Goal: Task Accomplishment & Management: Complete application form

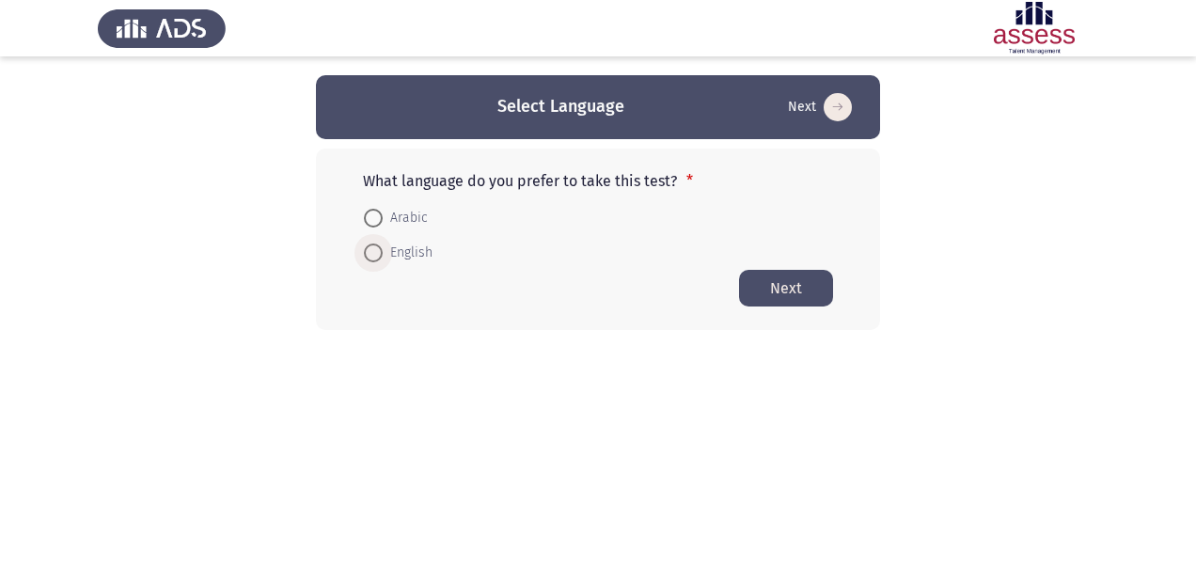
click at [398, 260] on span "English" at bounding box center [408, 253] width 50 height 23
click at [383, 260] on input "English" at bounding box center [373, 253] width 19 height 19
radio input "true"
click at [758, 297] on button "Next" at bounding box center [786, 287] width 94 height 37
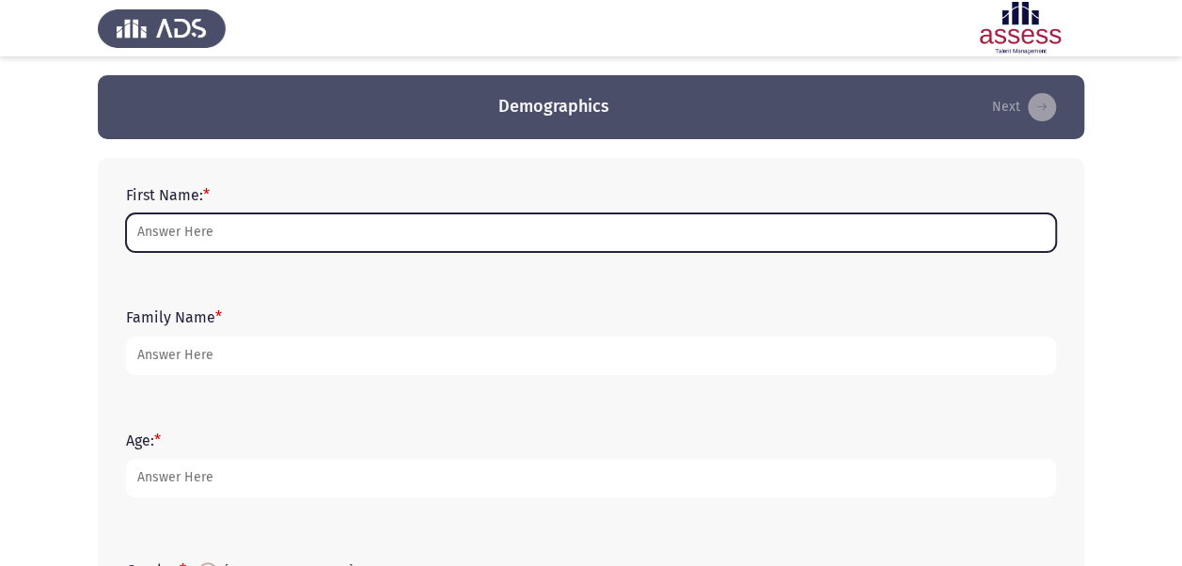
click at [591, 235] on input "First Name: *" at bounding box center [591, 232] width 930 height 39
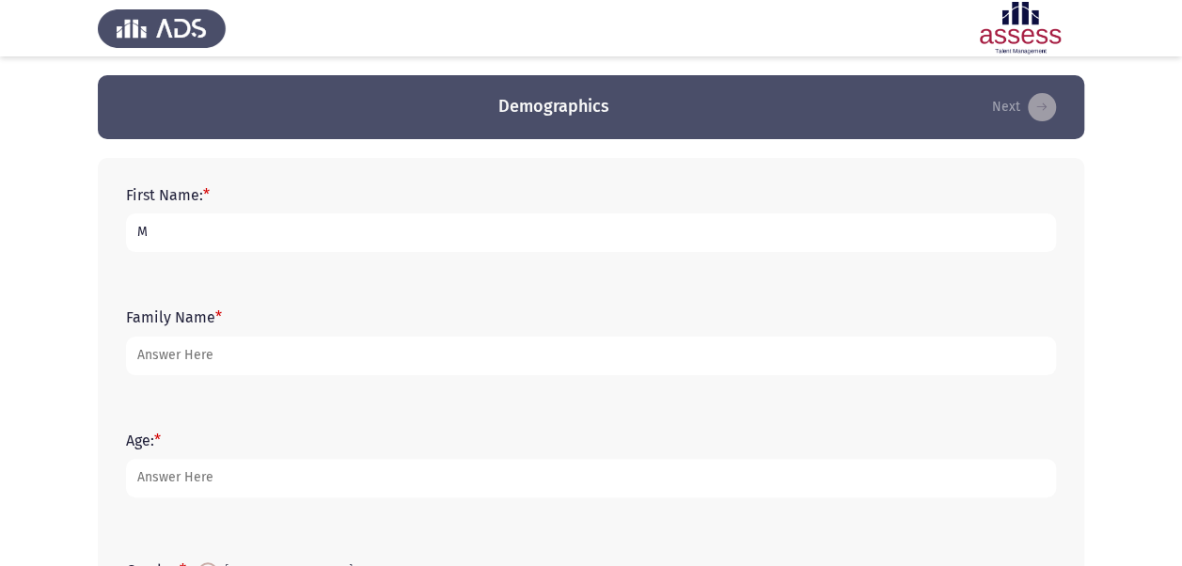
type input "Mariam"
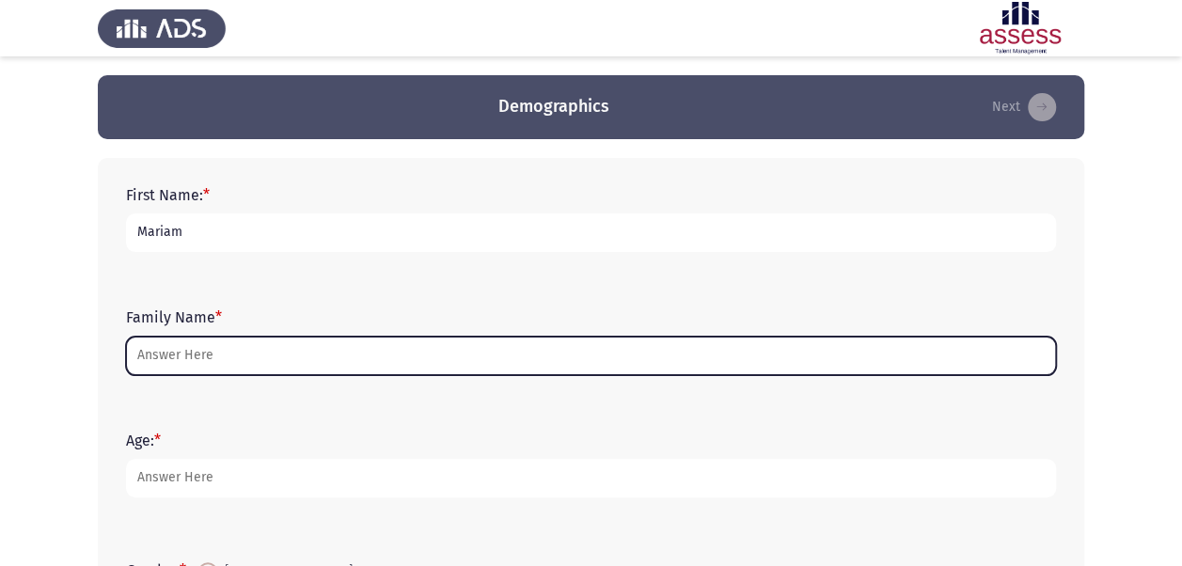
click at [216, 355] on input "Family Name *" at bounding box center [591, 356] width 930 height 39
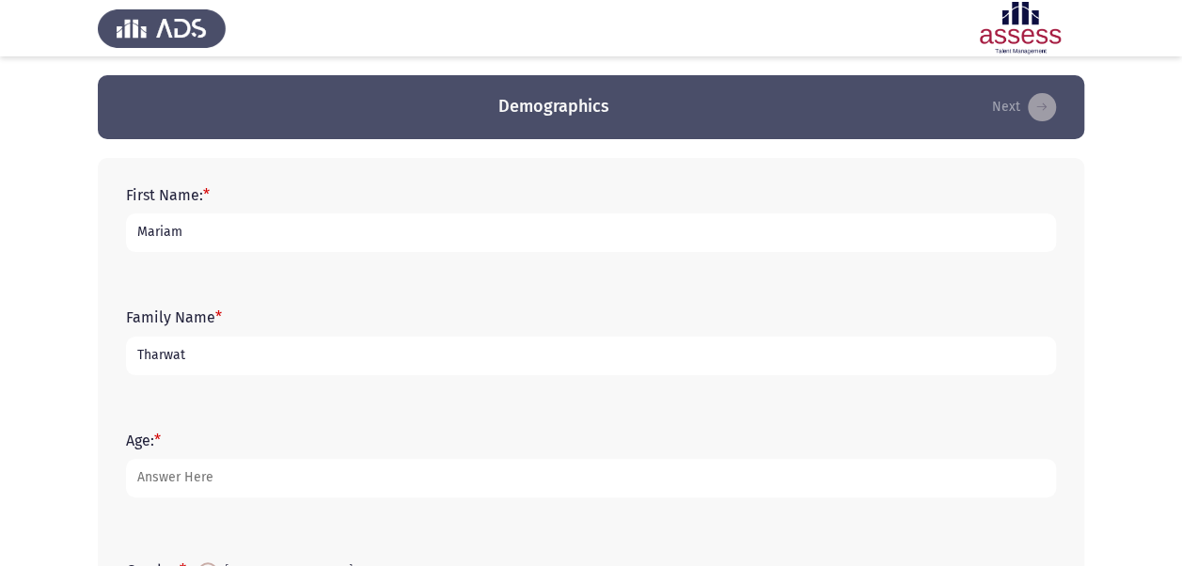
scroll to position [213, 0]
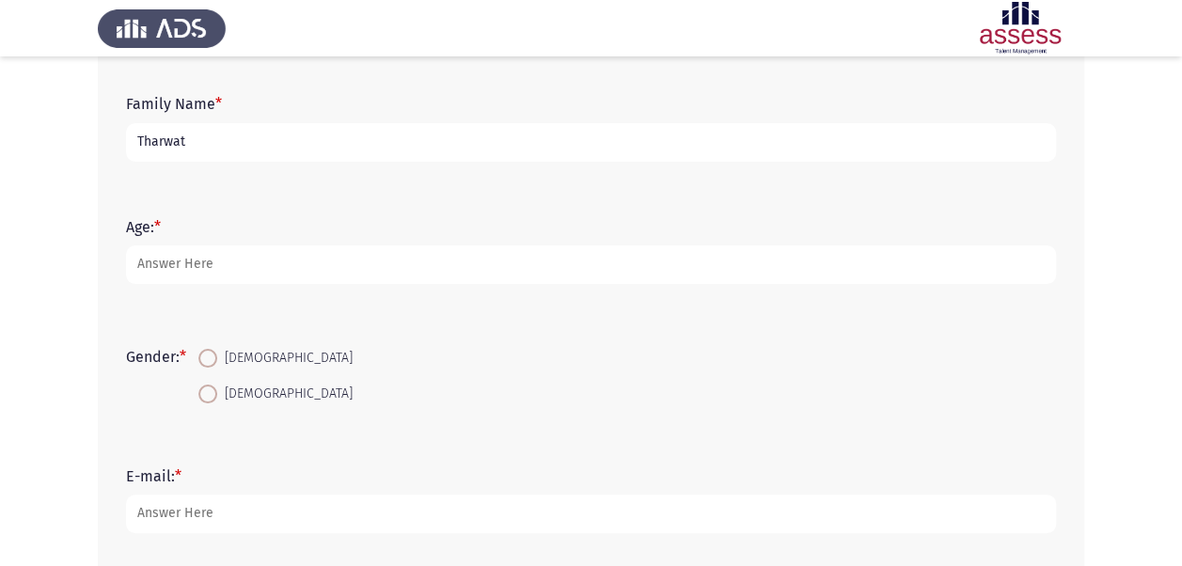
type input "Tharwat"
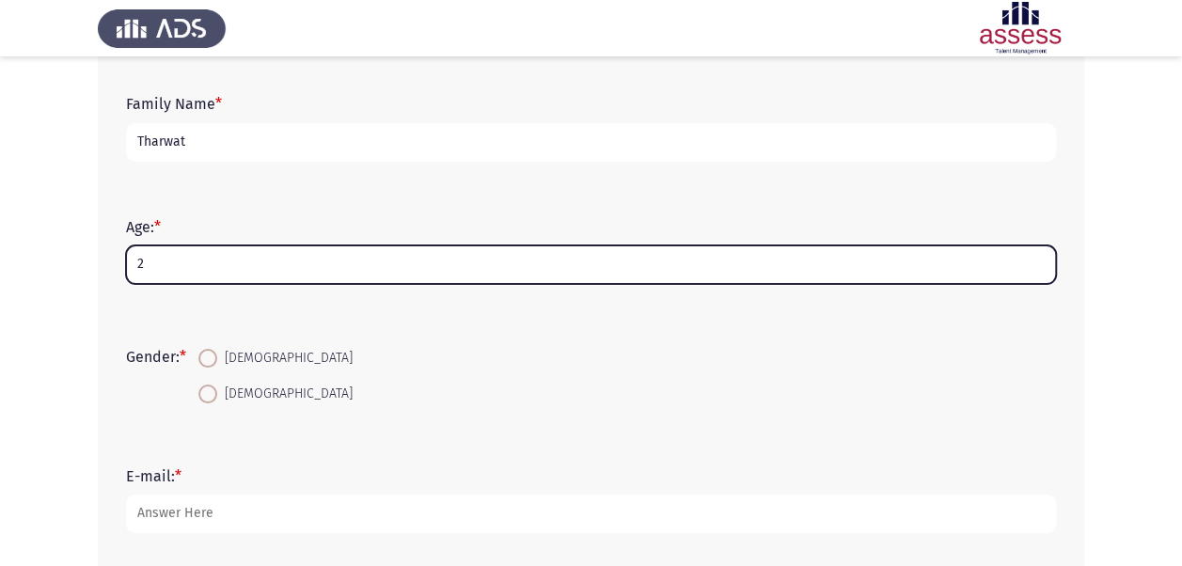
click at [218, 276] on input "2" at bounding box center [591, 264] width 930 height 39
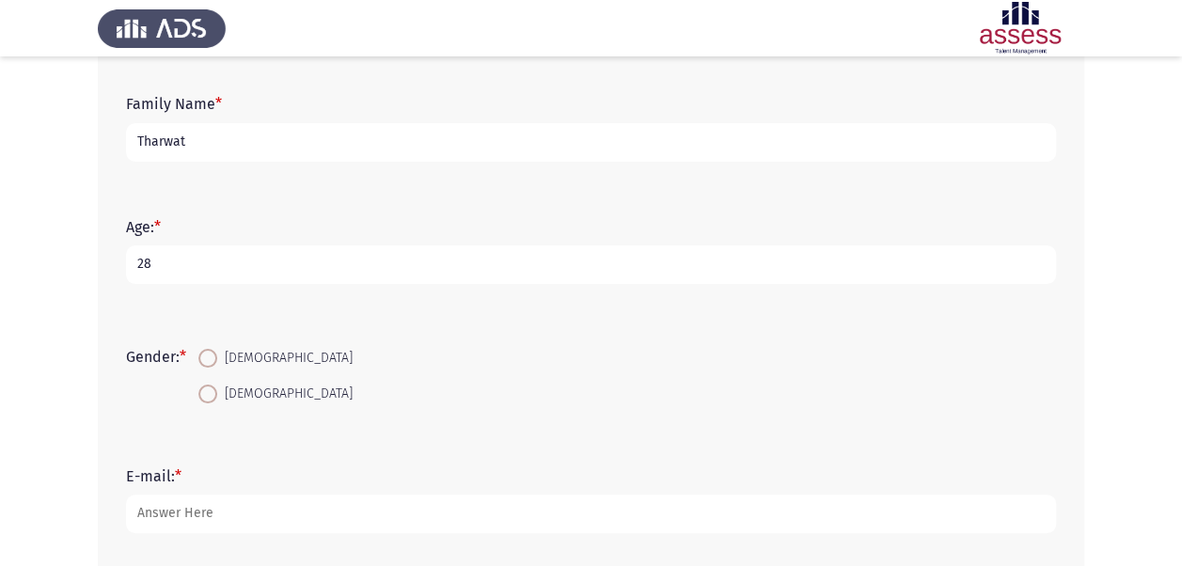
type input "28"
click at [217, 392] on span at bounding box center [207, 394] width 19 height 19
click at [217, 392] on input "[DEMOGRAPHIC_DATA]" at bounding box center [207, 394] width 19 height 19
radio input "true"
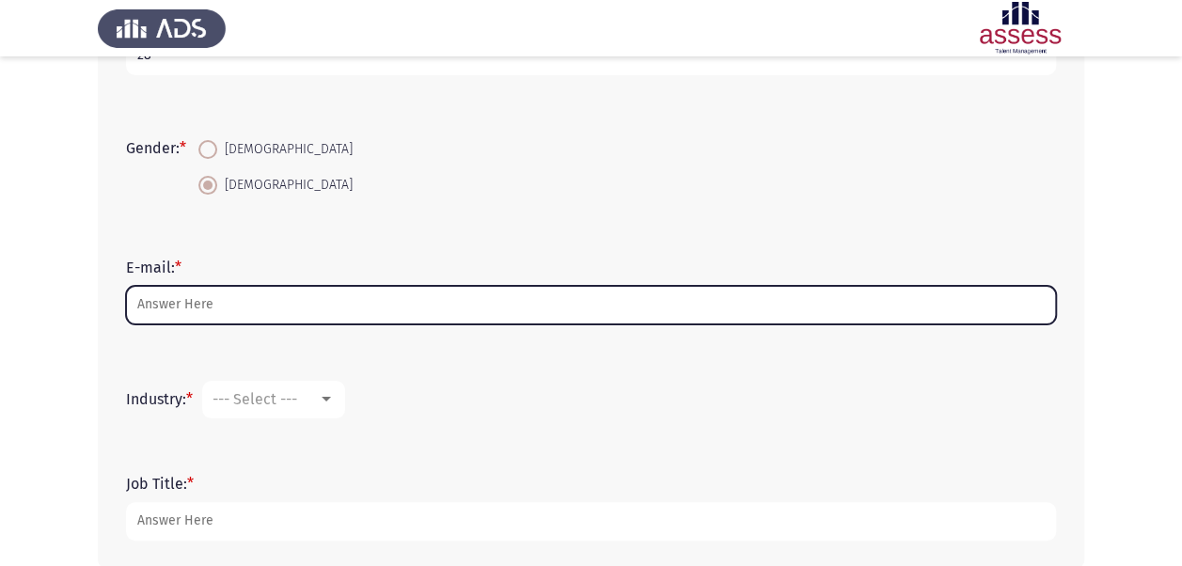
click at [217, 304] on input "E-mail: *" at bounding box center [591, 305] width 930 height 39
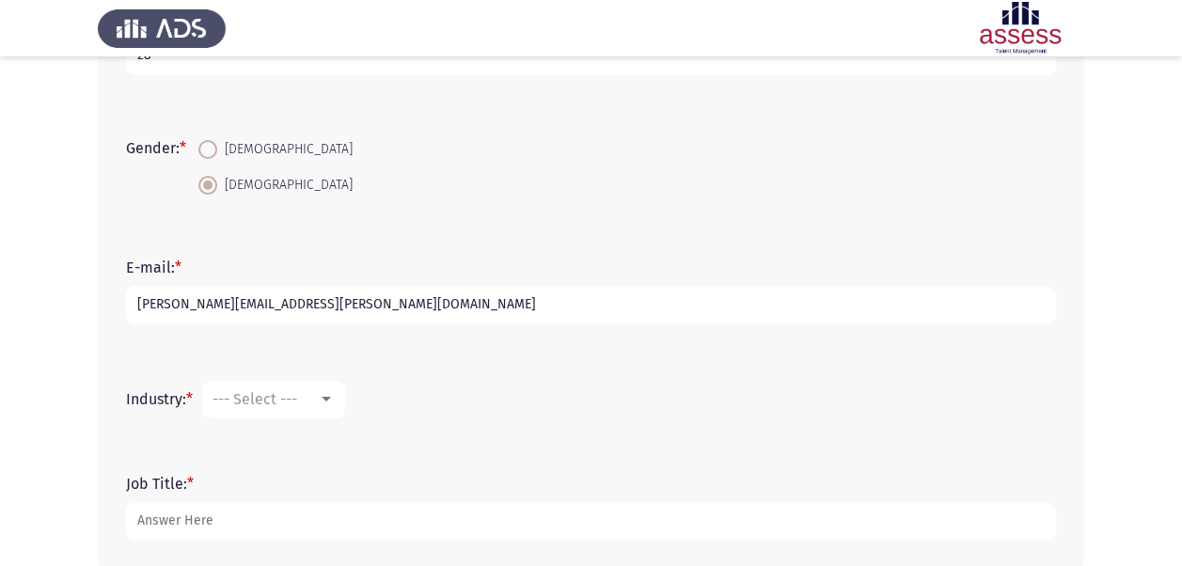
click at [249, 299] on input "[PERSON_NAME][EMAIL_ADDRESS][PERSON_NAME][DOMAIN_NAME]" at bounding box center [591, 305] width 930 height 39
type input "[PERSON_NAME][EMAIL_ADDRESS][PERSON_NAME][DOMAIN_NAME]"
click at [310, 393] on div "--- Select ---" at bounding box center [265, 399] width 105 height 18
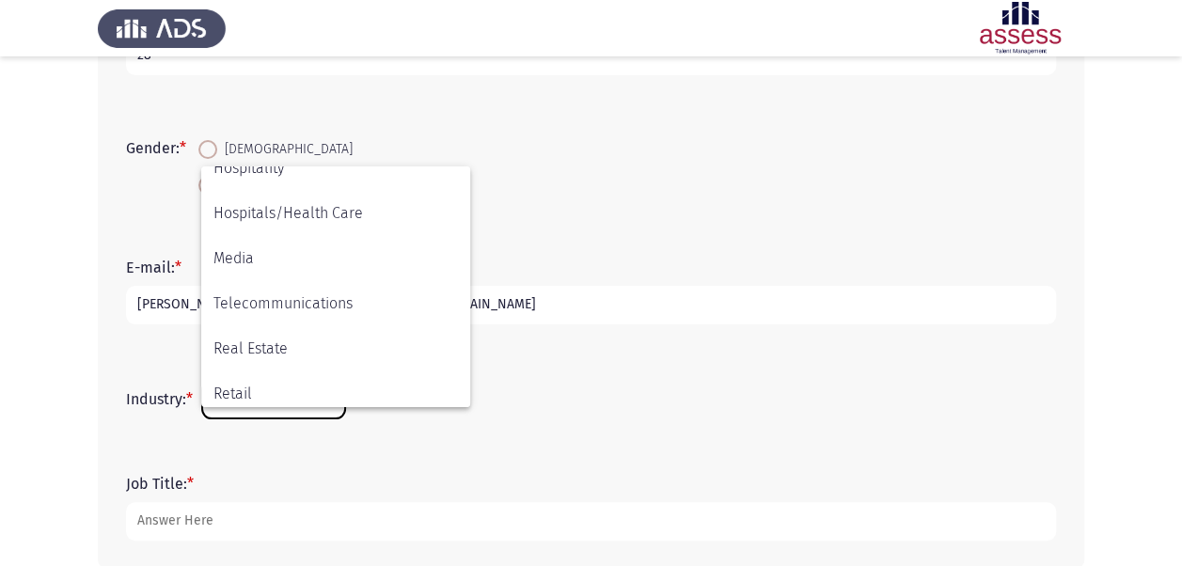
scroll to position [617, 0]
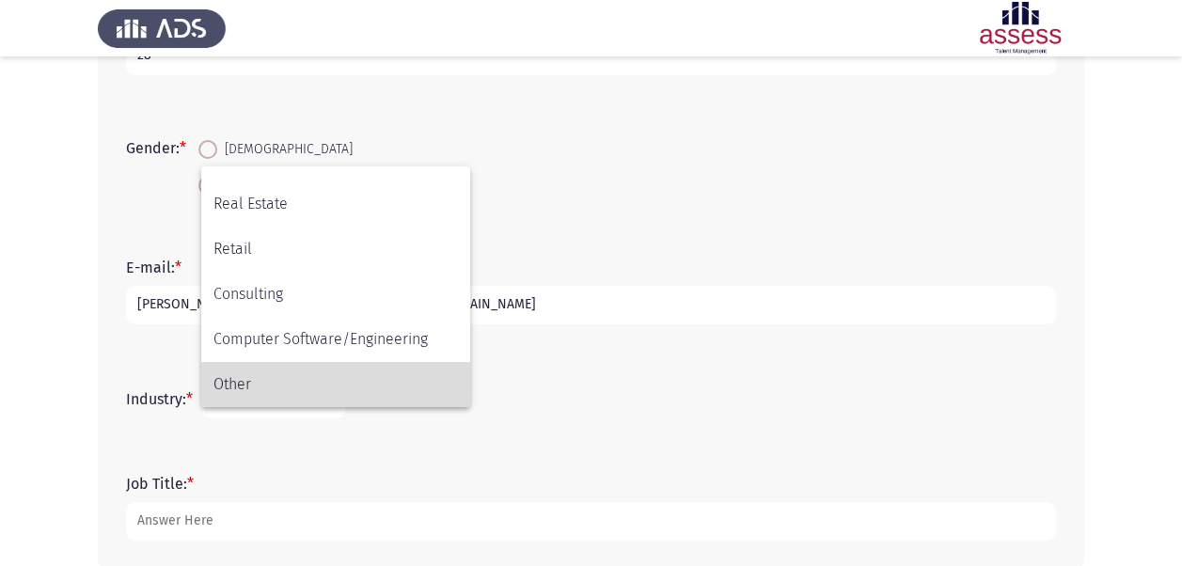
click at [261, 382] on span "Other" at bounding box center [335, 384] width 244 height 45
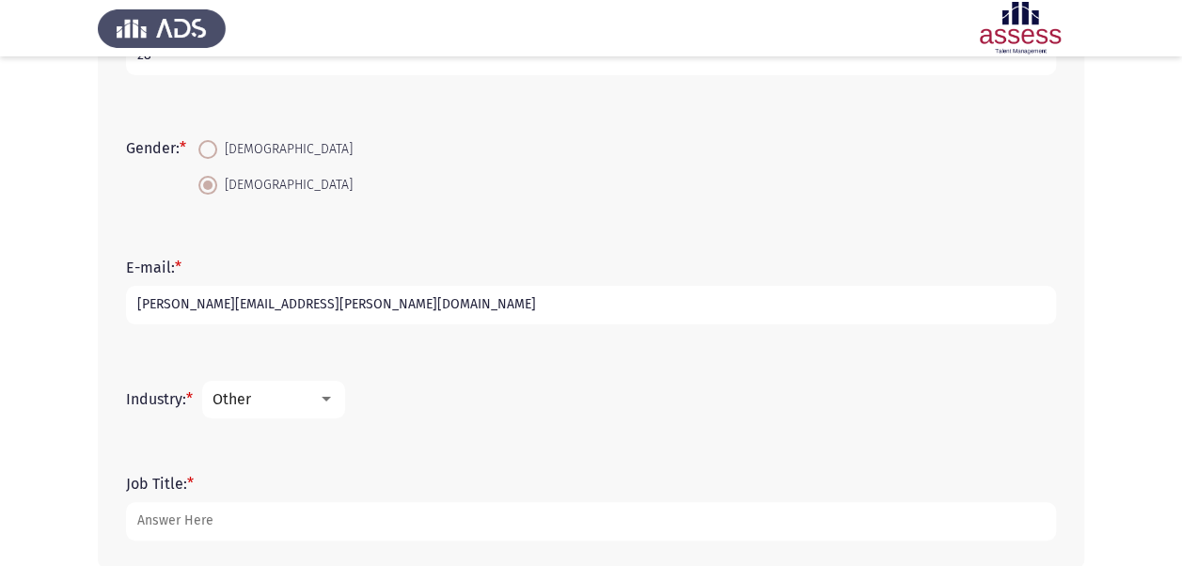
scroll to position [518, 0]
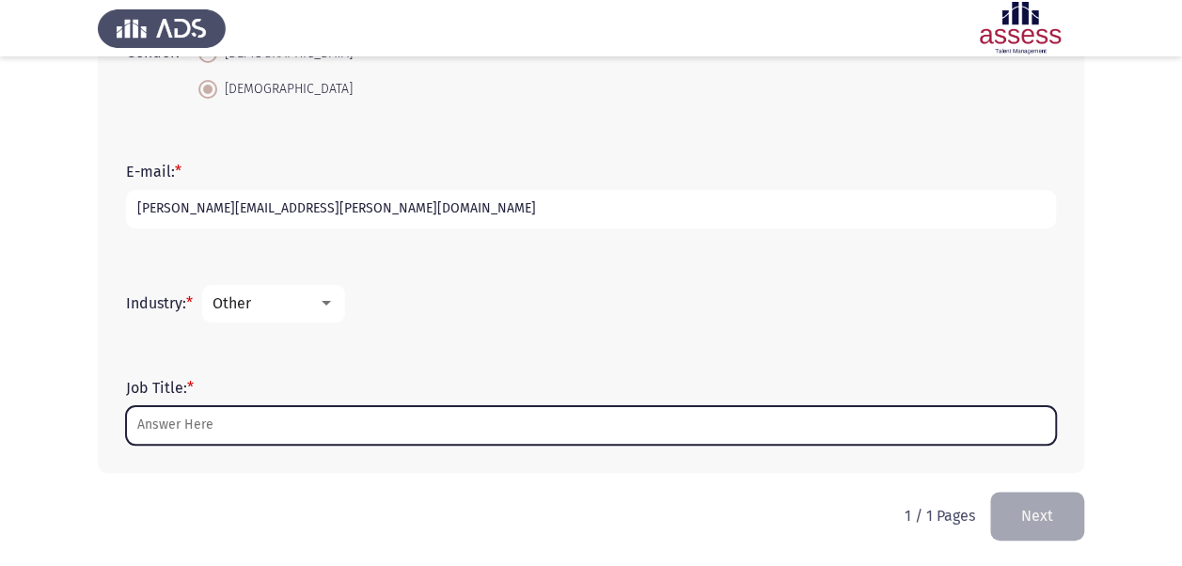
click at [307, 440] on input "Job Title: *" at bounding box center [591, 425] width 930 height 39
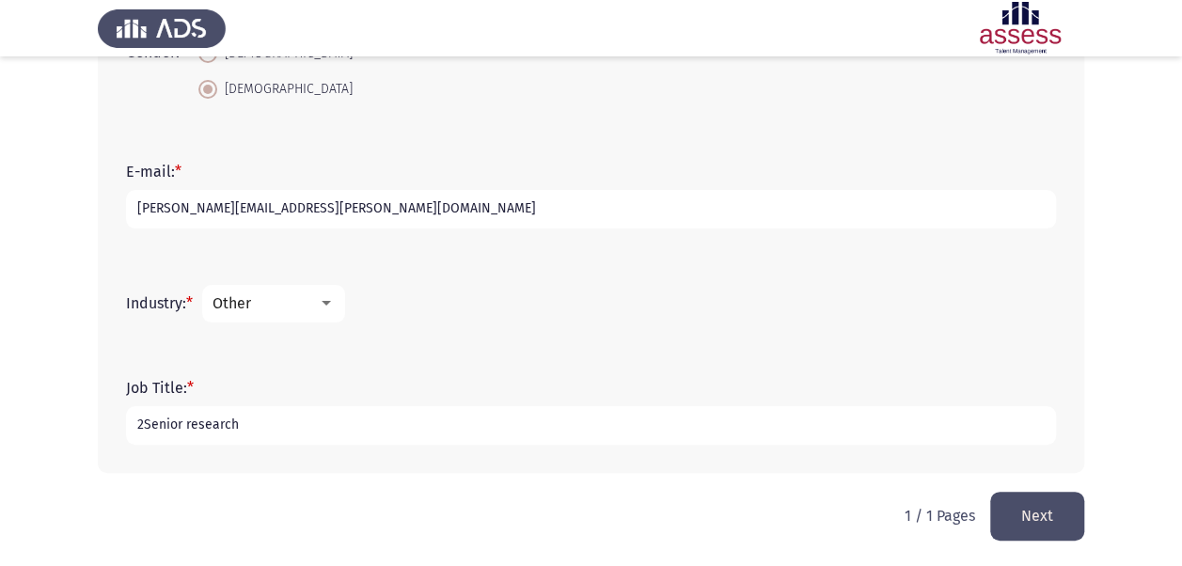
click at [148, 429] on input "2Senior research" at bounding box center [591, 425] width 930 height 39
click at [269, 424] on input "Senior research" at bounding box center [591, 425] width 930 height 39
type input "Senior research and development specialist"
click at [1026, 508] on button "Next" at bounding box center [1037, 516] width 94 height 48
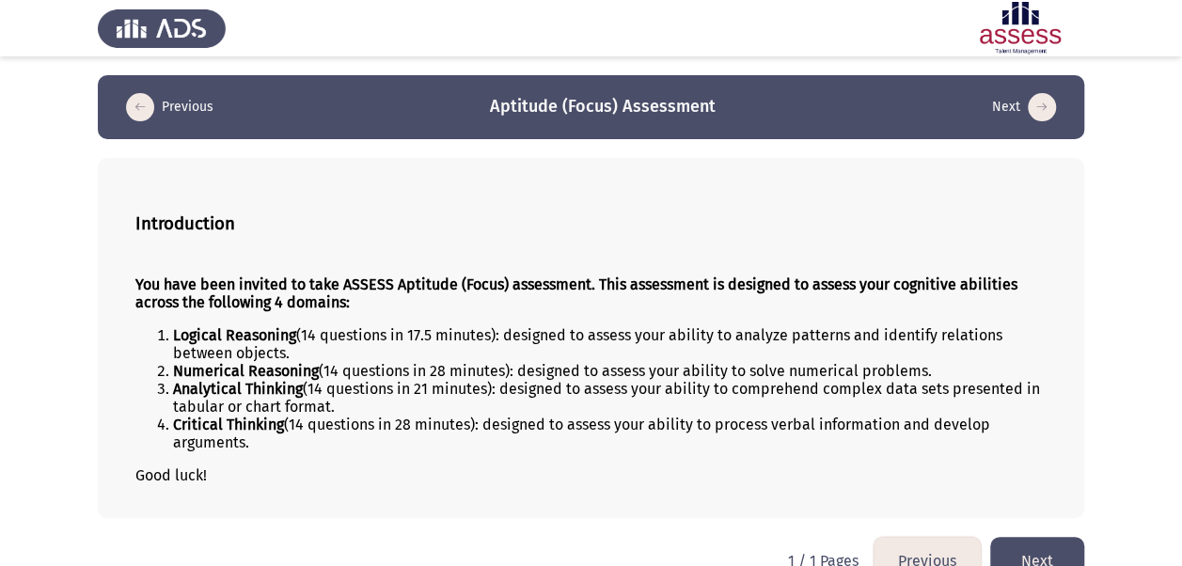
scroll to position [35, 0]
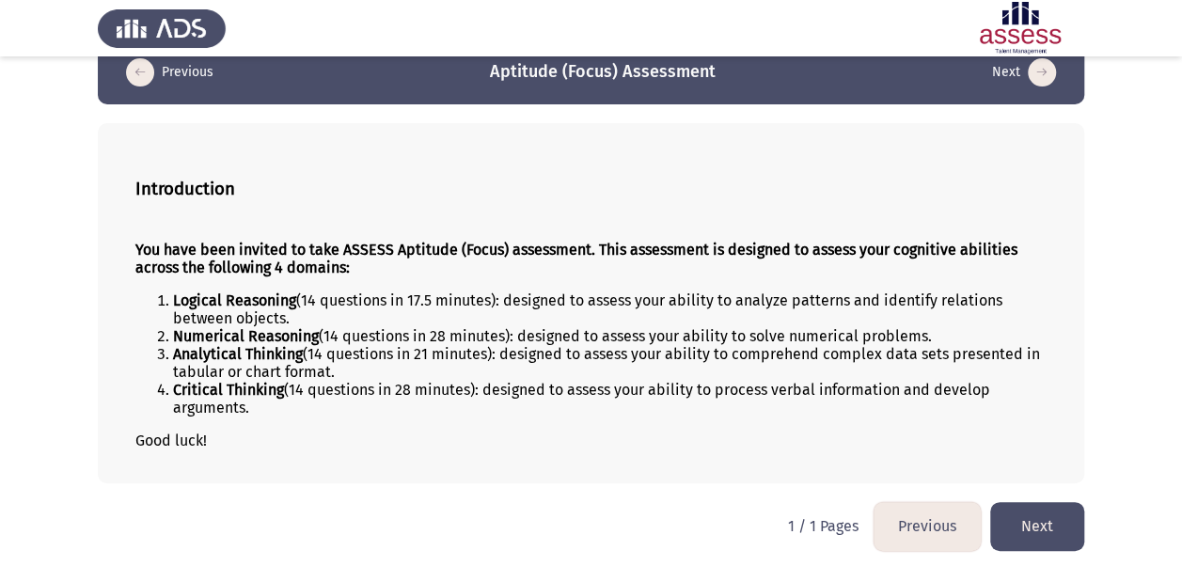
click at [1026, 513] on button "Next" at bounding box center [1037, 526] width 94 height 48
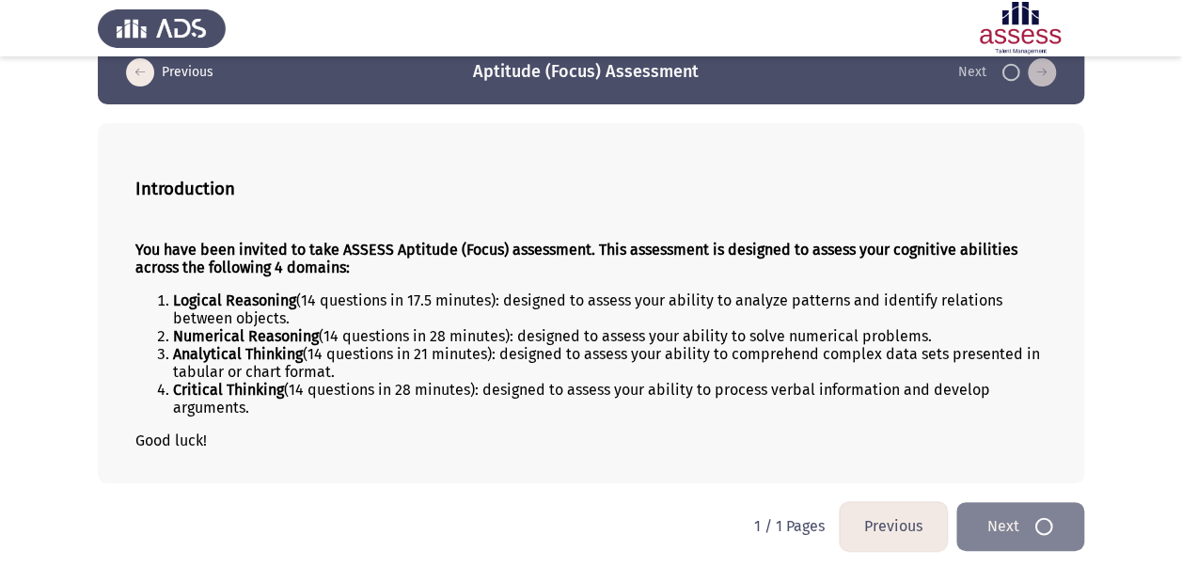
scroll to position [0, 0]
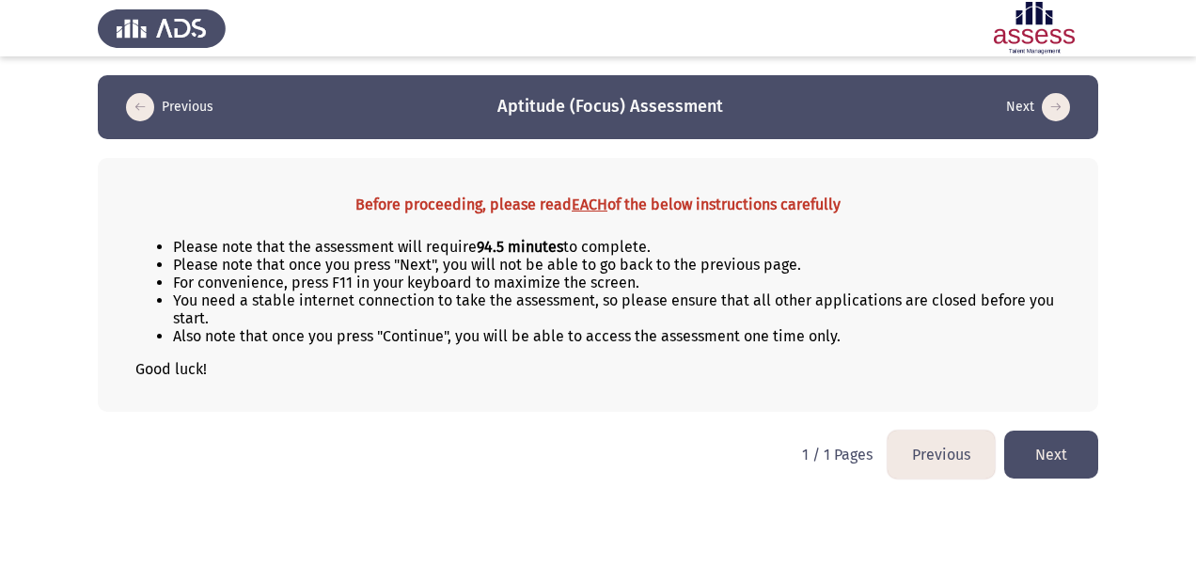
click at [1076, 437] on button "Next" at bounding box center [1051, 455] width 94 height 48
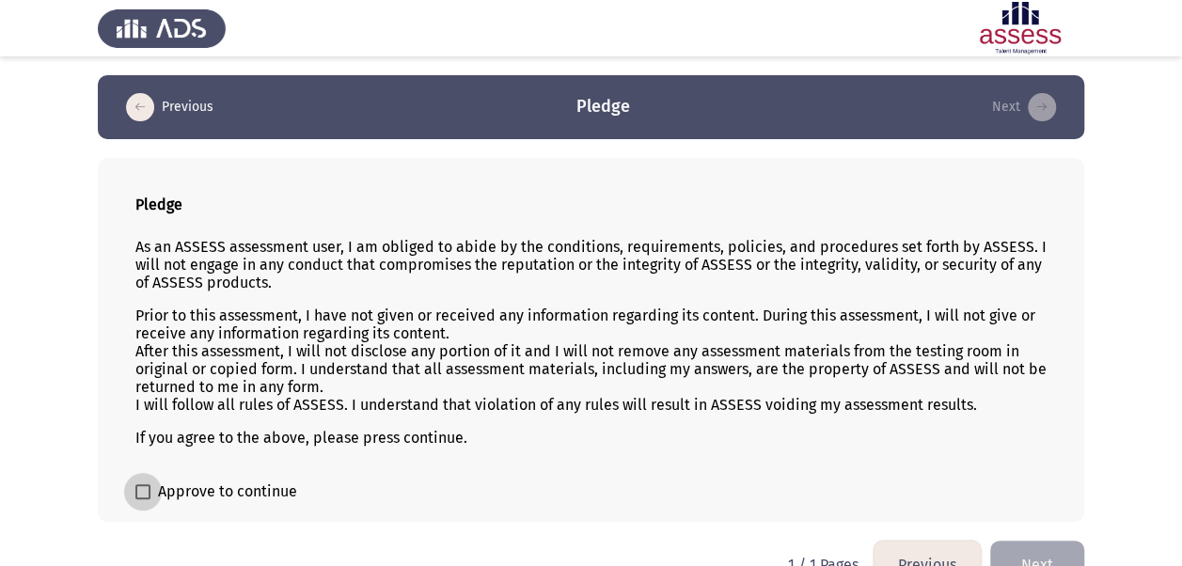
click at [163, 487] on span "Approve to continue" at bounding box center [227, 492] width 139 height 23
click at [143, 499] on input "Approve to continue" at bounding box center [142, 499] width 1 height 1
checkbox input "true"
click at [1050, 545] on button "Next" at bounding box center [1037, 565] width 94 height 48
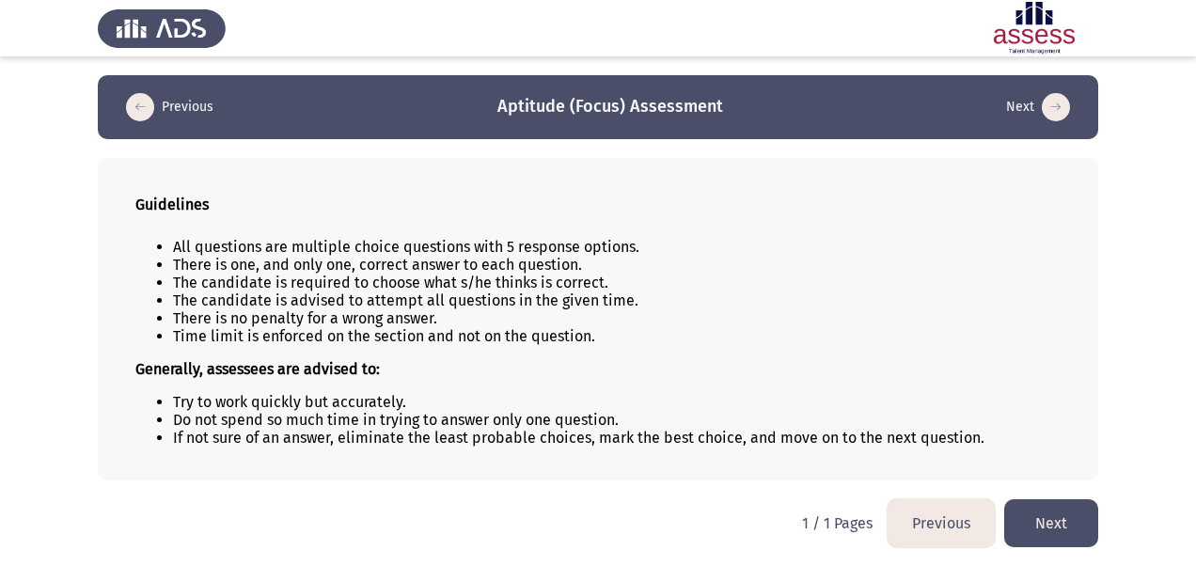
click at [1044, 504] on button "Next" at bounding box center [1051, 523] width 94 height 48
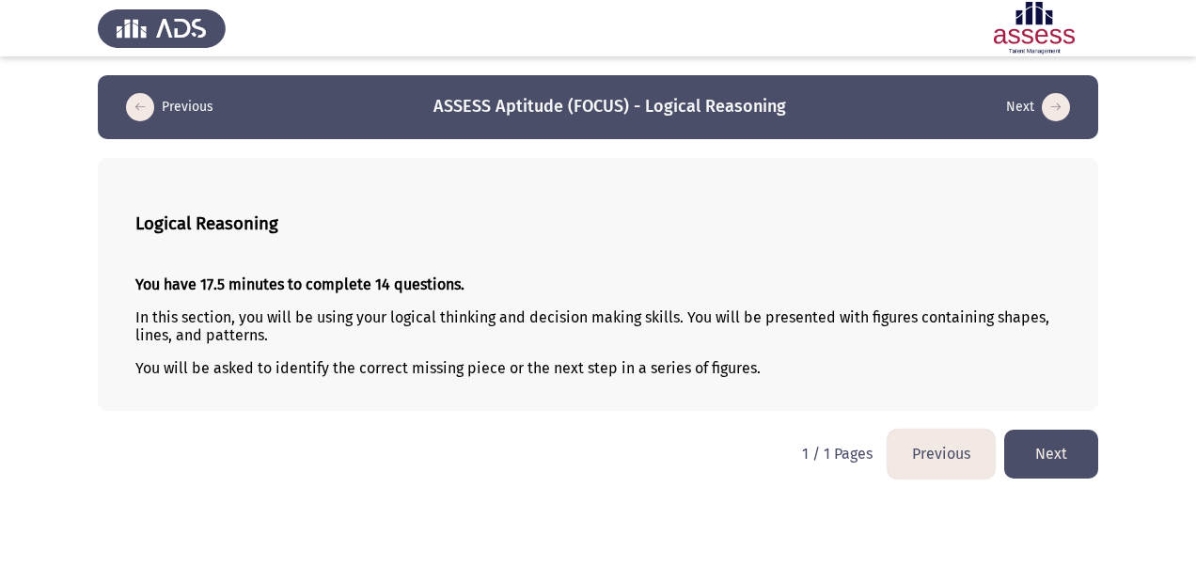
click at [1046, 434] on button "Next" at bounding box center [1051, 454] width 94 height 48
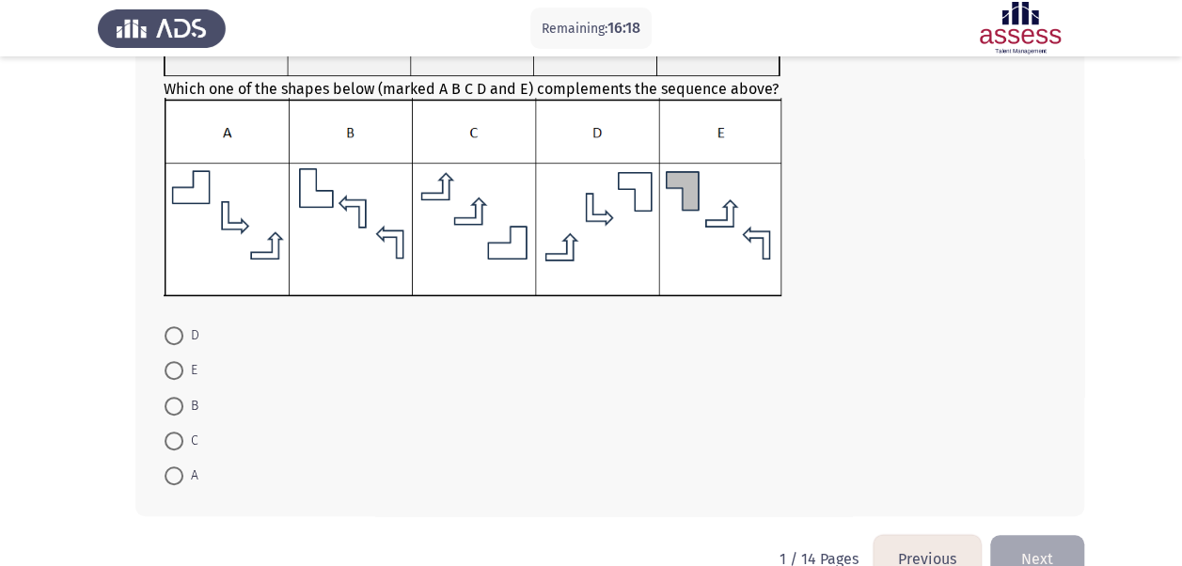
scroll to position [253, 0]
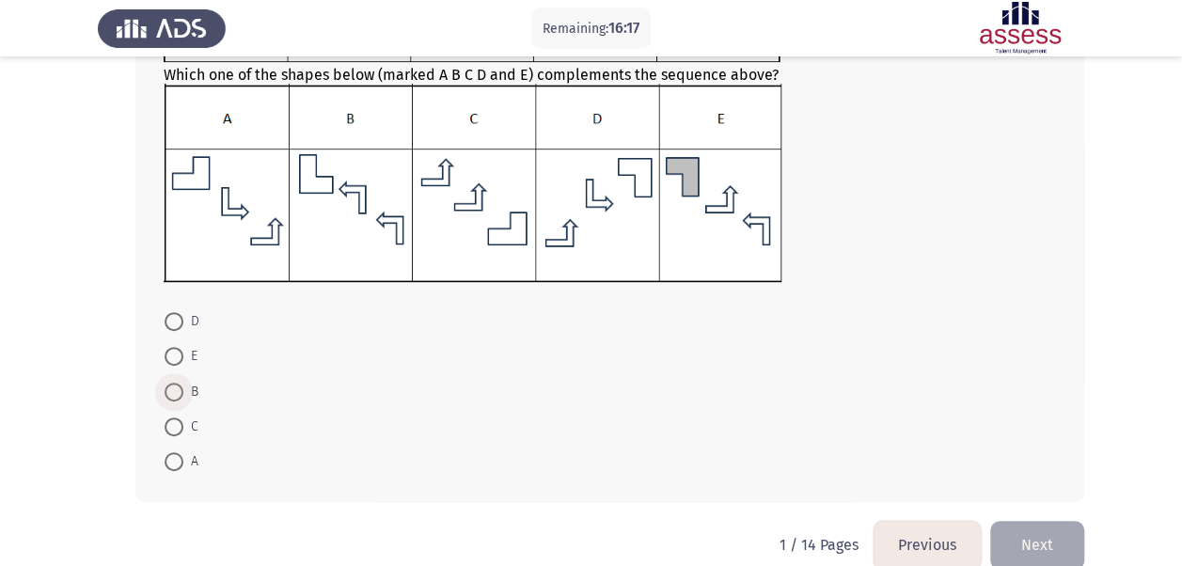
click at [183, 396] on span "B" at bounding box center [190, 392] width 15 height 23
click at [183, 396] on input "B" at bounding box center [174, 392] width 19 height 19
radio input "true"
click at [1055, 553] on button "Next" at bounding box center [1037, 544] width 94 height 48
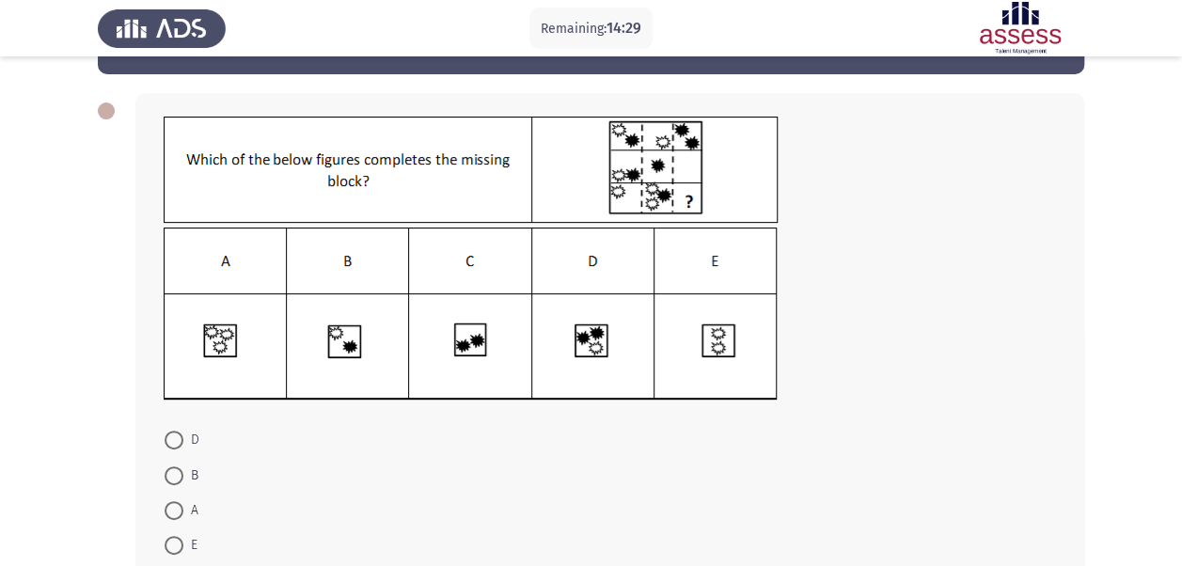
scroll to position [67, 0]
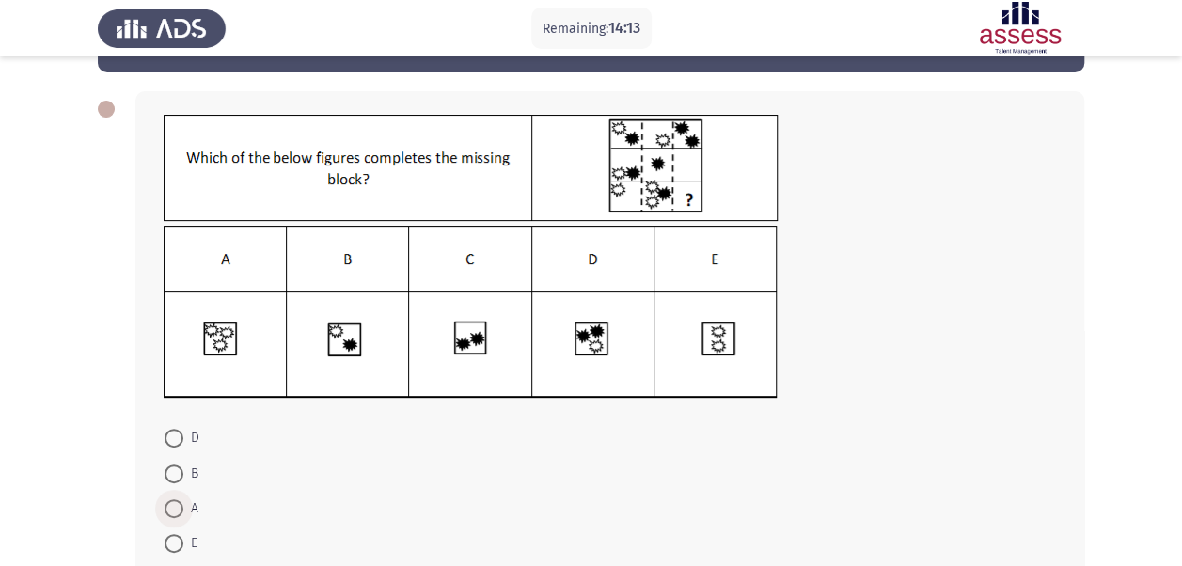
click at [171, 505] on span at bounding box center [174, 508] width 19 height 19
click at [171, 505] on input "A" at bounding box center [174, 508] width 19 height 19
radio input "true"
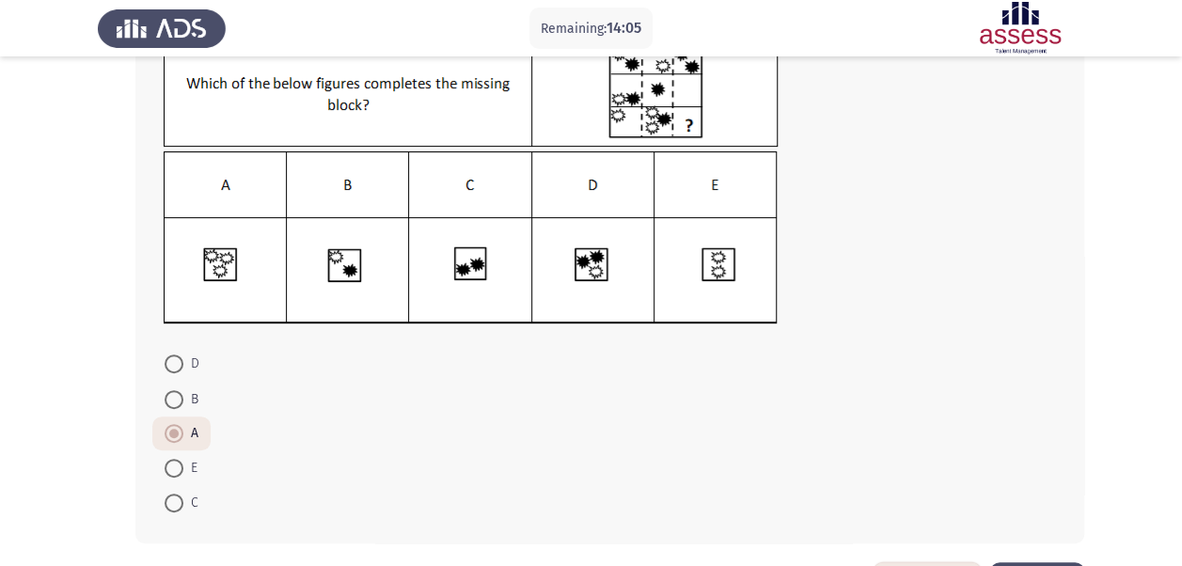
scroll to position [211, 0]
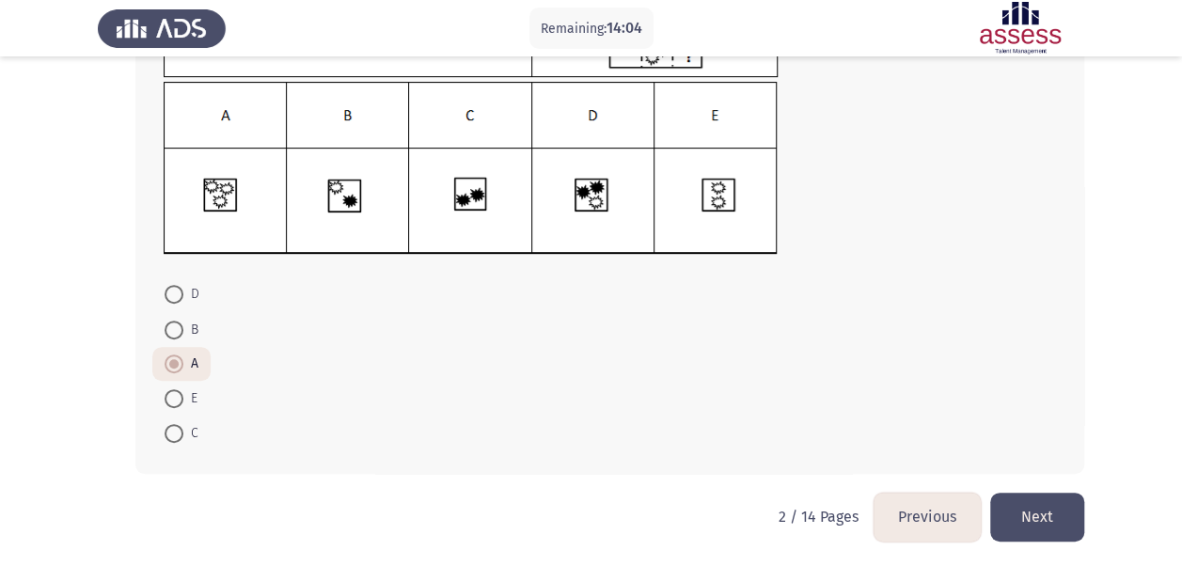
click at [1066, 526] on button "Next" at bounding box center [1037, 517] width 94 height 48
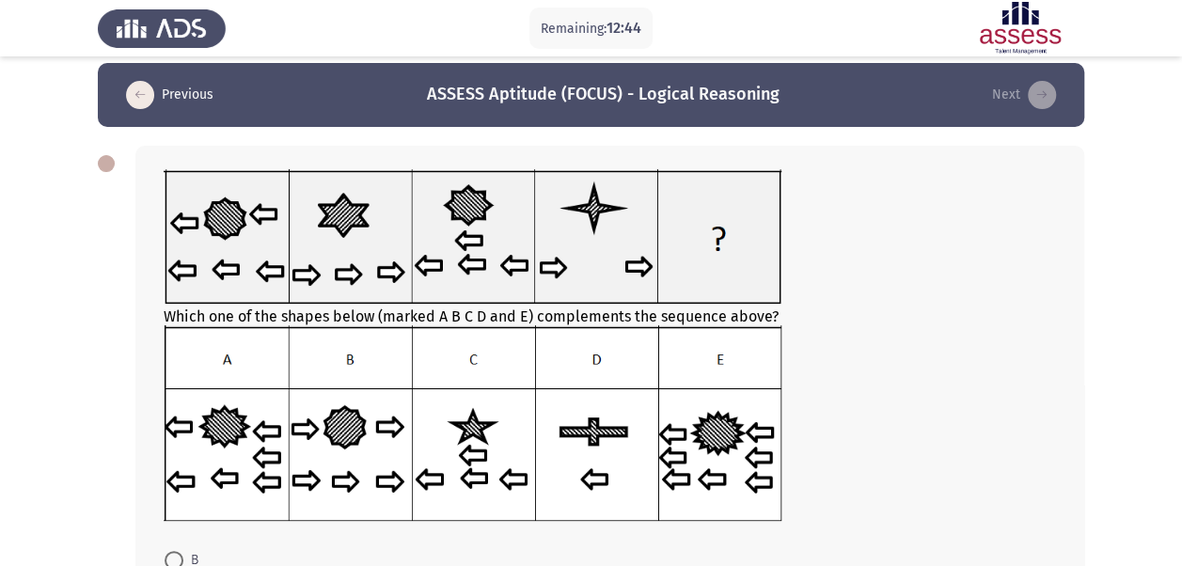
scroll to position [260, 0]
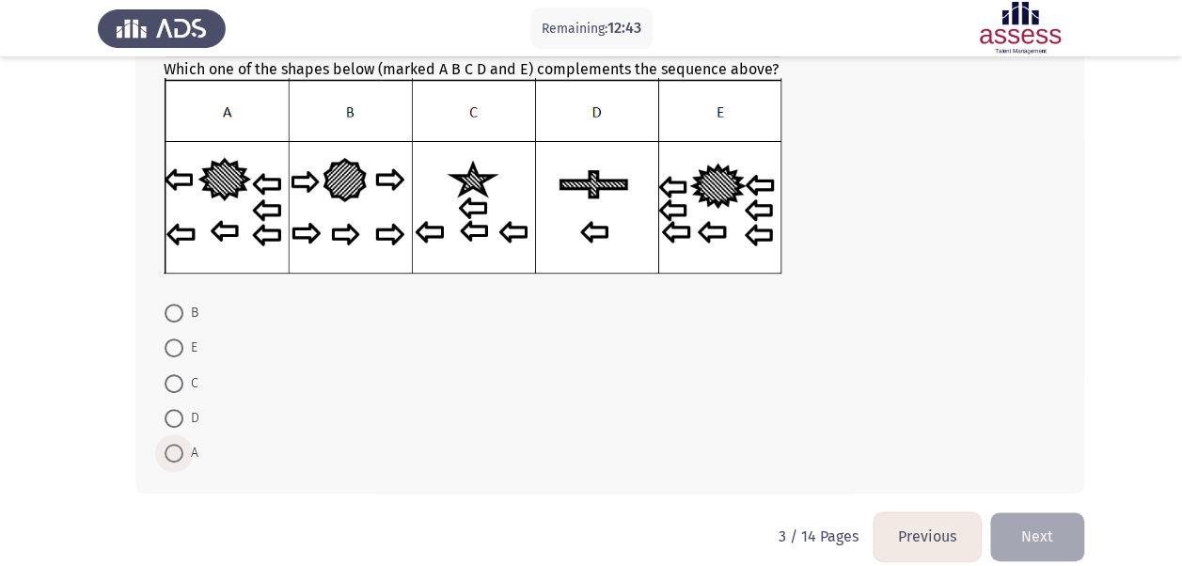
click at [181, 448] on span at bounding box center [174, 453] width 19 height 19
click at [181, 448] on input "A" at bounding box center [174, 453] width 19 height 19
radio input "true"
click at [1062, 545] on button "Next" at bounding box center [1037, 536] width 94 height 48
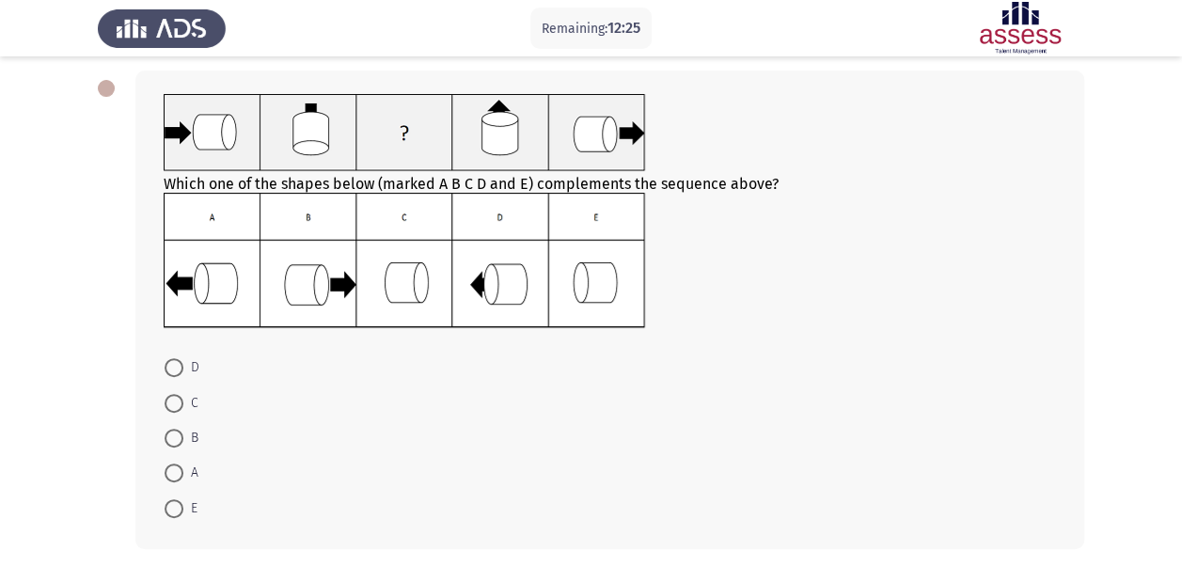
scroll to position [90, 0]
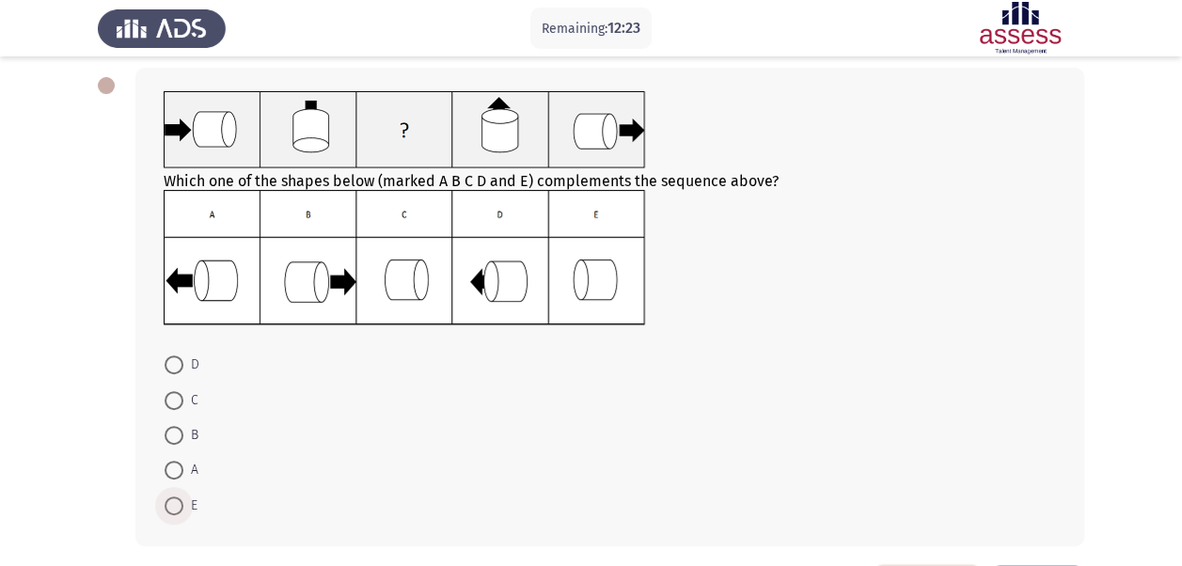
click at [171, 506] on span at bounding box center [174, 506] width 19 height 19
click at [171, 506] on input "E" at bounding box center [174, 506] width 19 height 19
radio input "true"
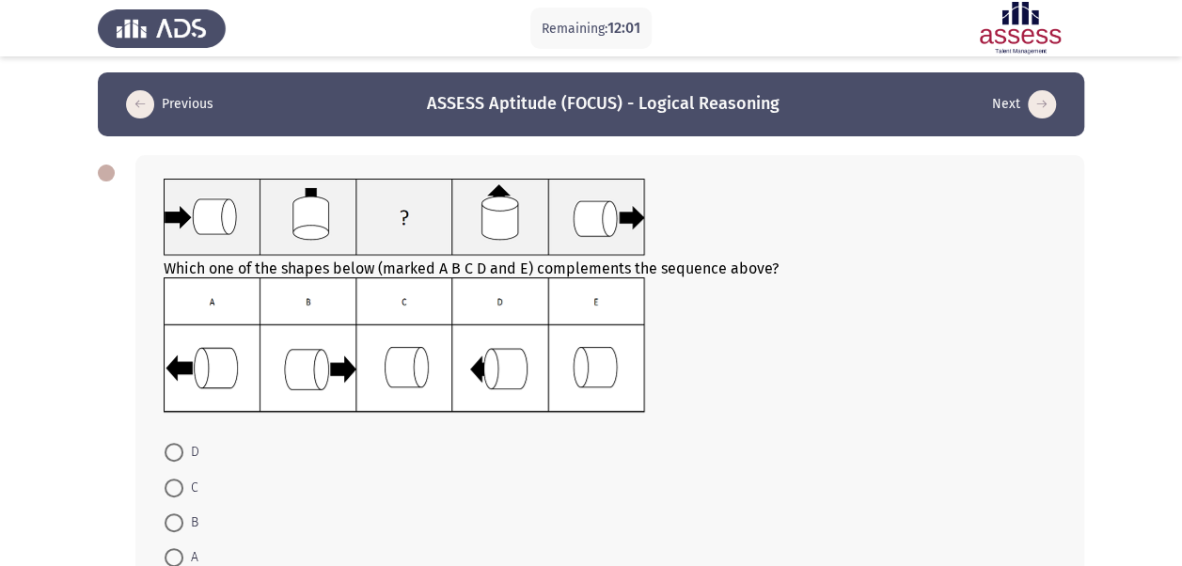
scroll to position [161, 0]
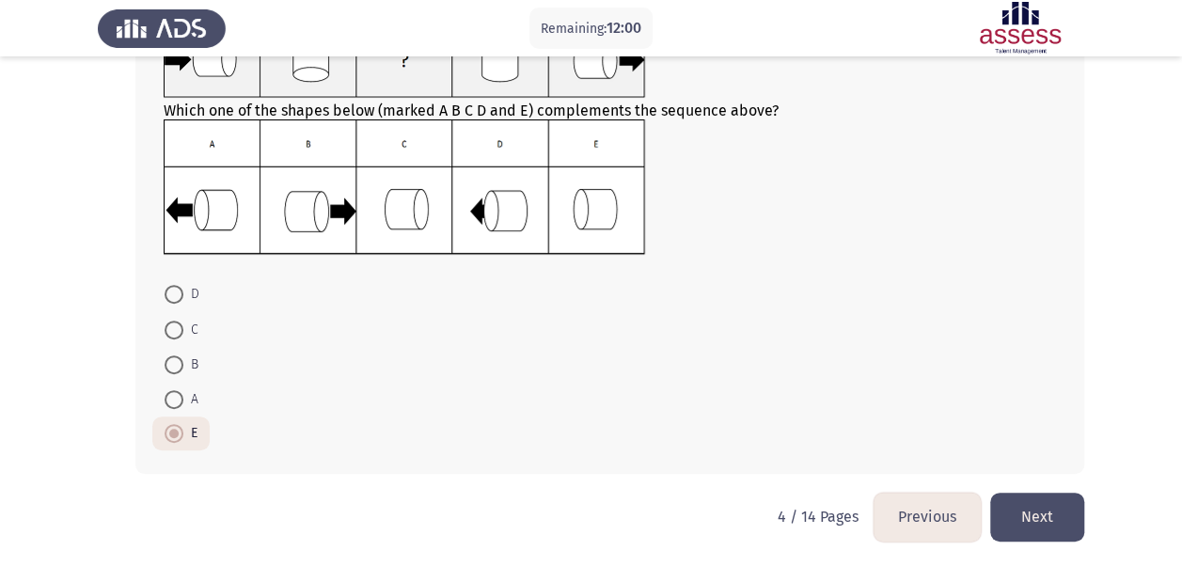
click at [1048, 504] on button "Next" at bounding box center [1037, 517] width 94 height 48
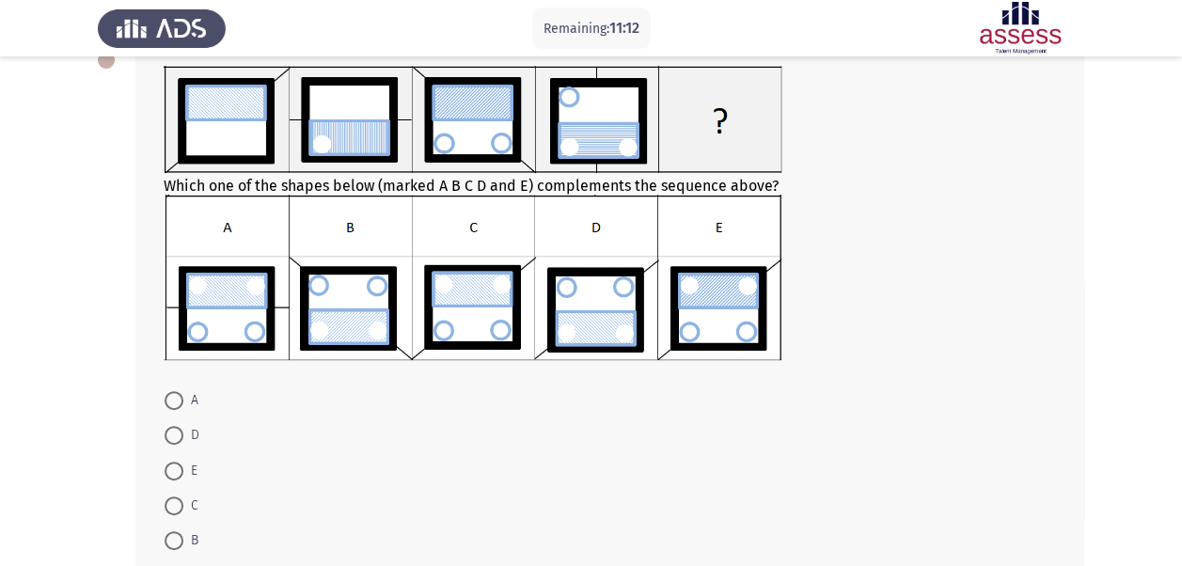
scroll to position [117, 0]
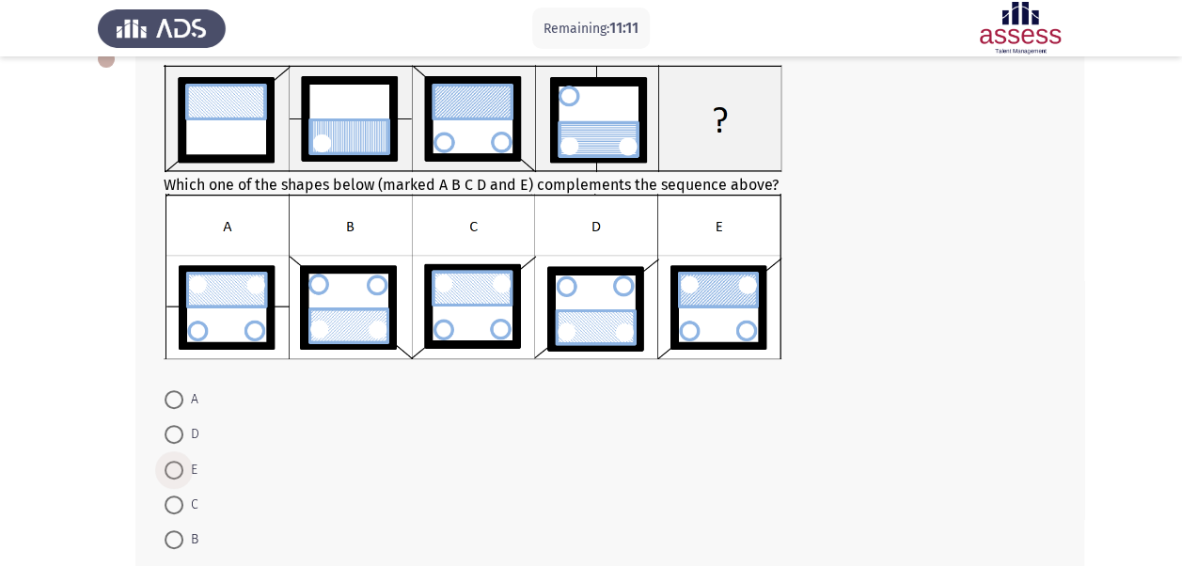
click at [181, 461] on span at bounding box center [174, 470] width 19 height 19
click at [181, 461] on input "E" at bounding box center [174, 470] width 19 height 19
radio input "true"
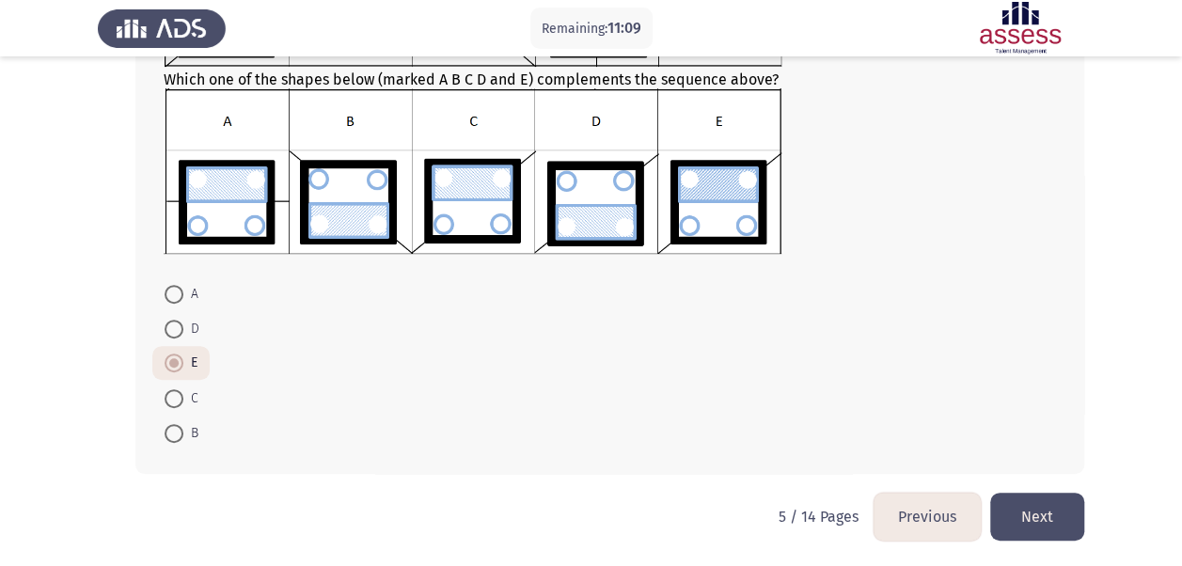
click at [1019, 515] on button "Next" at bounding box center [1037, 517] width 94 height 48
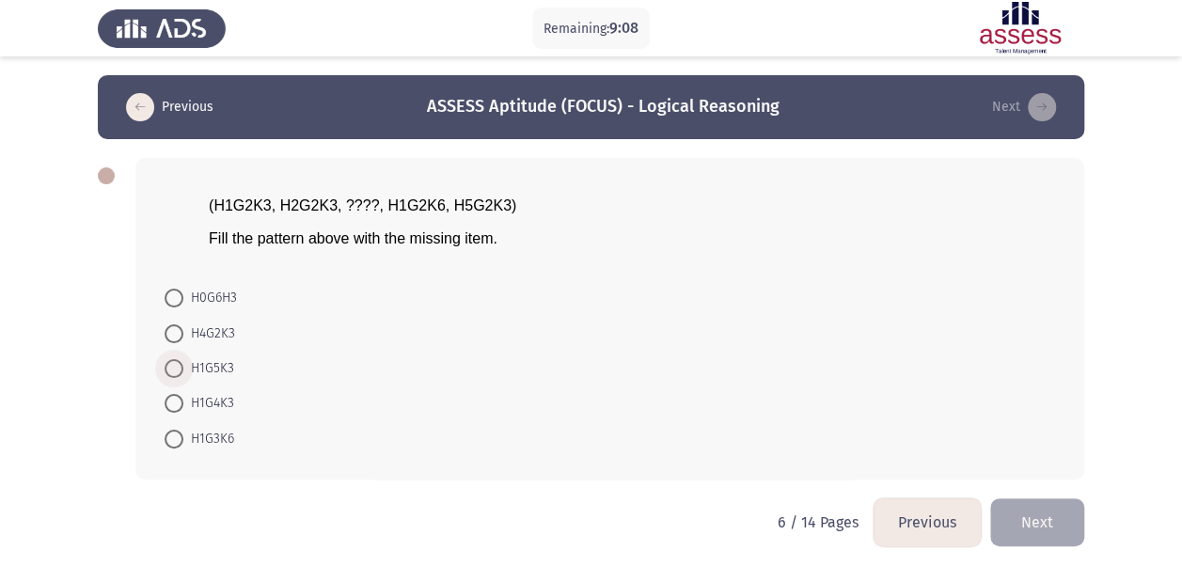
click at [177, 373] on span at bounding box center [174, 368] width 19 height 19
click at [177, 373] on input "H1G5K3" at bounding box center [174, 368] width 19 height 19
radio input "true"
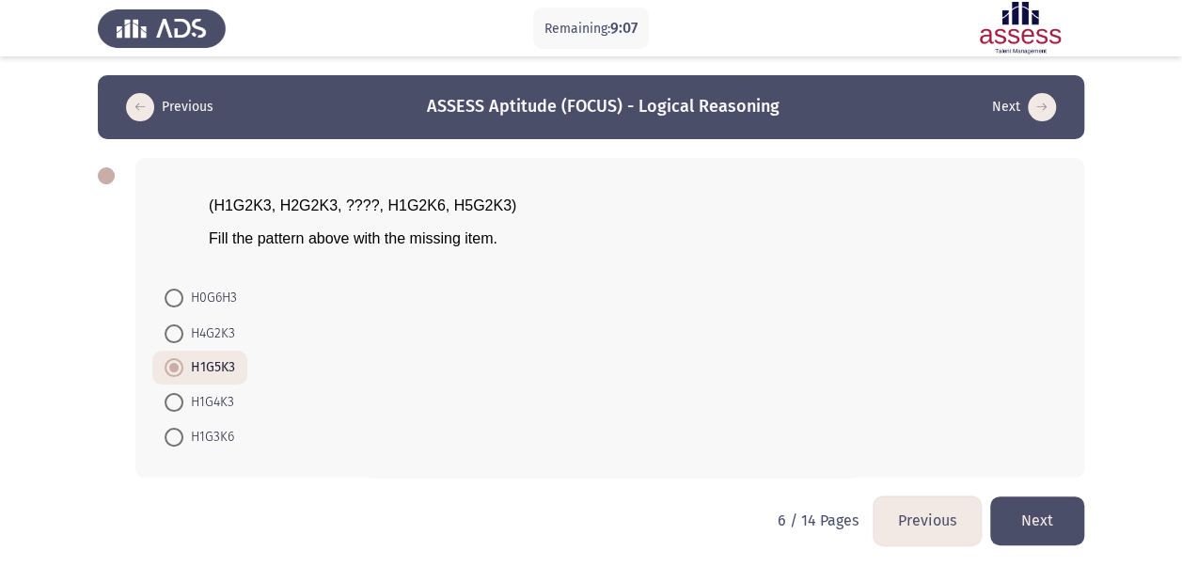
click at [1061, 519] on button "Next" at bounding box center [1037, 521] width 94 height 48
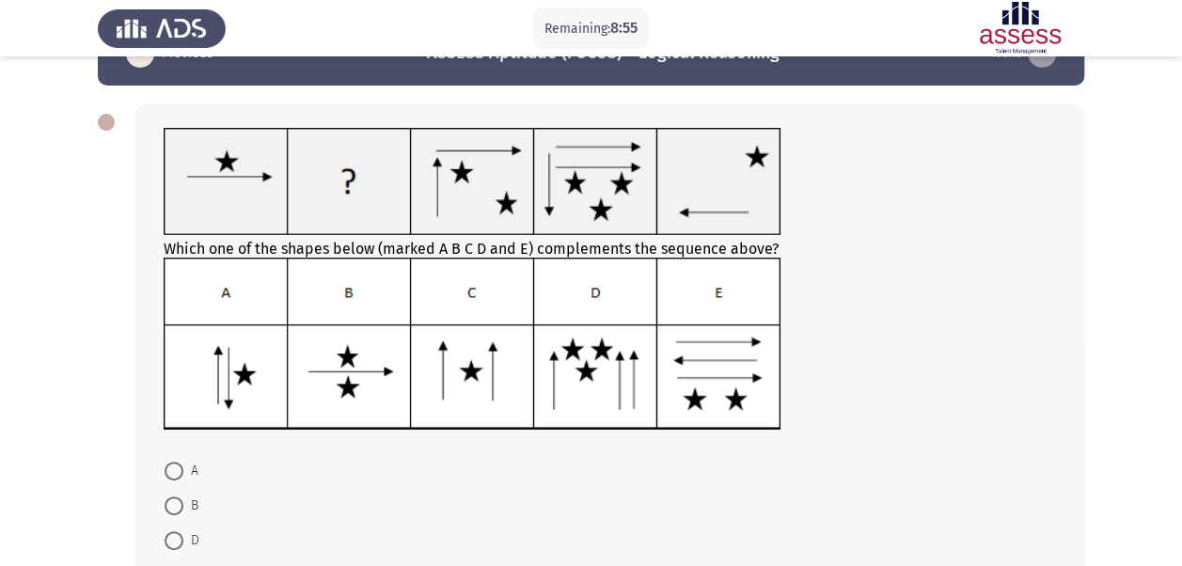
scroll to position [53, 0]
click at [177, 499] on span at bounding box center [174, 506] width 19 height 19
click at [177, 499] on input "B" at bounding box center [174, 506] width 19 height 19
radio input "true"
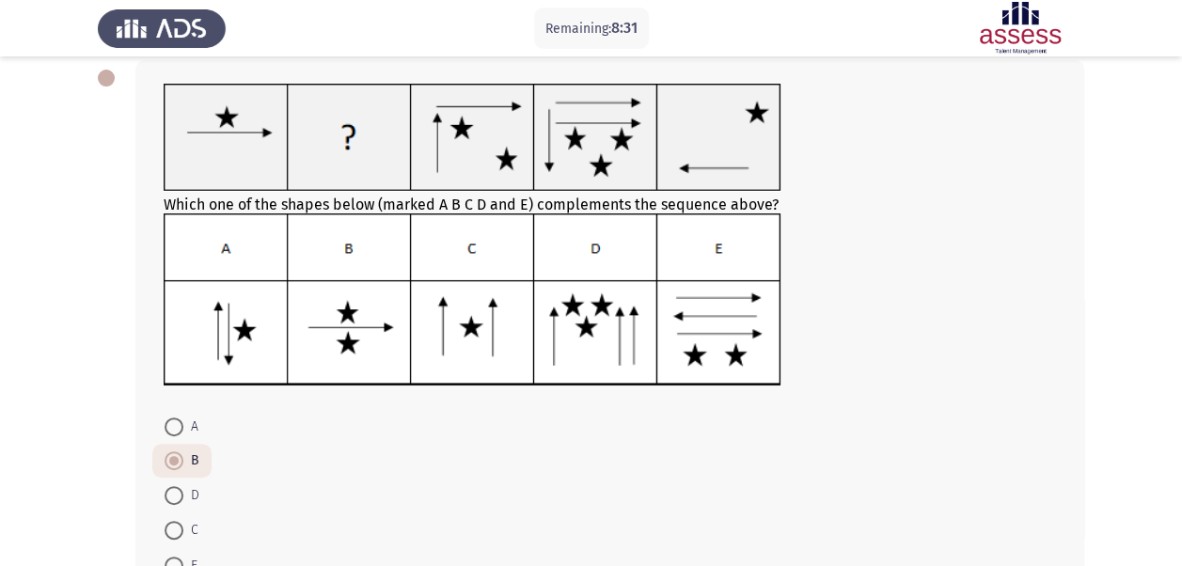
scroll to position [229, 0]
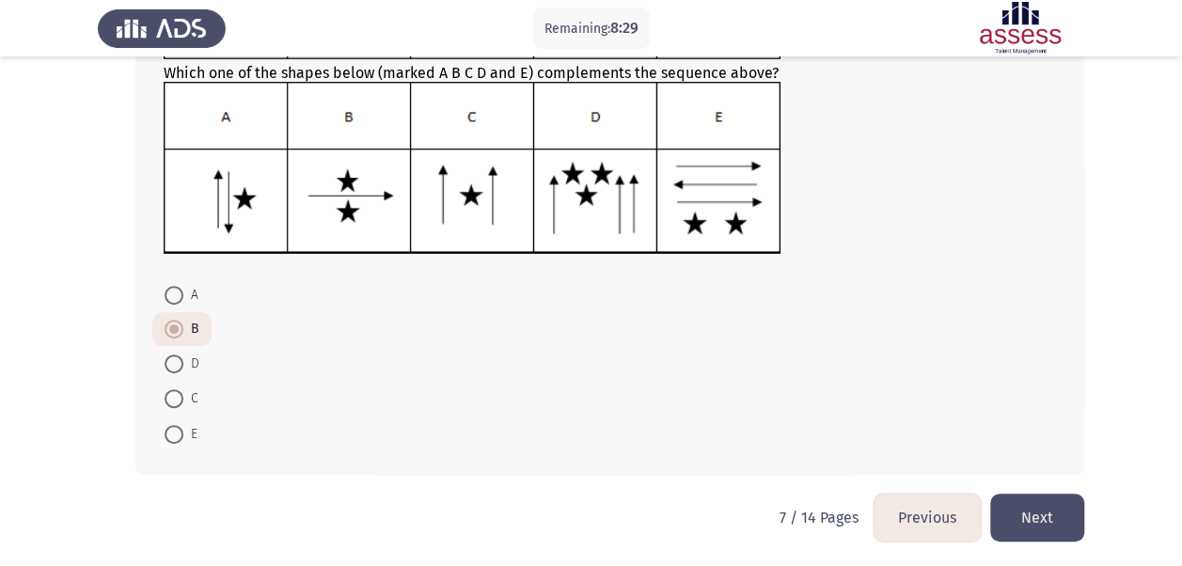
click at [1031, 505] on button "Next" at bounding box center [1037, 518] width 94 height 48
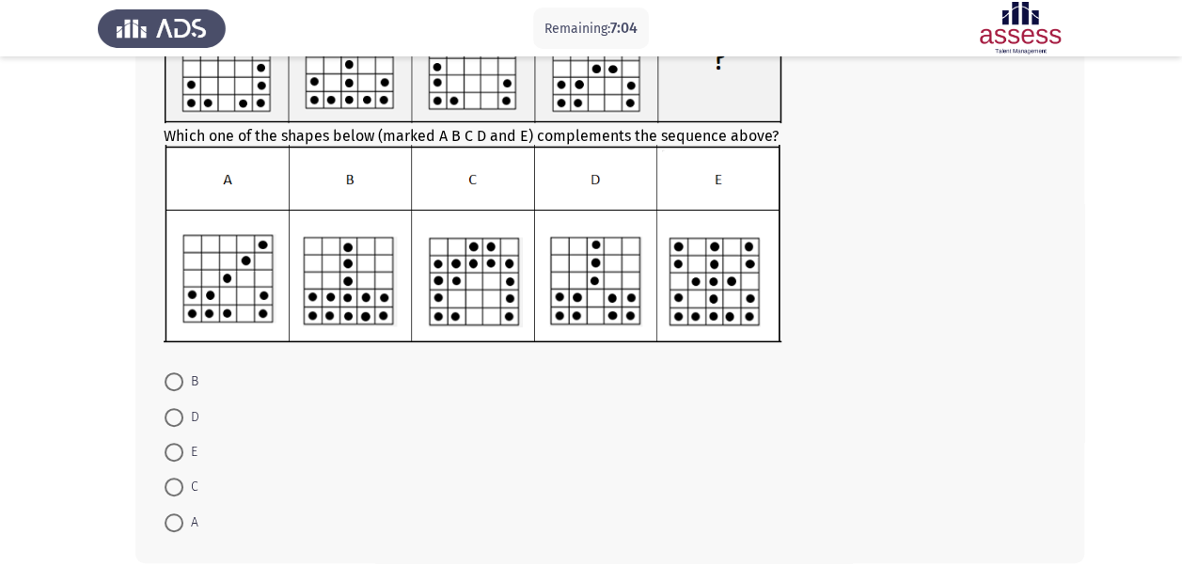
scroll to position [195, 0]
click at [175, 475] on label "C" at bounding box center [182, 486] width 34 height 23
click at [175, 477] on input "C" at bounding box center [174, 486] width 19 height 19
radio input "true"
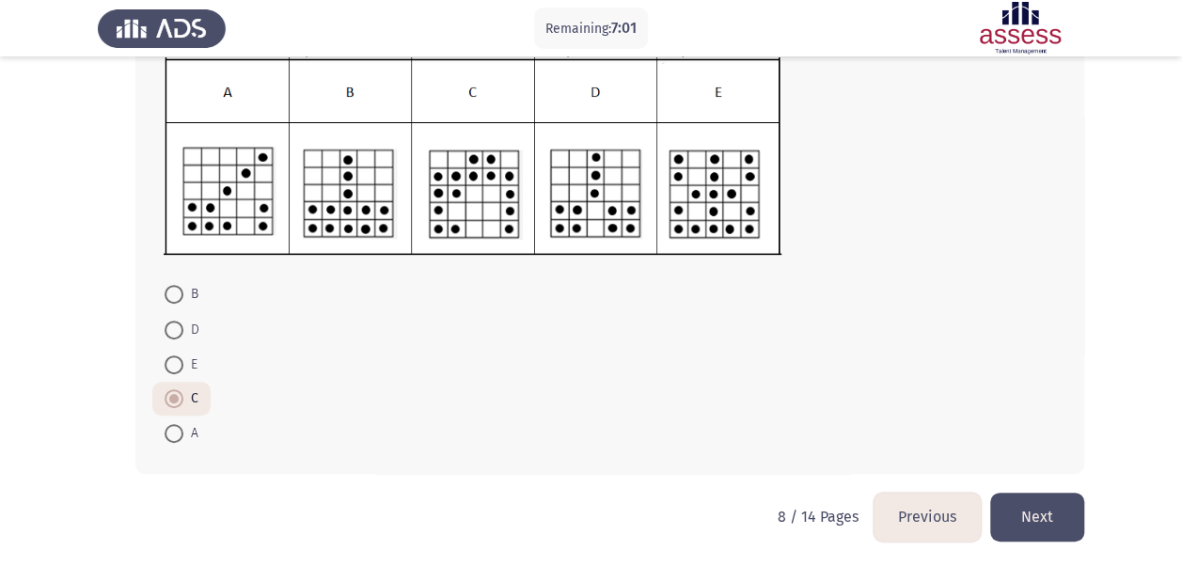
click at [1053, 522] on button "Next" at bounding box center [1037, 517] width 94 height 48
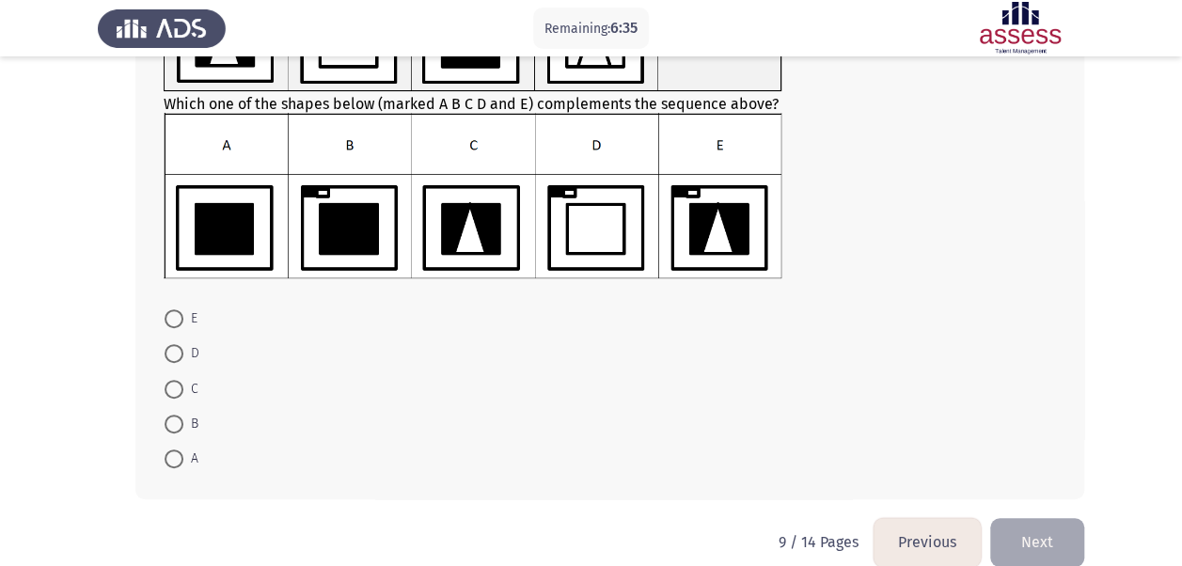
scroll to position [197, 0]
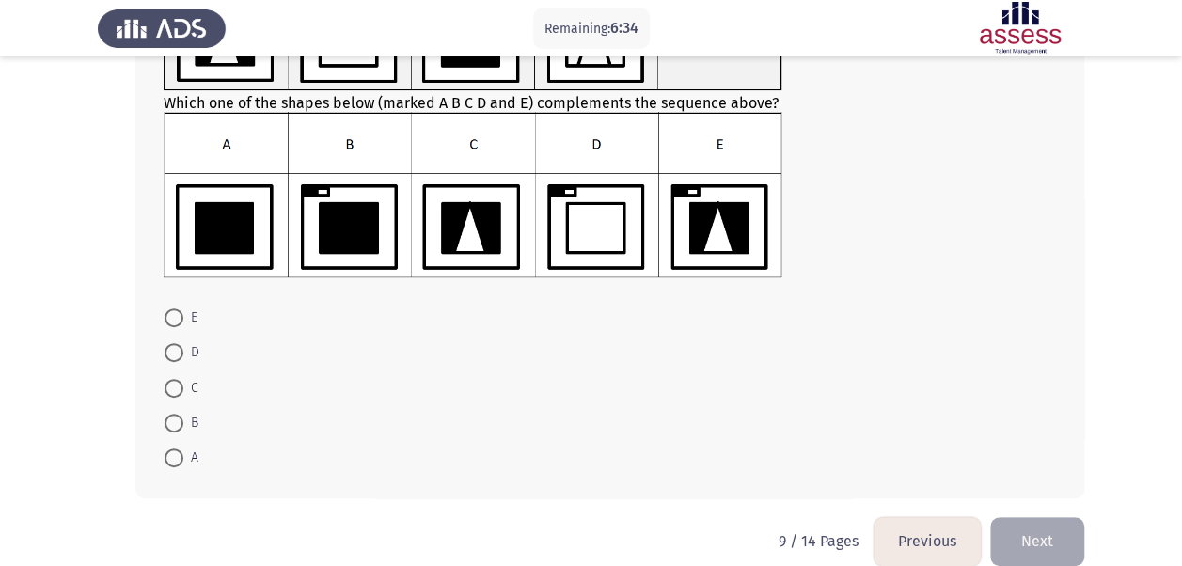
drag, startPoint x: 162, startPoint y: 421, endPoint x: 171, endPoint y: 422, distance: 9.5
click at [171, 422] on mat-radio-button "B" at bounding box center [181, 422] width 58 height 35
click at [171, 422] on span at bounding box center [174, 423] width 19 height 19
click at [171, 422] on input "B" at bounding box center [174, 423] width 19 height 19
radio input "true"
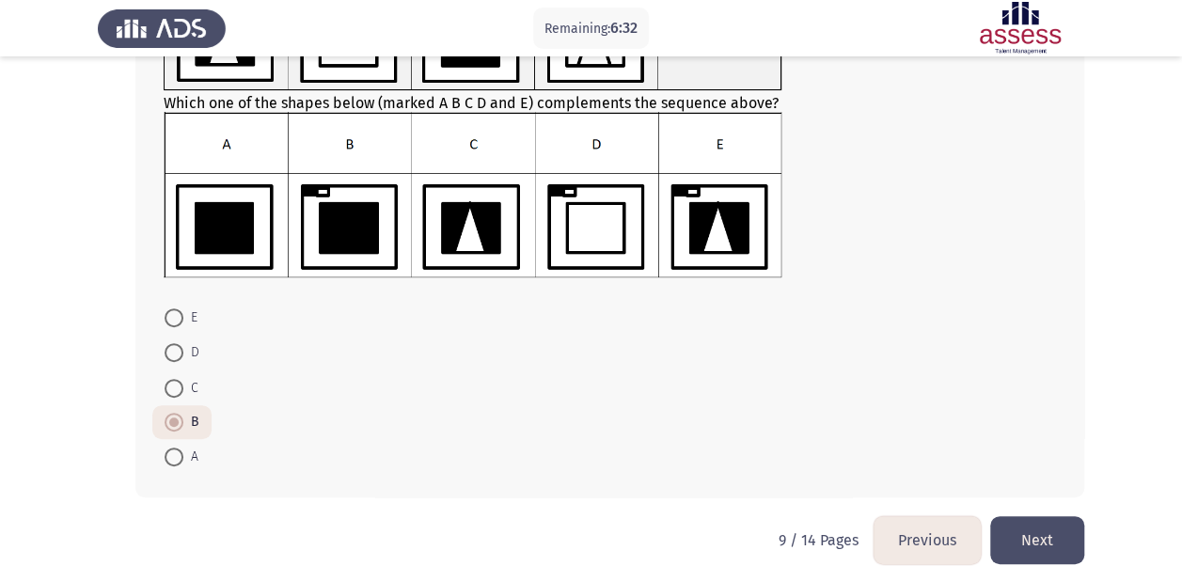
click at [1033, 540] on button "Next" at bounding box center [1037, 540] width 94 height 48
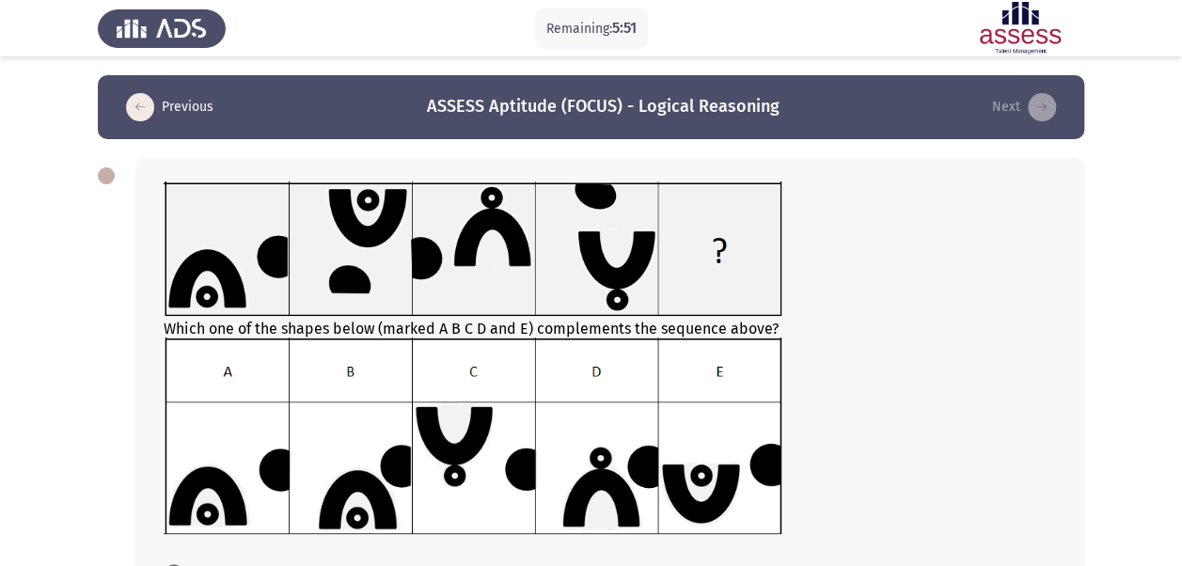
scroll to position [280, 0]
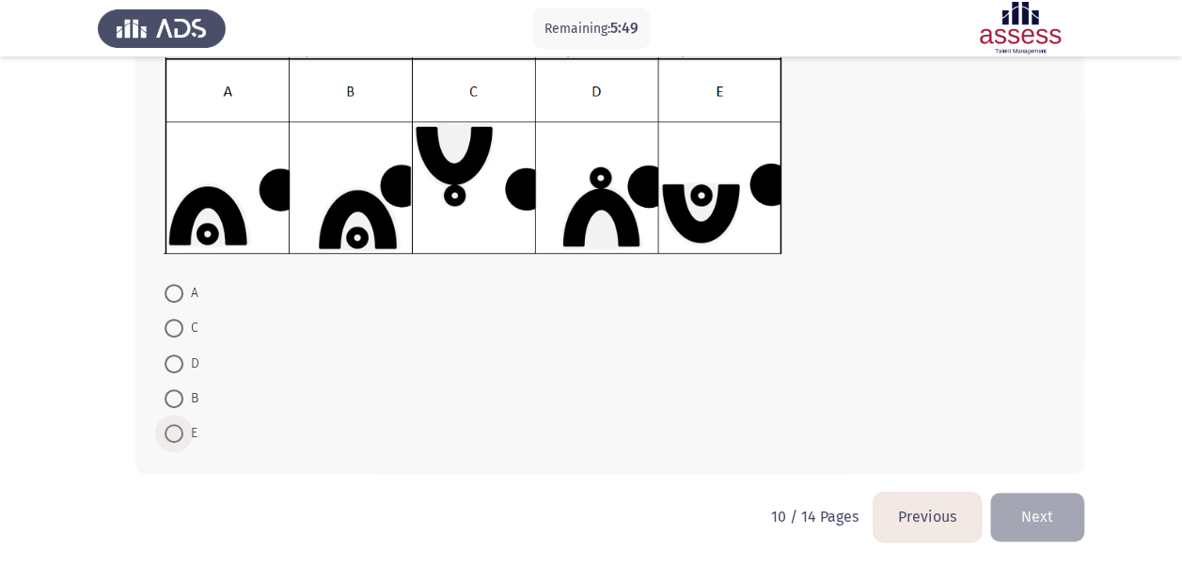
click at [188, 432] on span "E" at bounding box center [190, 433] width 14 height 23
click at [183, 432] on input "E" at bounding box center [174, 433] width 19 height 19
radio input "true"
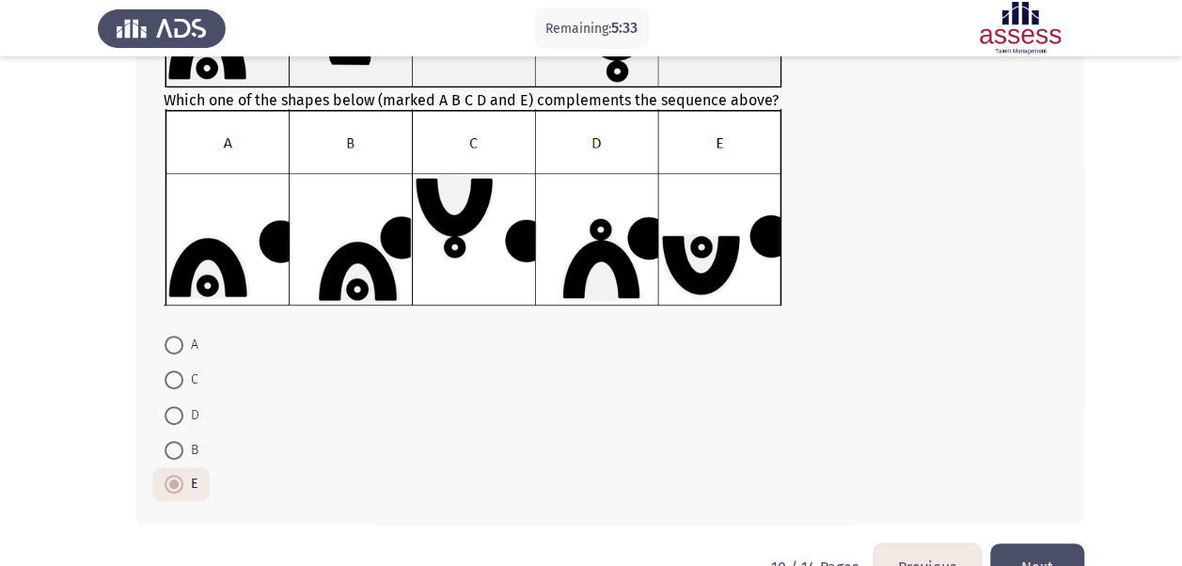
scroll to position [279, 0]
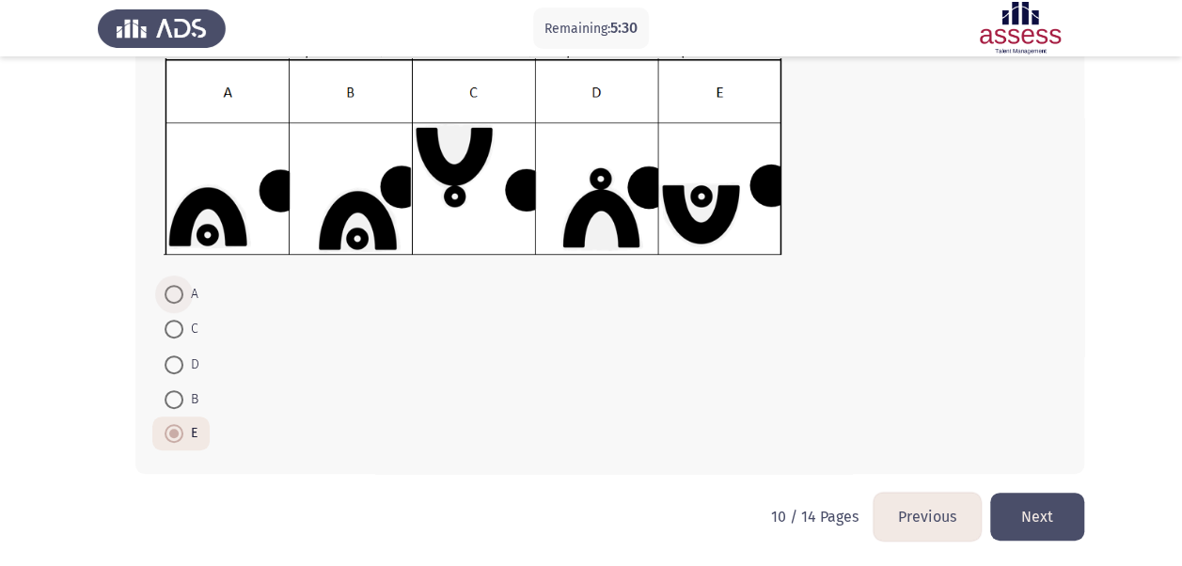
click at [180, 288] on span at bounding box center [174, 294] width 19 height 19
click at [180, 288] on input "A" at bounding box center [174, 294] width 19 height 19
radio input "true"
click at [1051, 508] on button "Next" at bounding box center [1037, 517] width 94 height 48
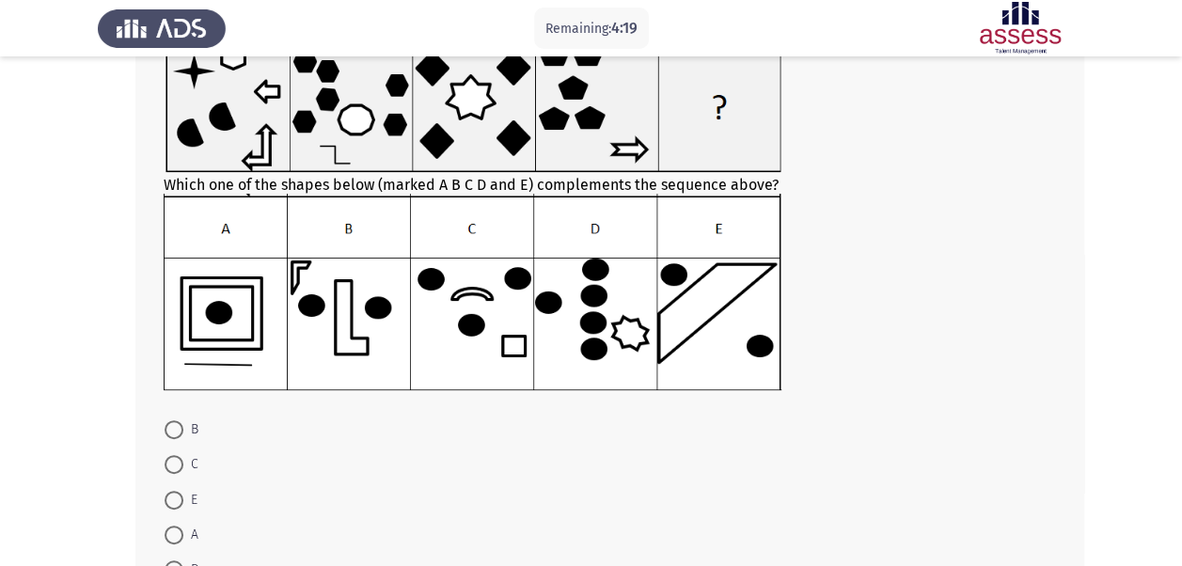
scroll to position [256, 0]
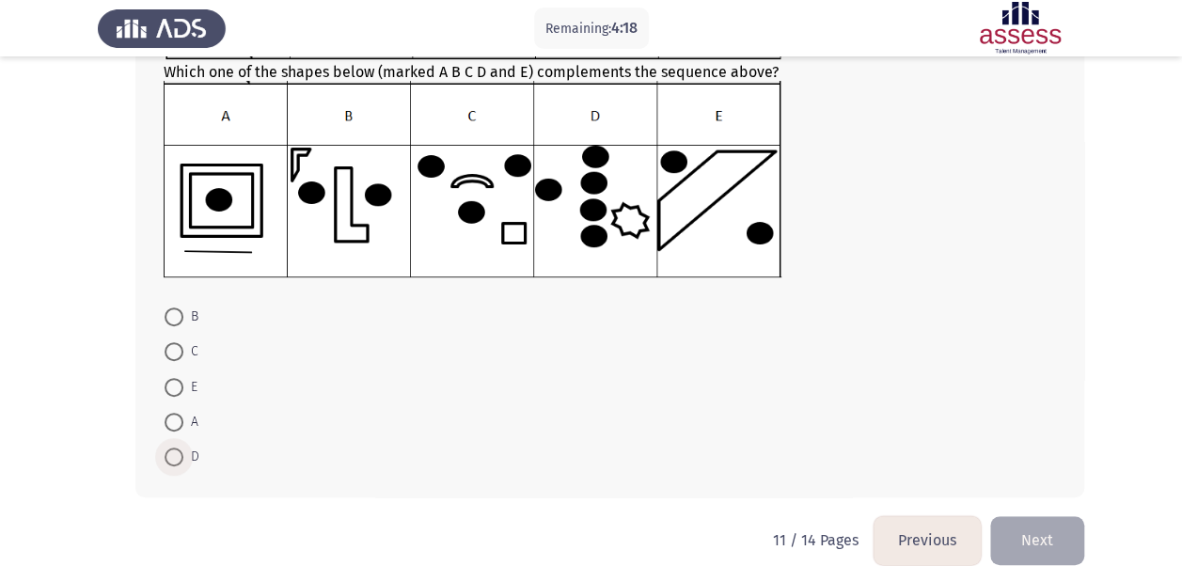
click at [181, 451] on span at bounding box center [174, 457] width 19 height 19
click at [181, 451] on input "D" at bounding box center [174, 457] width 19 height 19
radio input "true"
click at [1061, 540] on button "Next" at bounding box center [1037, 539] width 94 height 48
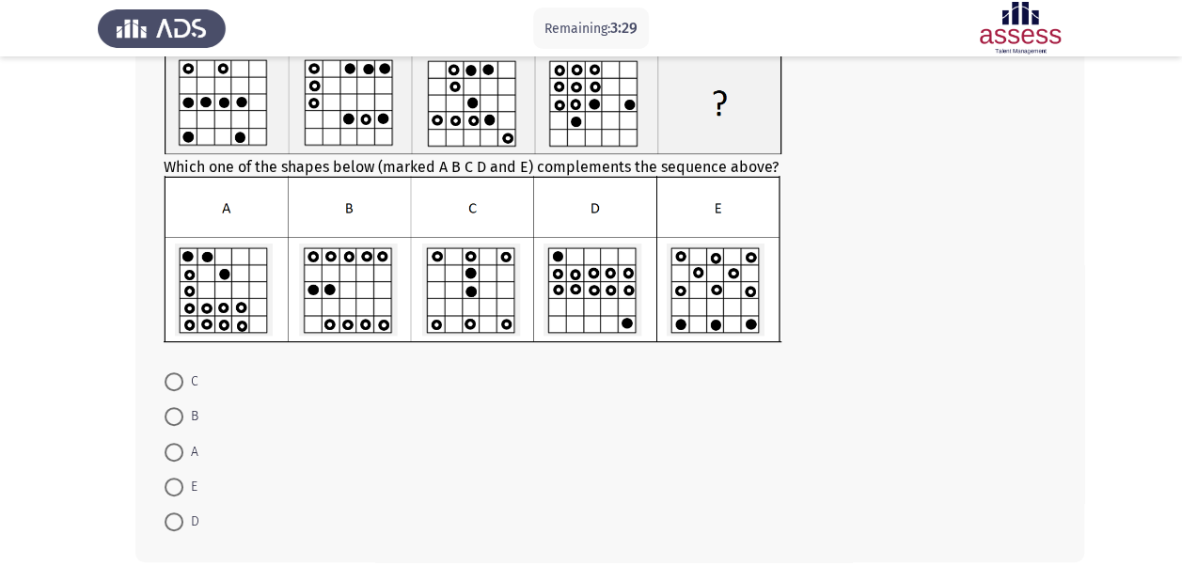
scroll to position [210, 0]
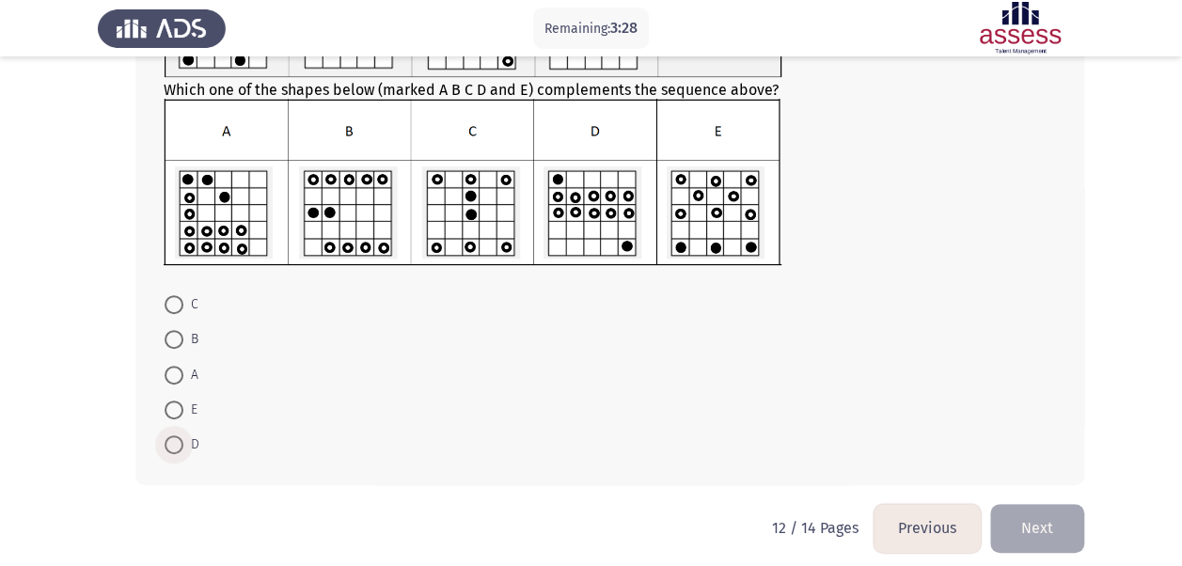
click at [179, 436] on span at bounding box center [174, 444] width 19 height 19
click at [179, 436] on input "D" at bounding box center [174, 444] width 19 height 19
radio input "true"
click at [1056, 518] on button "Next" at bounding box center [1037, 527] width 94 height 48
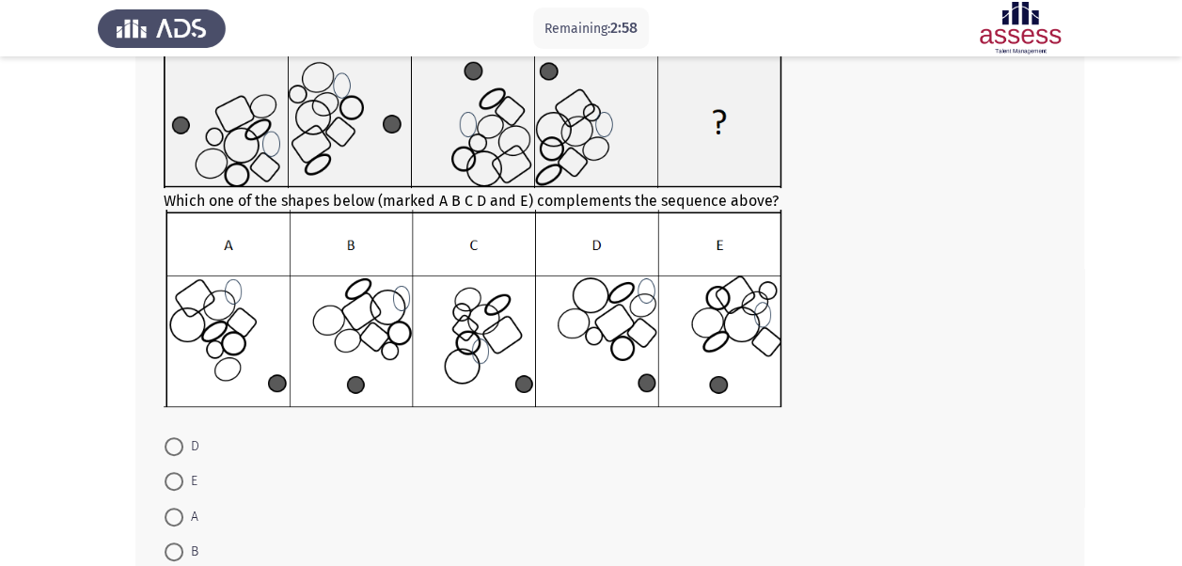
scroll to position [131, 0]
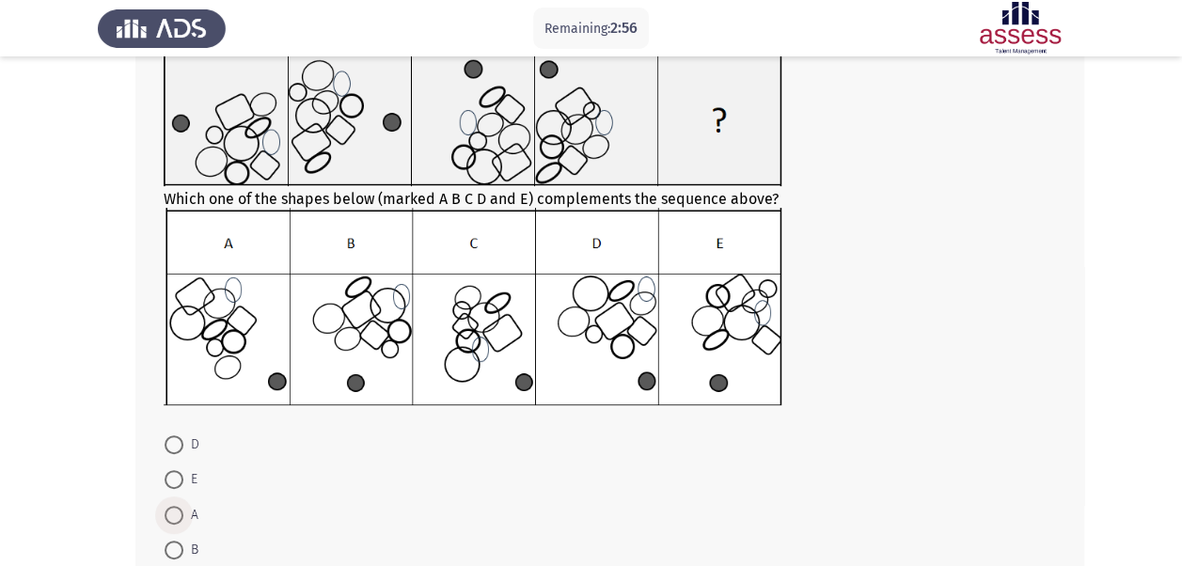
click at [171, 513] on span at bounding box center [174, 515] width 19 height 19
click at [171, 513] on input "A" at bounding box center [174, 515] width 19 height 19
radio input "true"
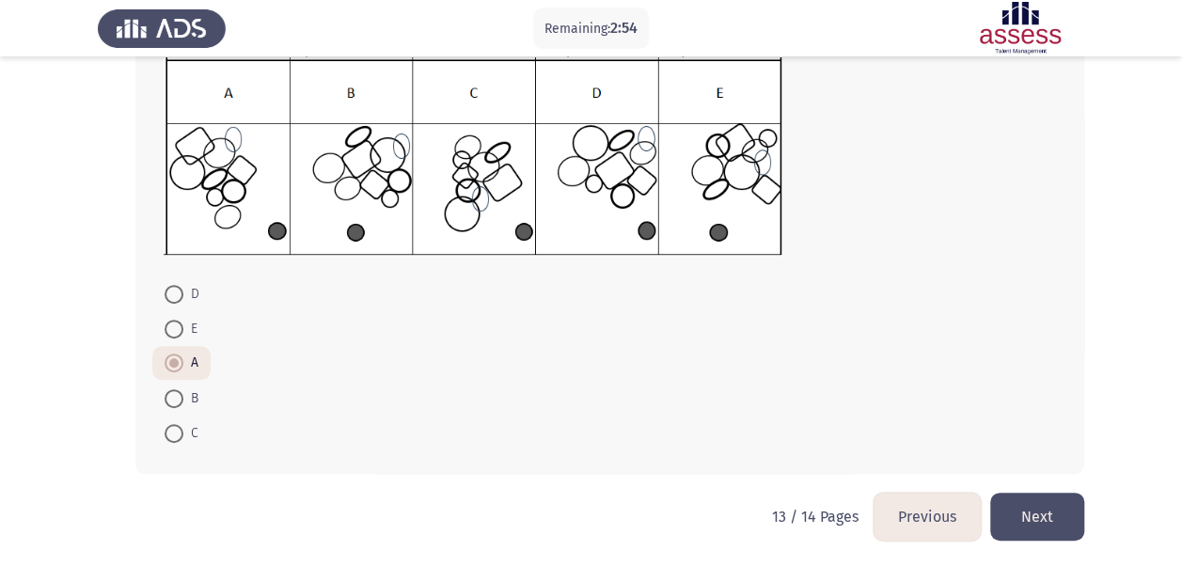
click at [1030, 509] on button "Next" at bounding box center [1037, 517] width 94 height 48
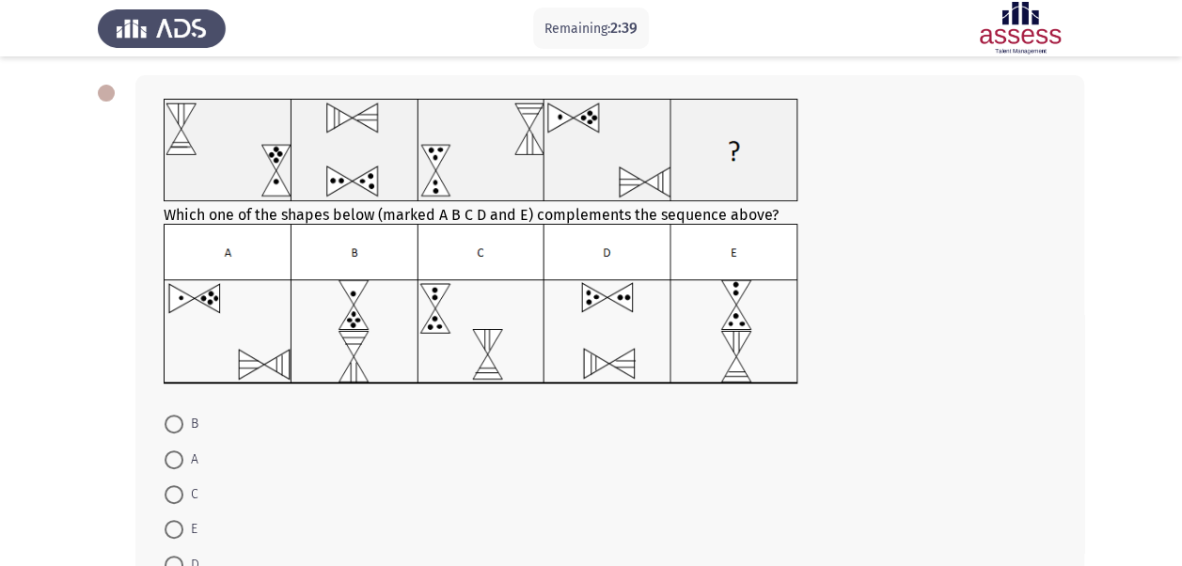
scroll to position [84, 0]
click at [181, 559] on span at bounding box center [174, 564] width 19 height 19
click at [181, 559] on input "D" at bounding box center [174, 564] width 19 height 19
radio input "true"
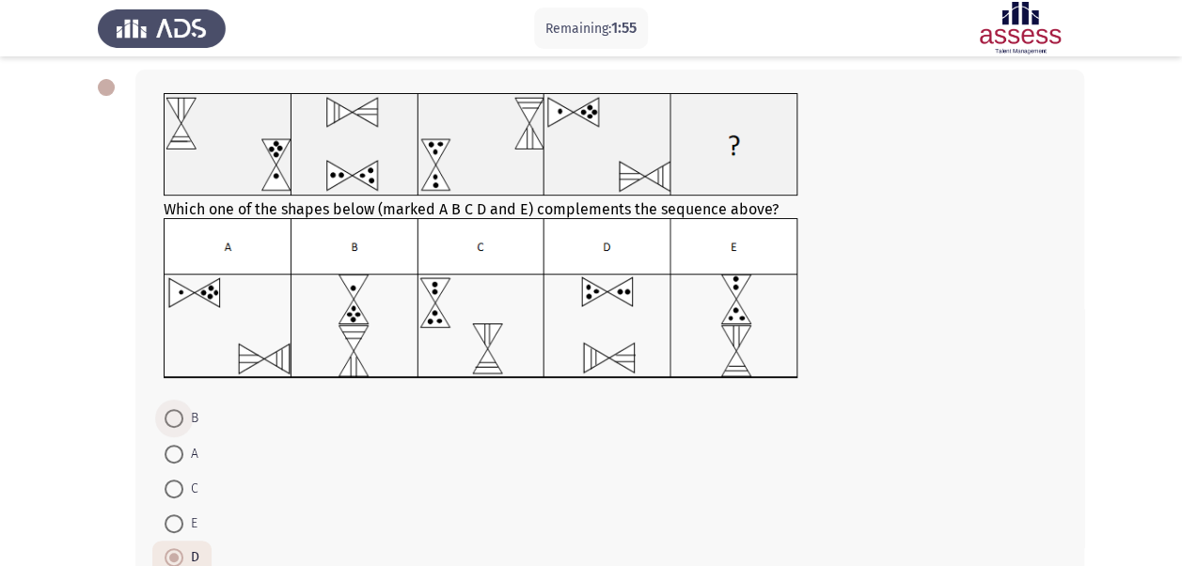
click at [182, 416] on span at bounding box center [174, 418] width 19 height 19
click at [182, 416] on input "B" at bounding box center [174, 418] width 19 height 19
radio input "true"
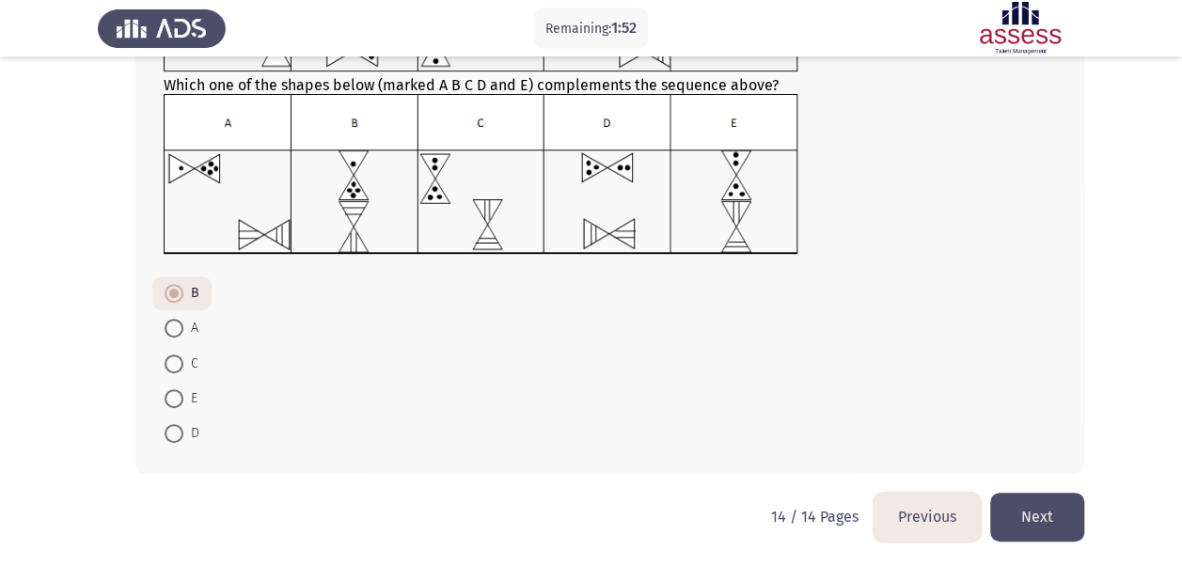
click at [1063, 508] on button "Next" at bounding box center [1037, 517] width 94 height 48
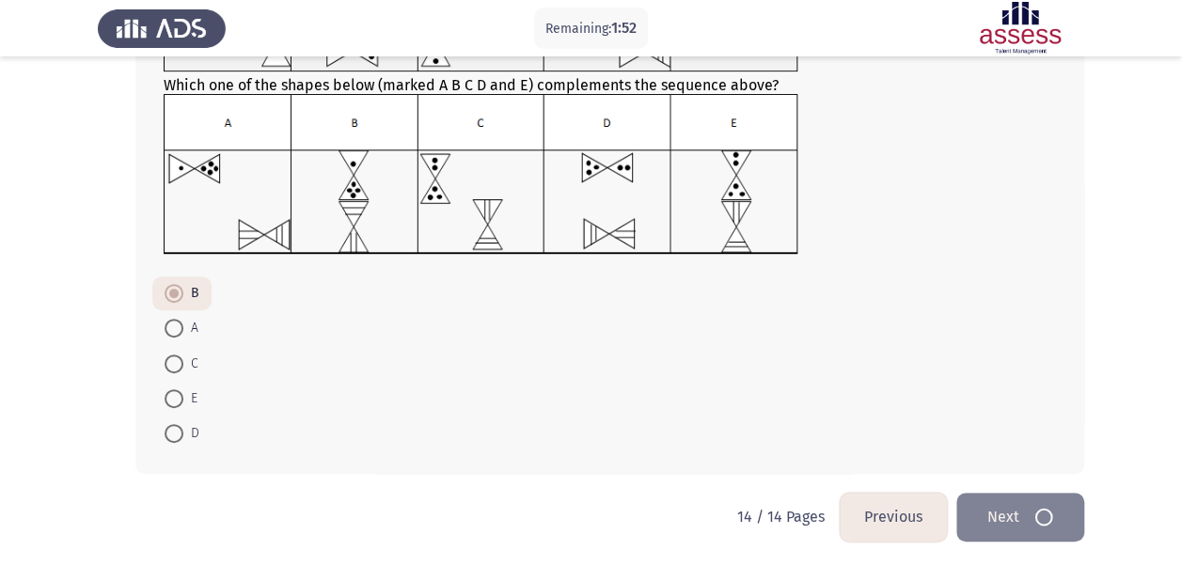
scroll to position [0, 0]
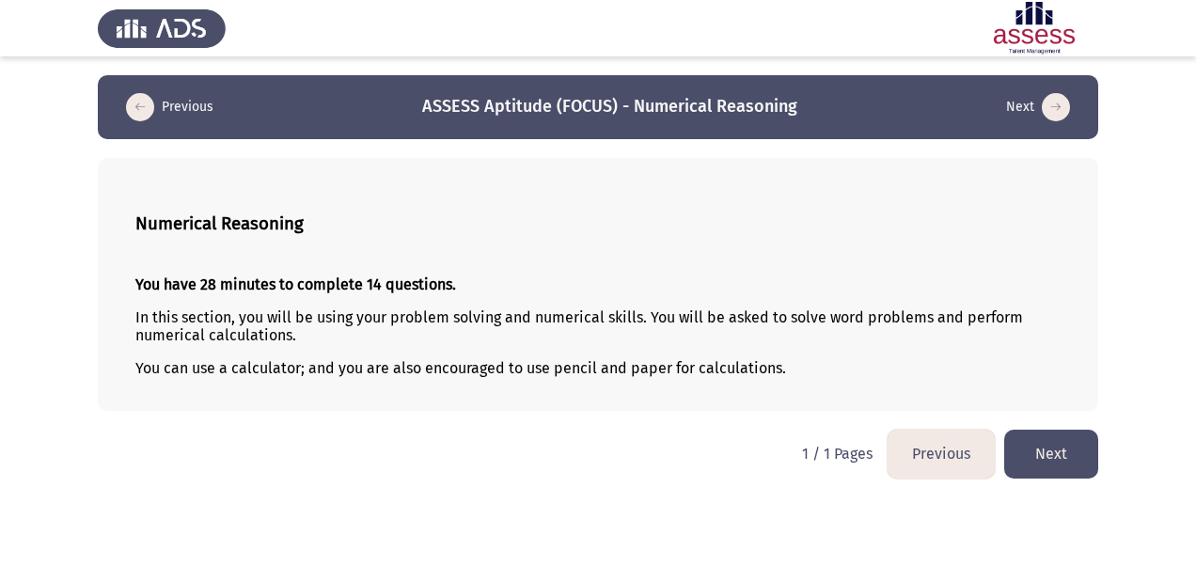
click at [1050, 451] on button "Next" at bounding box center [1051, 454] width 94 height 48
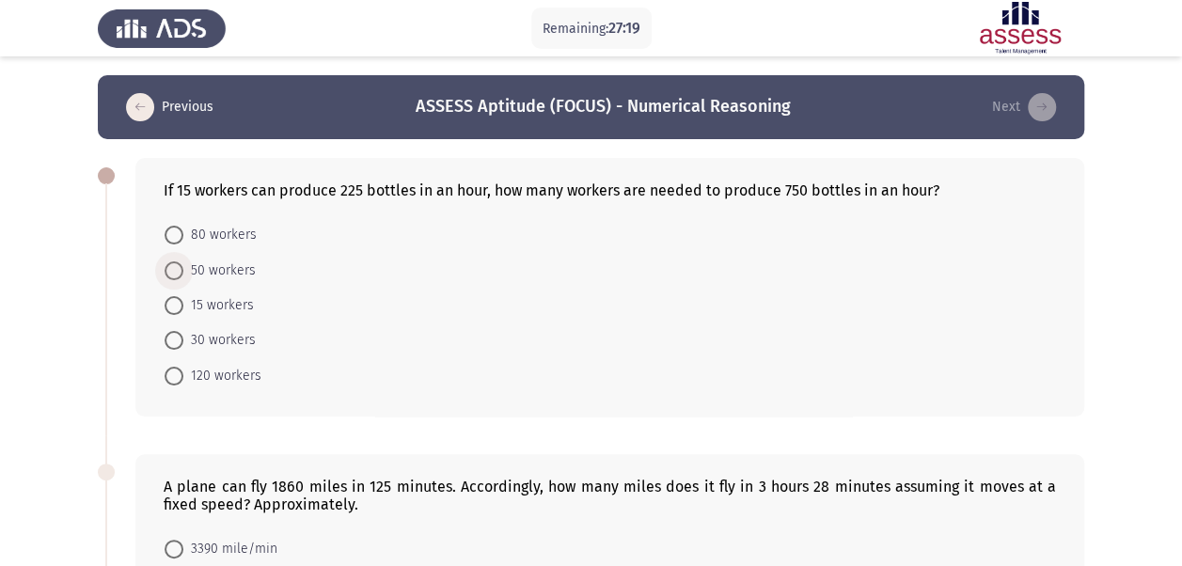
click at [181, 269] on span at bounding box center [174, 270] width 19 height 19
click at [181, 269] on input "50 workers" at bounding box center [174, 270] width 19 height 19
radio input "true"
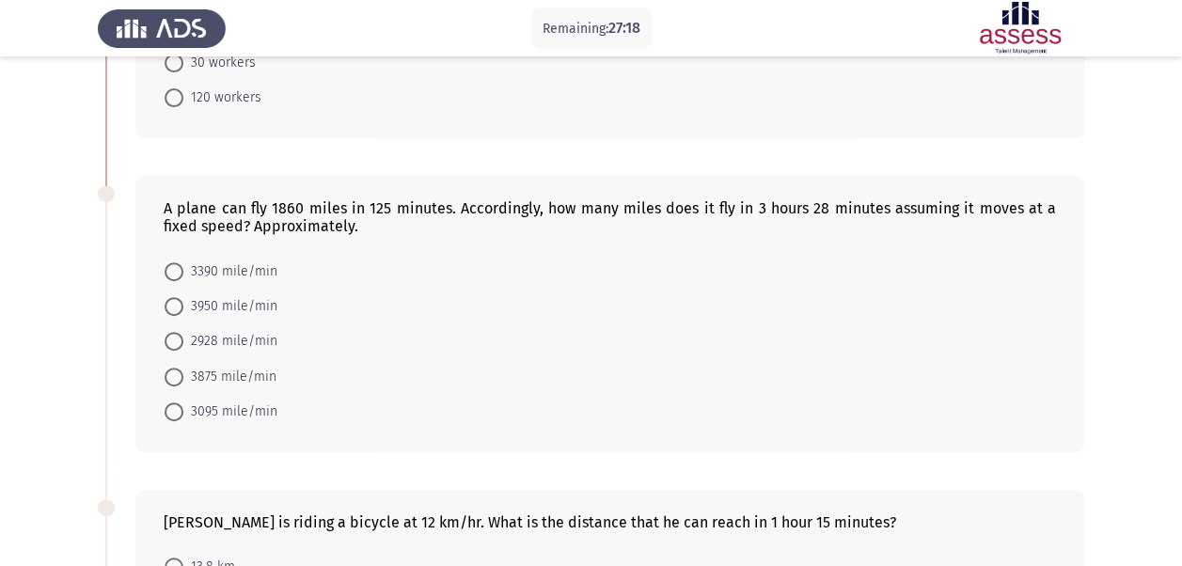
scroll to position [277, 0]
click at [177, 402] on span at bounding box center [174, 411] width 19 height 19
click at [177, 402] on input "3095 mile/min" at bounding box center [174, 411] width 19 height 19
radio input "true"
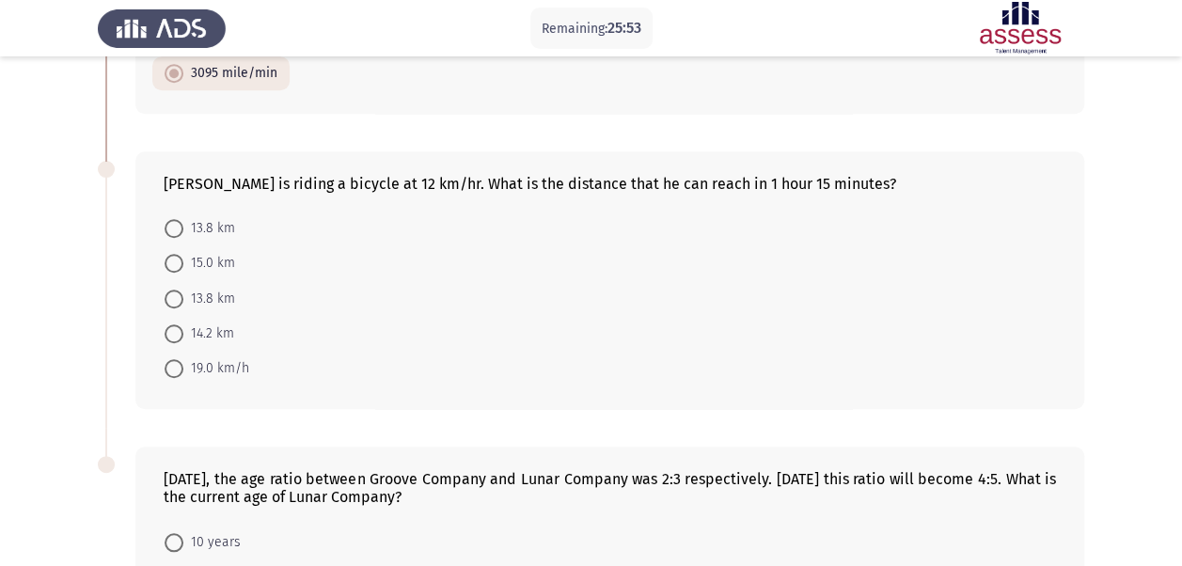
scroll to position [615, 0]
click at [165, 254] on span at bounding box center [174, 262] width 19 height 19
click at [165, 254] on input "15.0 km" at bounding box center [174, 262] width 19 height 19
radio input "true"
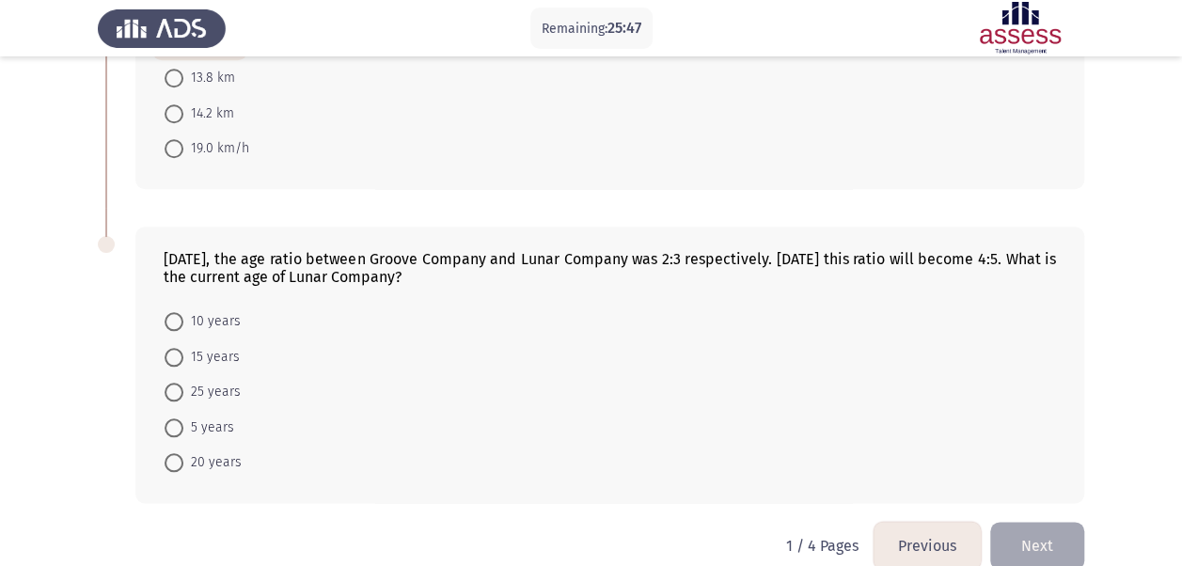
scroll to position [856, 0]
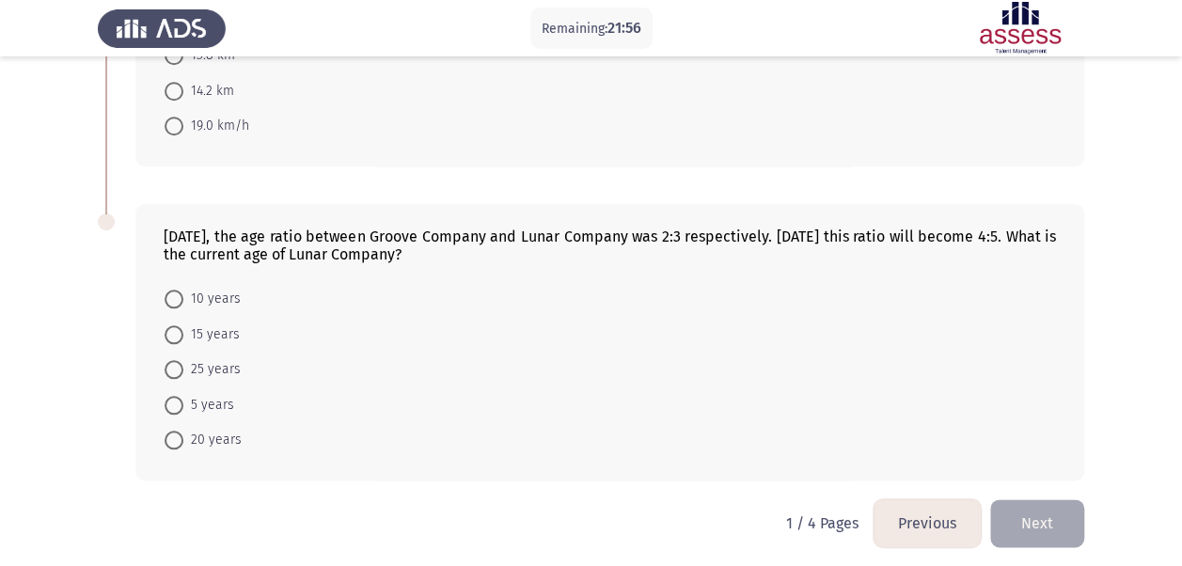
drag, startPoint x: 186, startPoint y: 408, endPoint x: 179, endPoint y: 399, distance: 12.0
click at [179, 399] on mat-radio-button "5 years" at bounding box center [199, 403] width 94 height 35
click at [179, 399] on span at bounding box center [174, 405] width 19 height 19
click at [179, 399] on input "5 years" at bounding box center [174, 405] width 19 height 19
radio input "true"
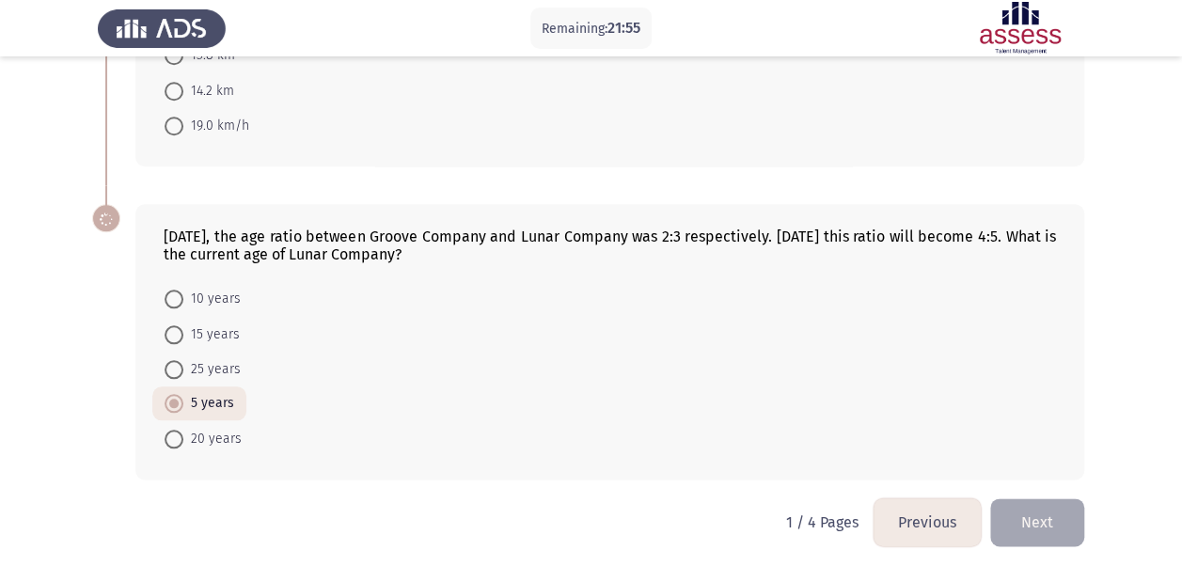
scroll to position [855, 0]
click at [1060, 513] on button "Next" at bounding box center [1037, 523] width 94 height 48
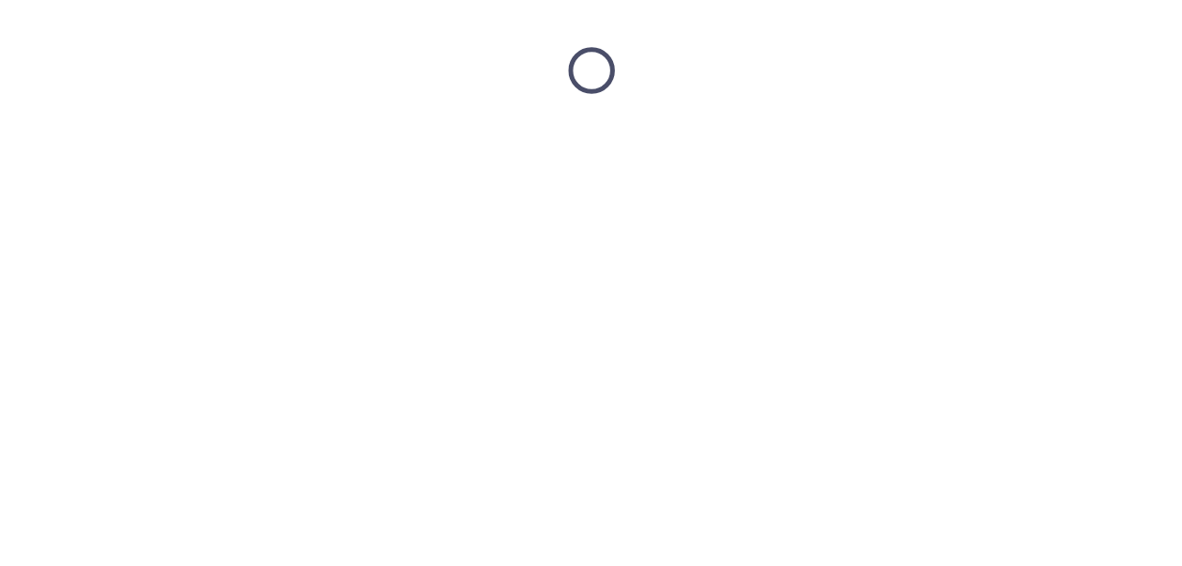
scroll to position [0, 0]
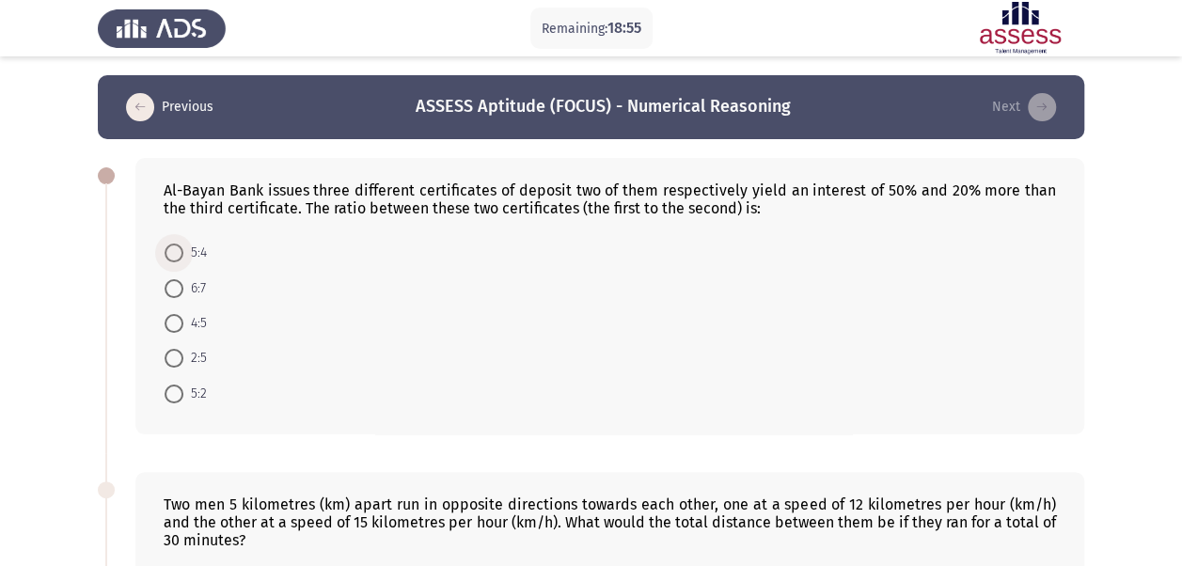
click at [172, 250] on span at bounding box center [174, 253] width 19 height 19
click at [172, 250] on input "5:4" at bounding box center [174, 253] width 19 height 19
radio input "true"
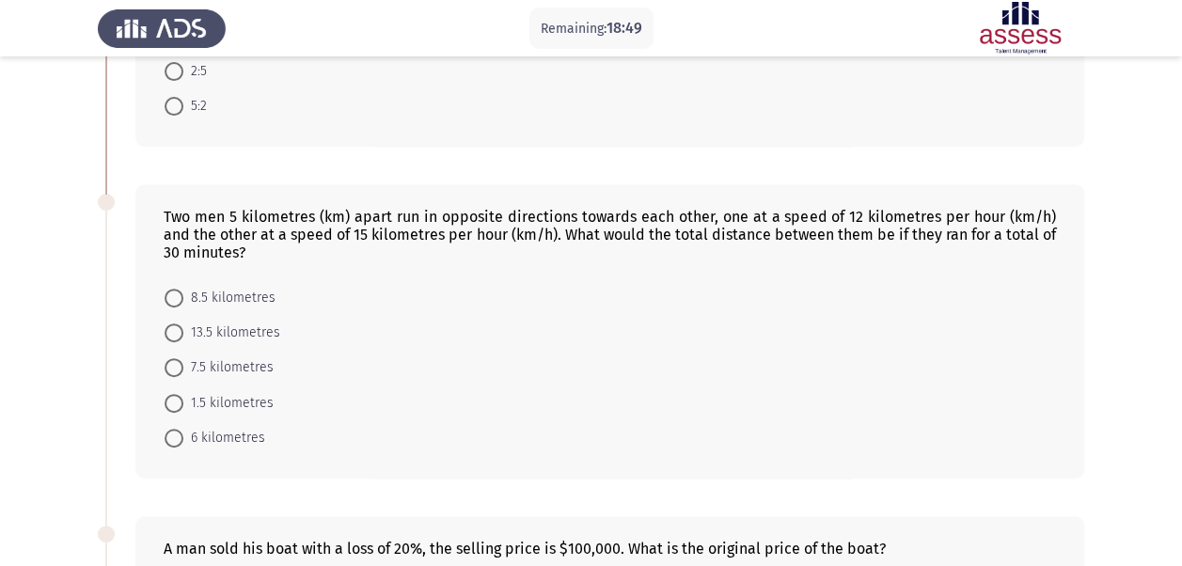
scroll to position [285, 0]
click at [181, 395] on span at bounding box center [174, 404] width 19 height 19
click at [181, 395] on input "1.5 kilometres" at bounding box center [174, 404] width 19 height 19
radio input "true"
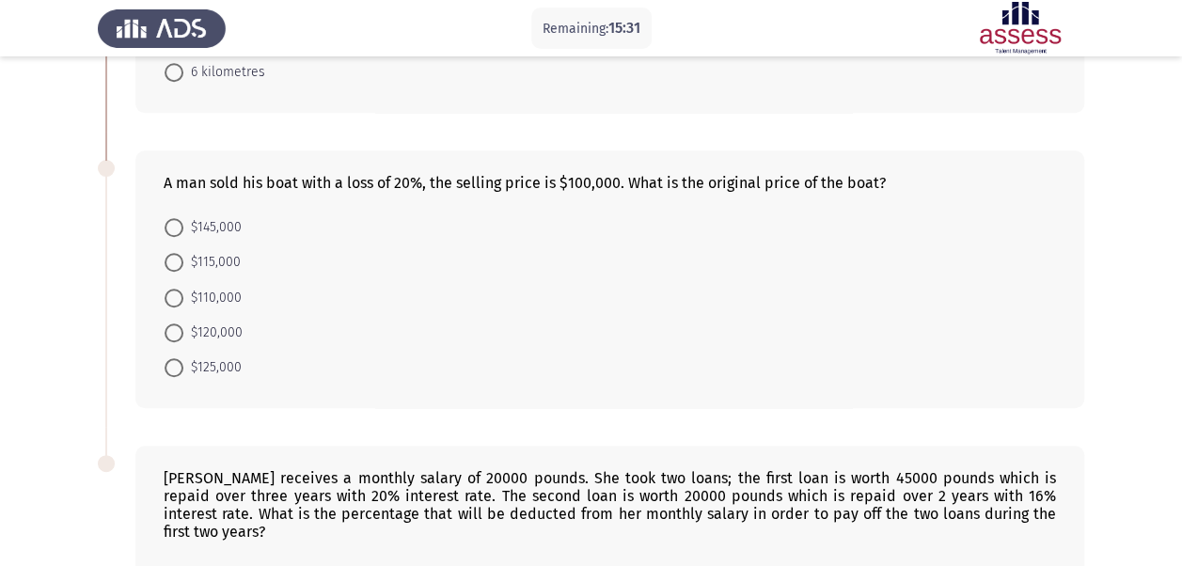
scroll to position [650, 0]
click at [179, 371] on span at bounding box center [174, 368] width 19 height 19
click at [179, 371] on input "$125,000" at bounding box center [174, 368] width 19 height 19
radio input "true"
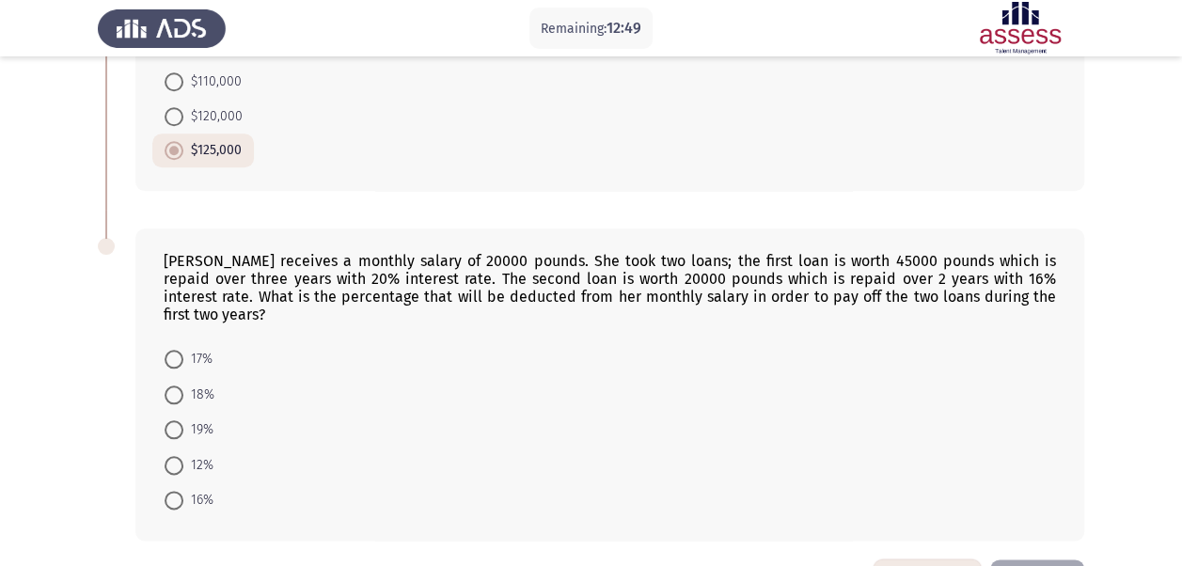
scroll to position [867, 0]
click at [175, 491] on span at bounding box center [174, 500] width 19 height 19
click at [175, 491] on input "16%" at bounding box center [174, 500] width 19 height 19
radio input "true"
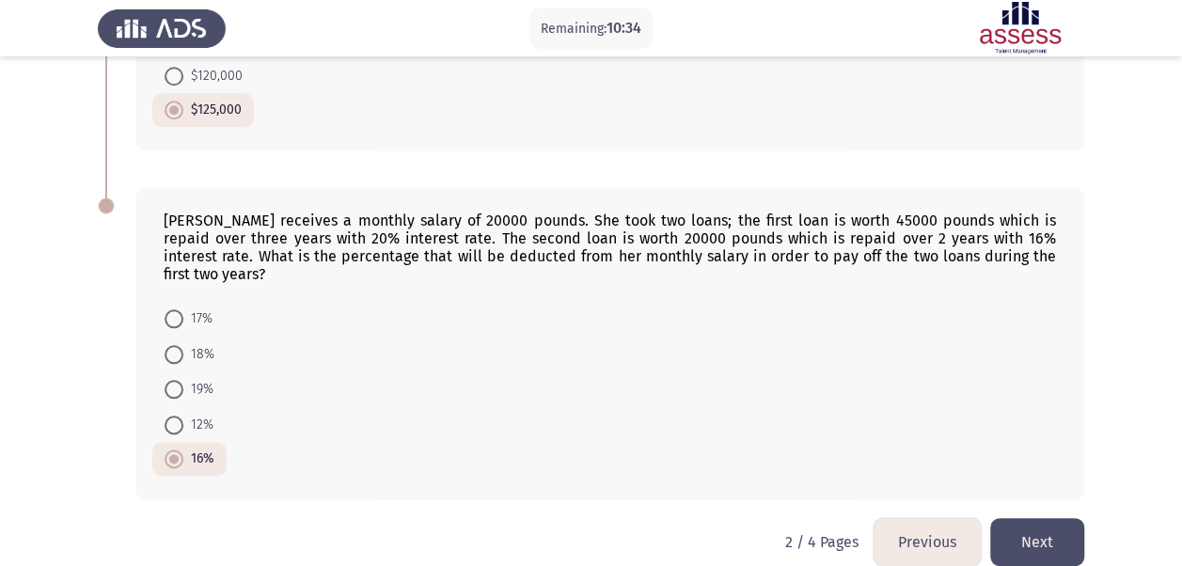
click at [1038, 518] on button "Next" at bounding box center [1037, 542] width 94 height 48
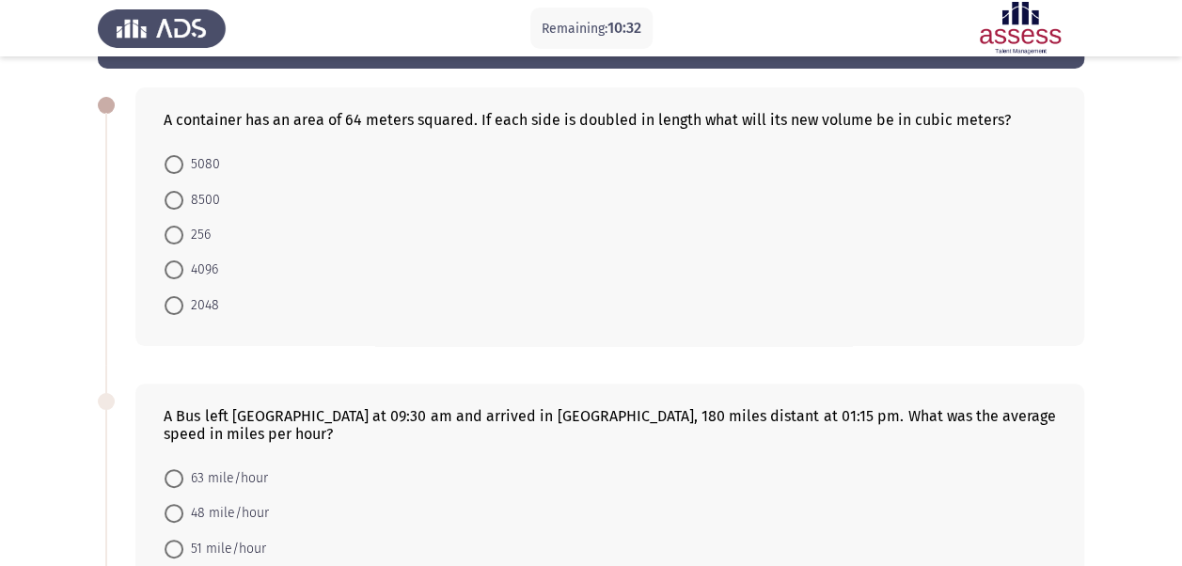
scroll to position [71, 0]
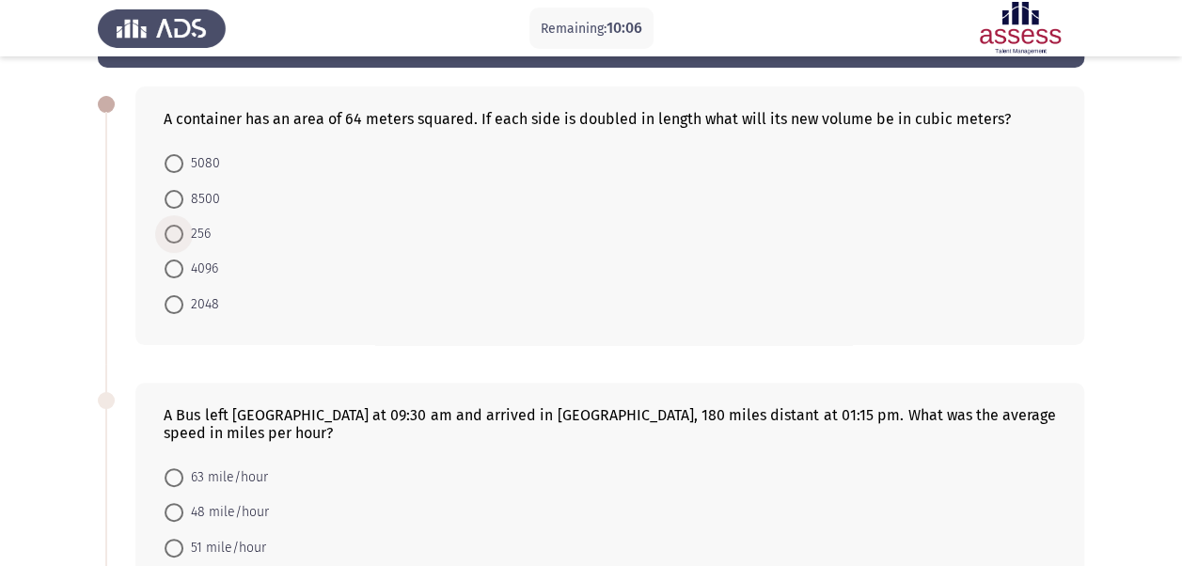
click at [175, 231] on span at bounding box center [174, 234] width 19 height 19
click at [175, 231] on input "256" at bounding box center [174, 234] width 19 height 19
radio input "true"
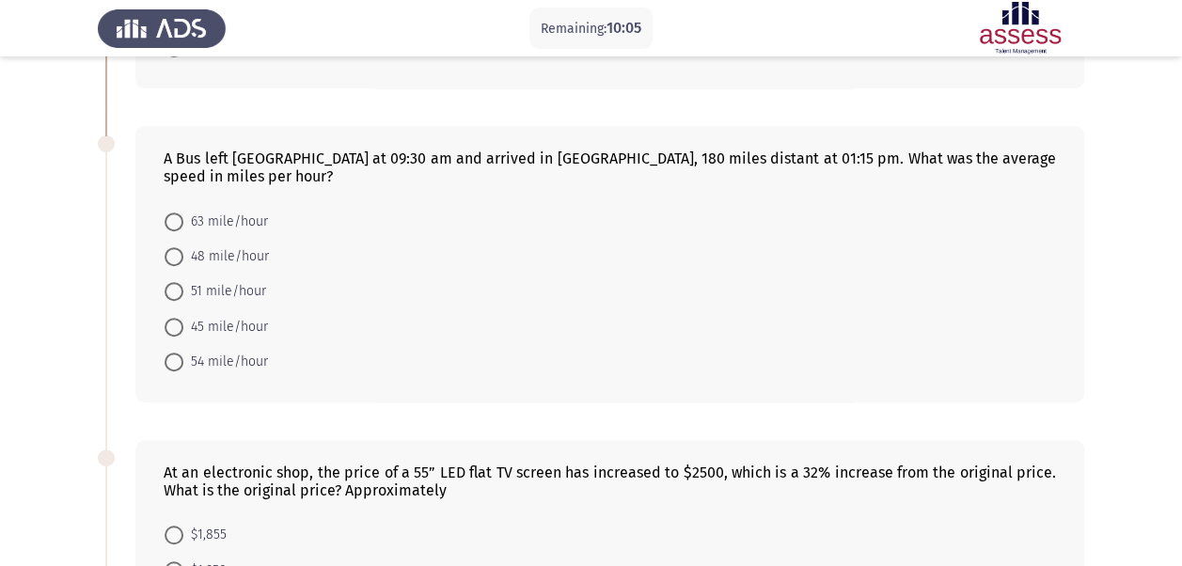
scroll to position [325, 0]
click at [199, 246] on span "48 mile/hour" at bounding box center [226, 257] width 86 height 23
click at [183, 248] on input "48 mile/hour" at bounding box center [174, 257] width 19 height 19
radio input "true"
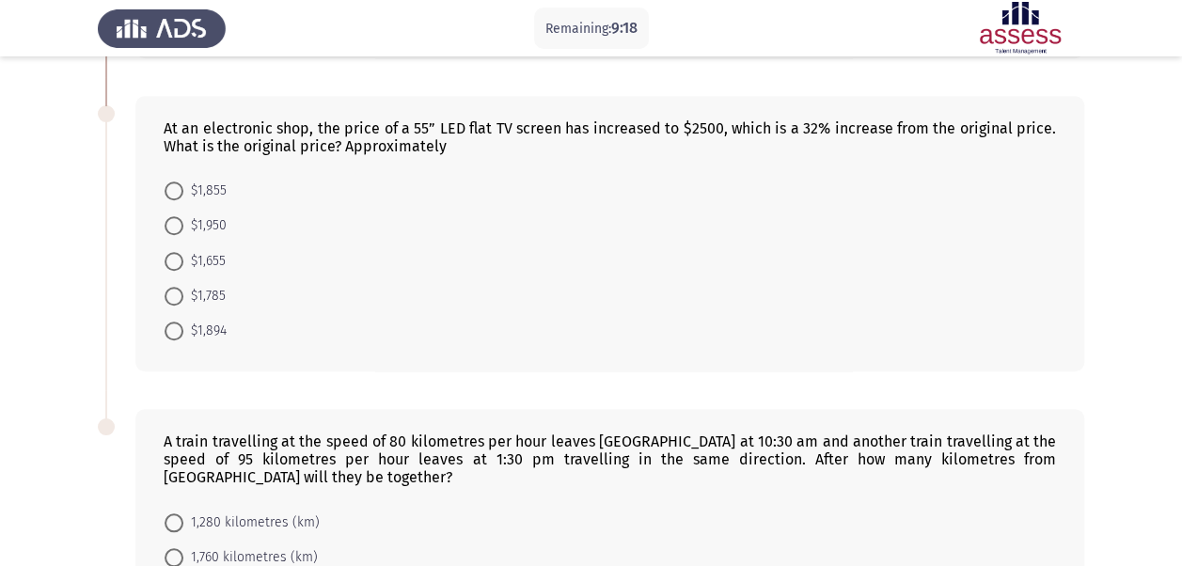
scroll to position [670, 0]
click at [184, 319] on span "$1,894" at bounding box center [204, 330] width 43 height 23
click at [183, 321] on input "$1,894" at bounding box center [174, 330] width 19 height 19
radio input "true"
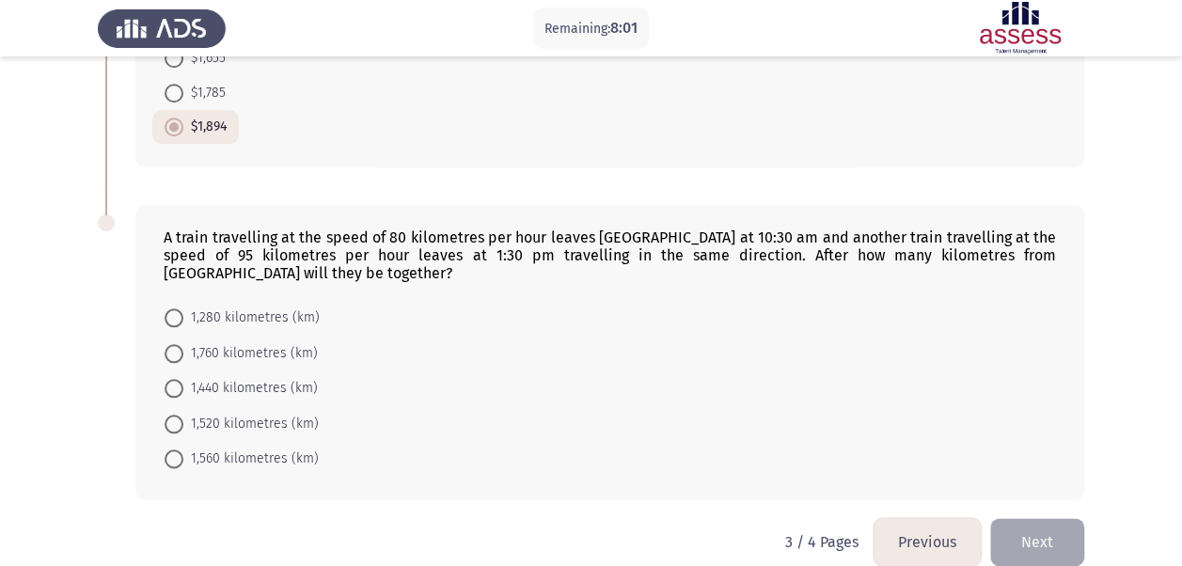
scroll to position [874, 0]
click at [170, 343] on span at bounding box center [174, 352] width 19 height 19
click at [170, 343] on input "1,760 kilometres (km)" at bounding box center [174, 352] width 19 height 19
radio input "true"
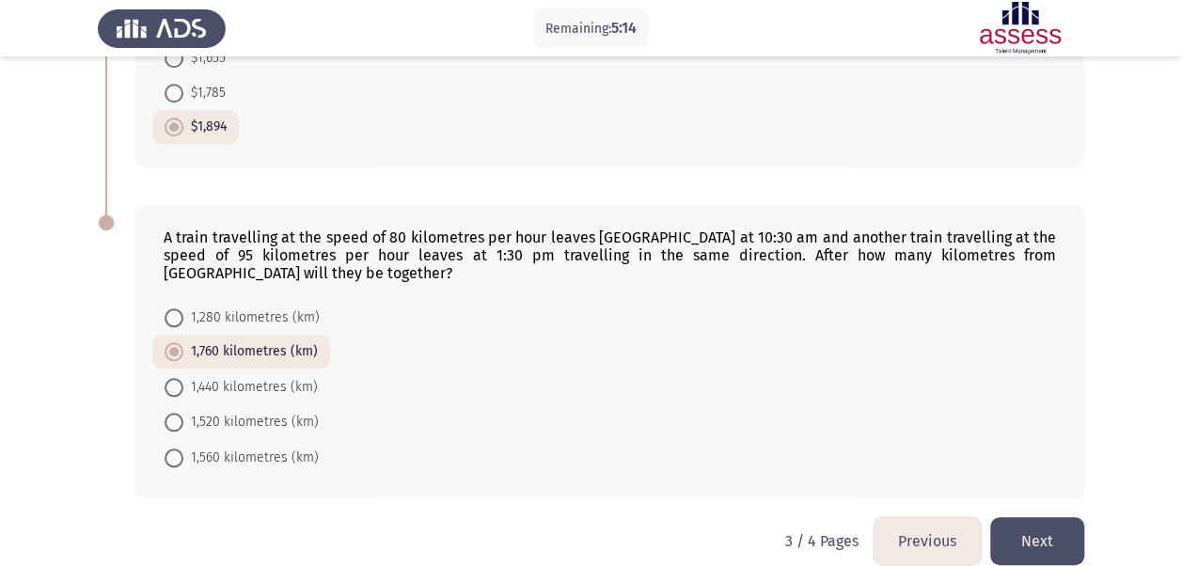
click at [1038, 517] on button "Next" at bounding box center [1037, 541] width 94 height 48
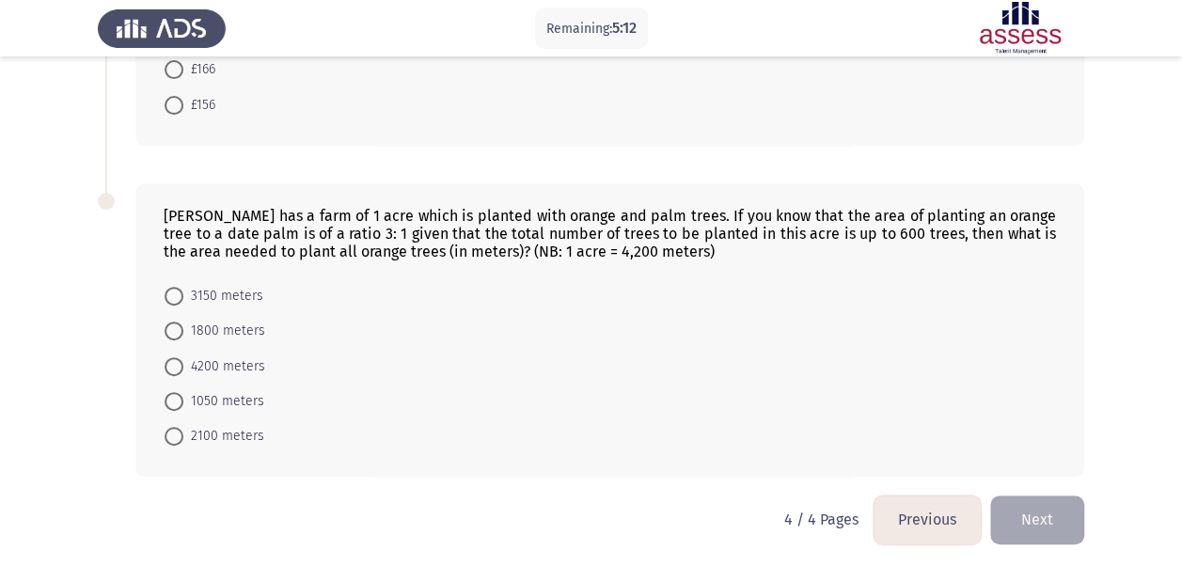
scroll to position [0, 0]
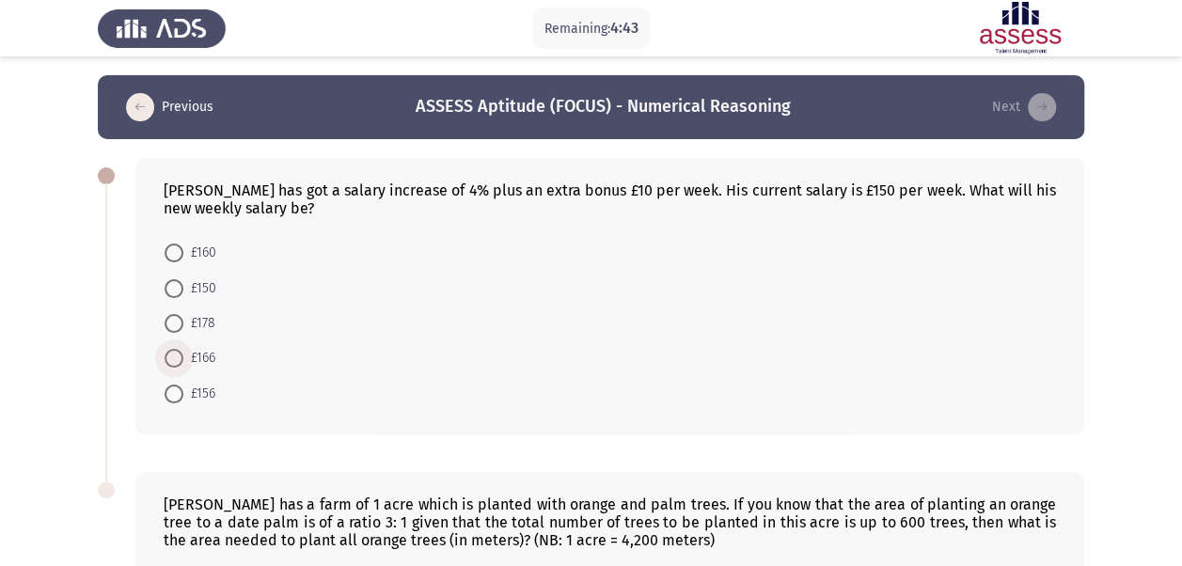
click at [187, 355] on span "£166" at bounding box center [199, 358] width 32 height 23
click at [183, 355] on input "£166" at bounding box center [174, 358] width 19 height 19
radio input "true"
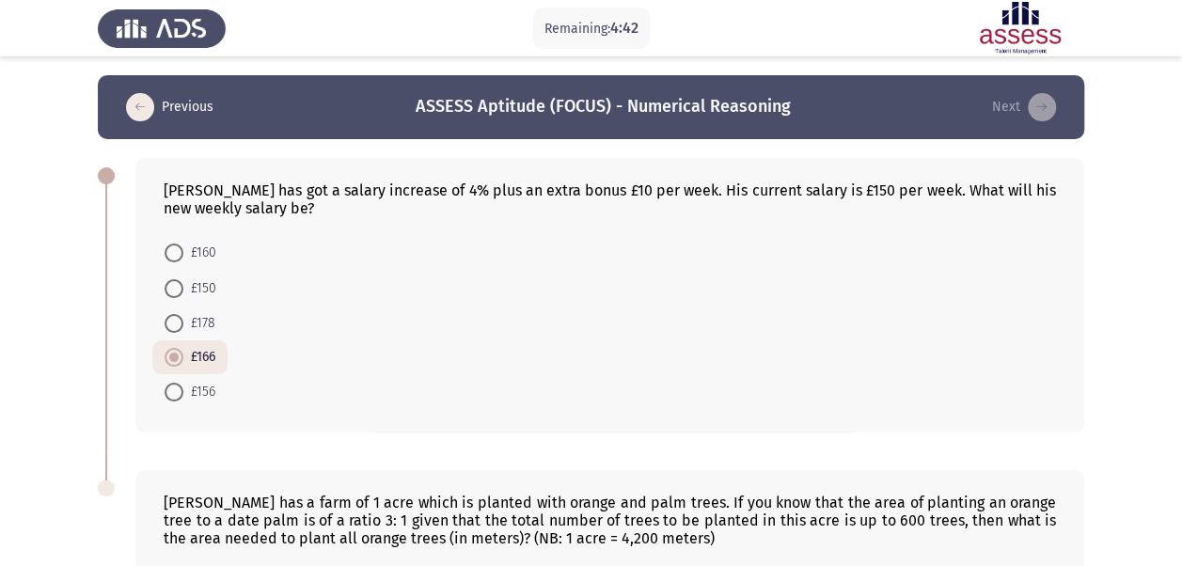
scroll to position [288, 0]
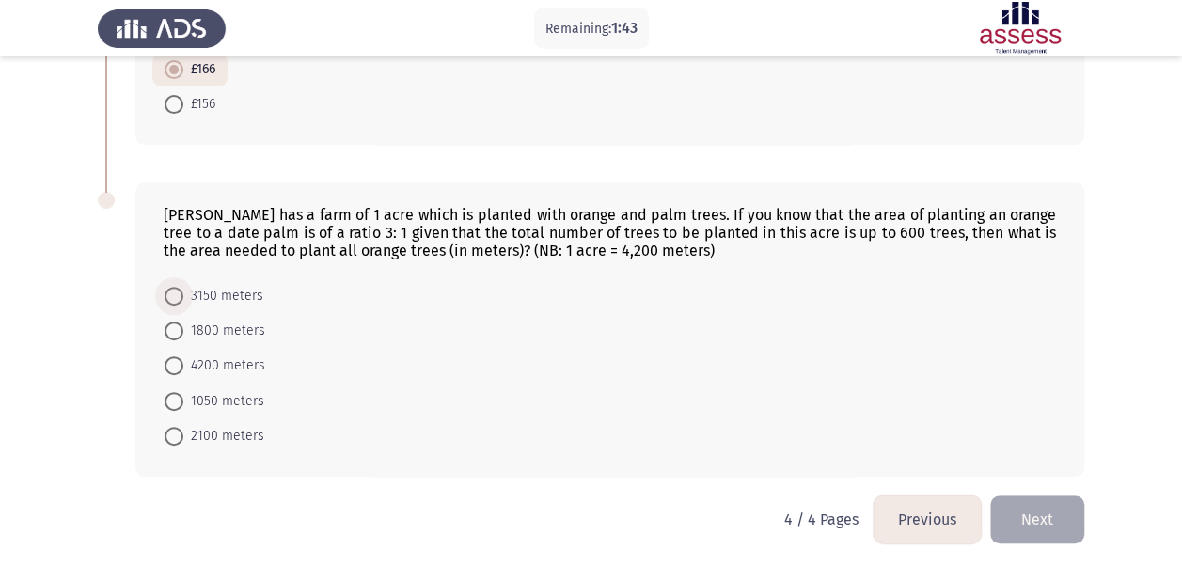
click at [193, 297] on span "3150 meters" at bounding box center [223, 296] width 80 height 23
click at [183, 297] on input "3150 meters" at bounding box center [174, 296] width 19 height 19
radio input "true"
click at [1058, 507] on button "Next" at bounding box center [1037, 520] width 94 height 48
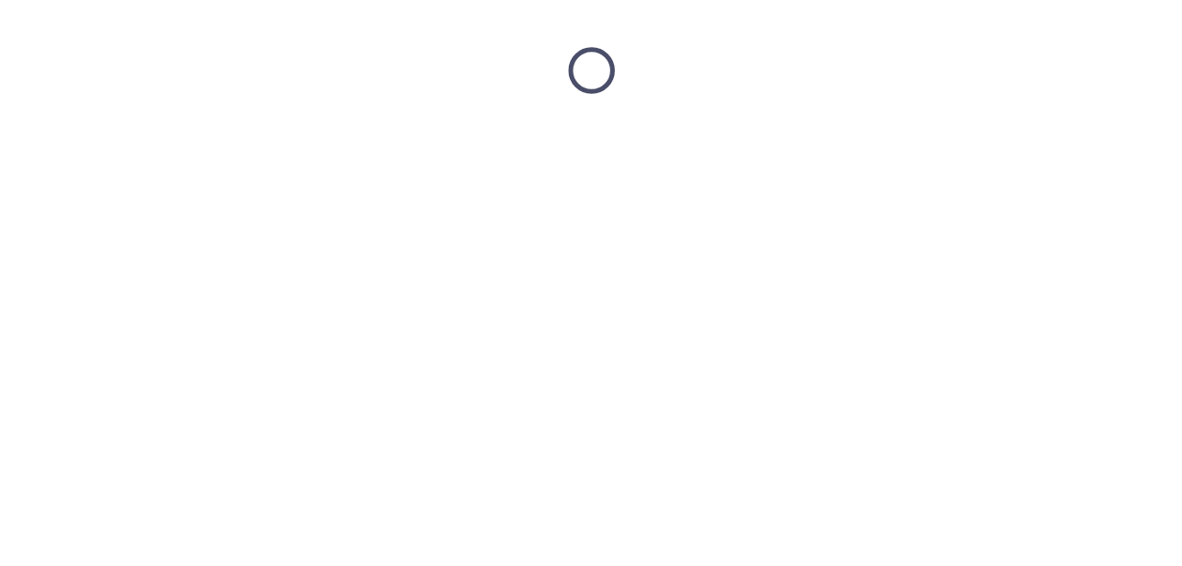
scroll to position [0, 0]
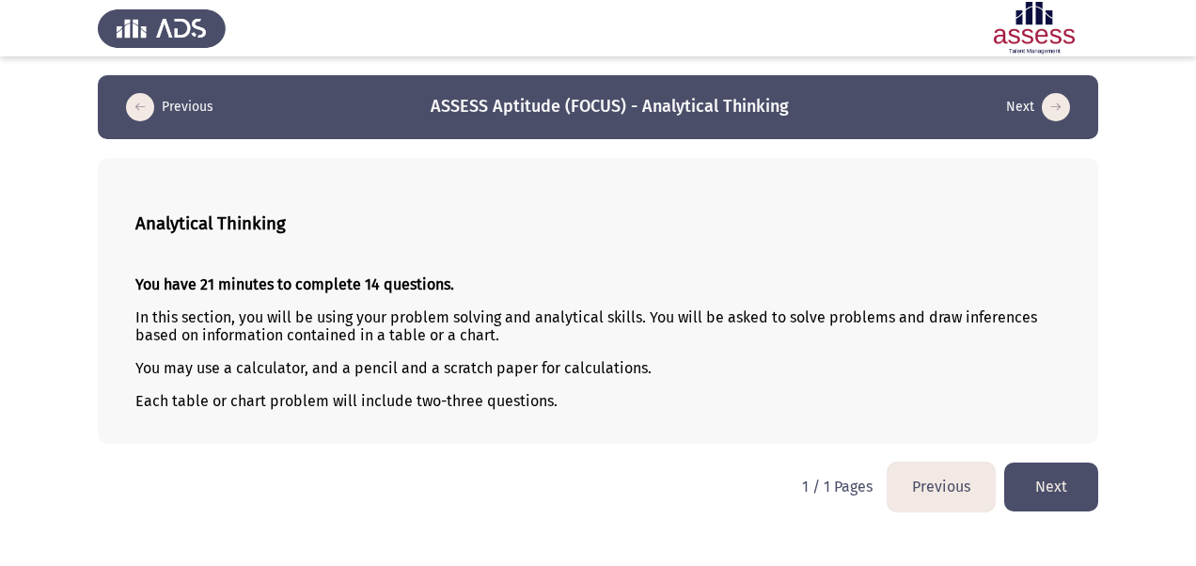
click at [1068, 484] on button "Next" at bounding box center [1051, 487] width 94 height 48
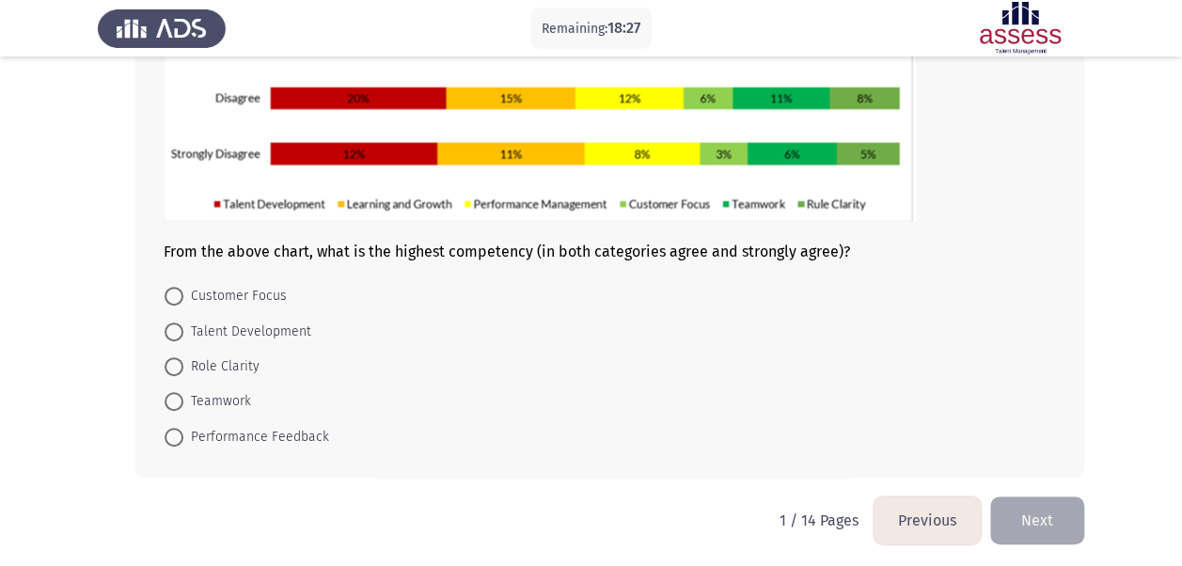
scroll to position [324, 0]
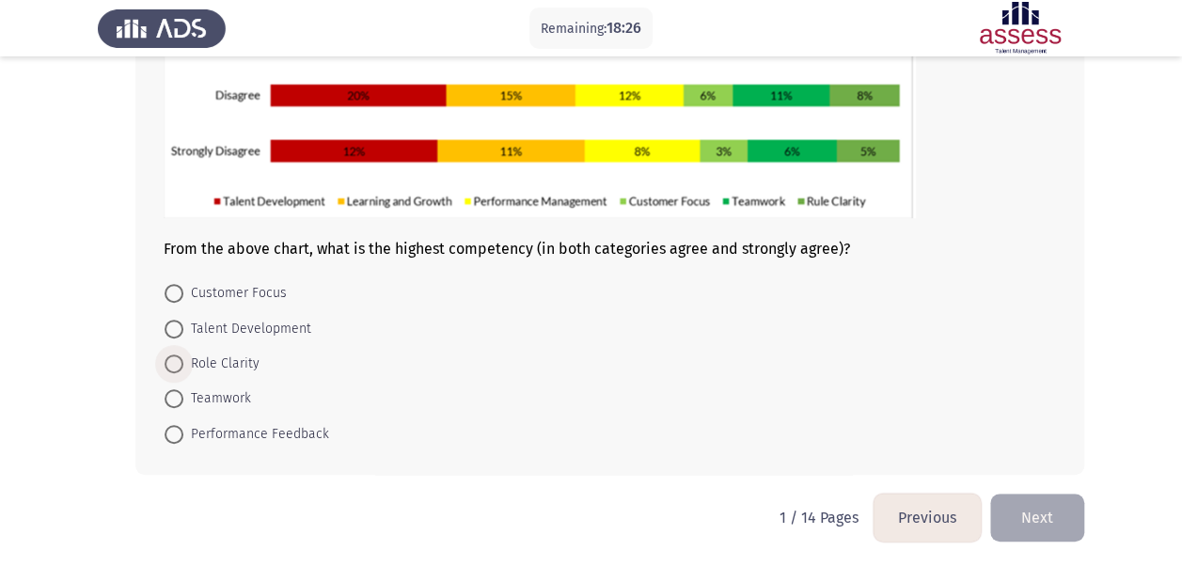
click at [179, 362] on span at bounding box center [174, 364] width 19 height 19
click at [179, 362] on input "Role Clarity" at bounding box center [174, 364] width 19 height 19
radio input "true"
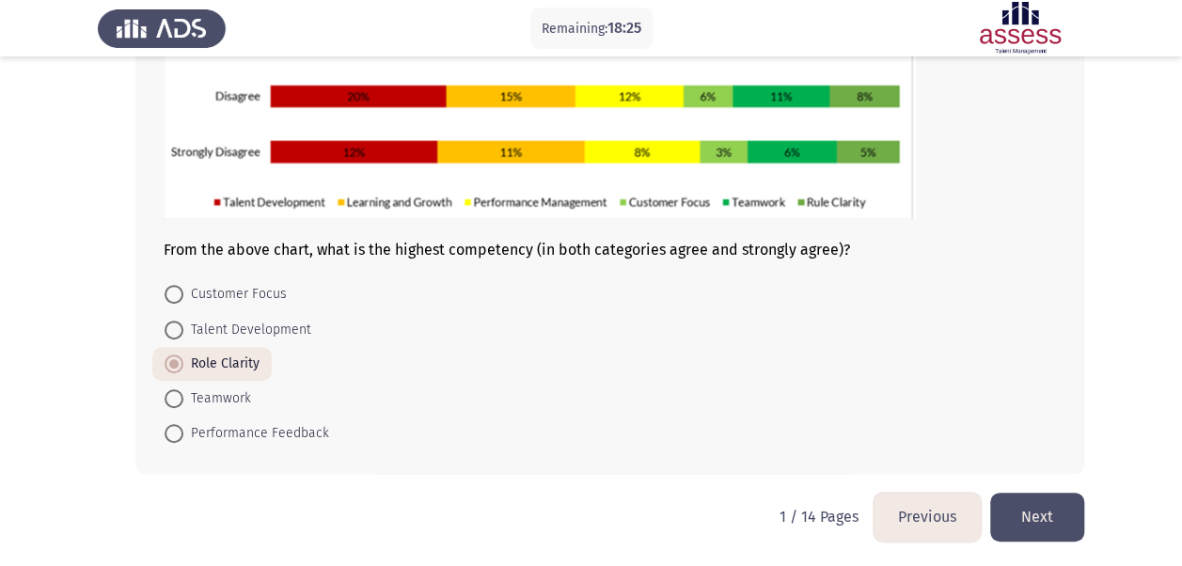
click at [1061, 504] on button "Next" at bounding box center [1037, 517] width 94 height 48
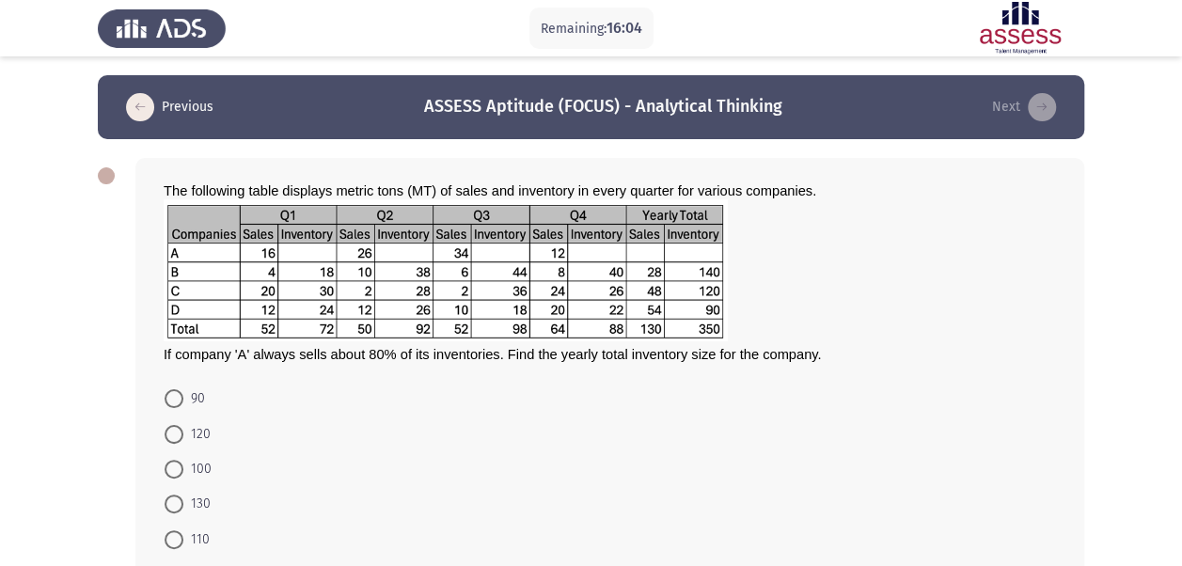
scroll to position [105, 0]
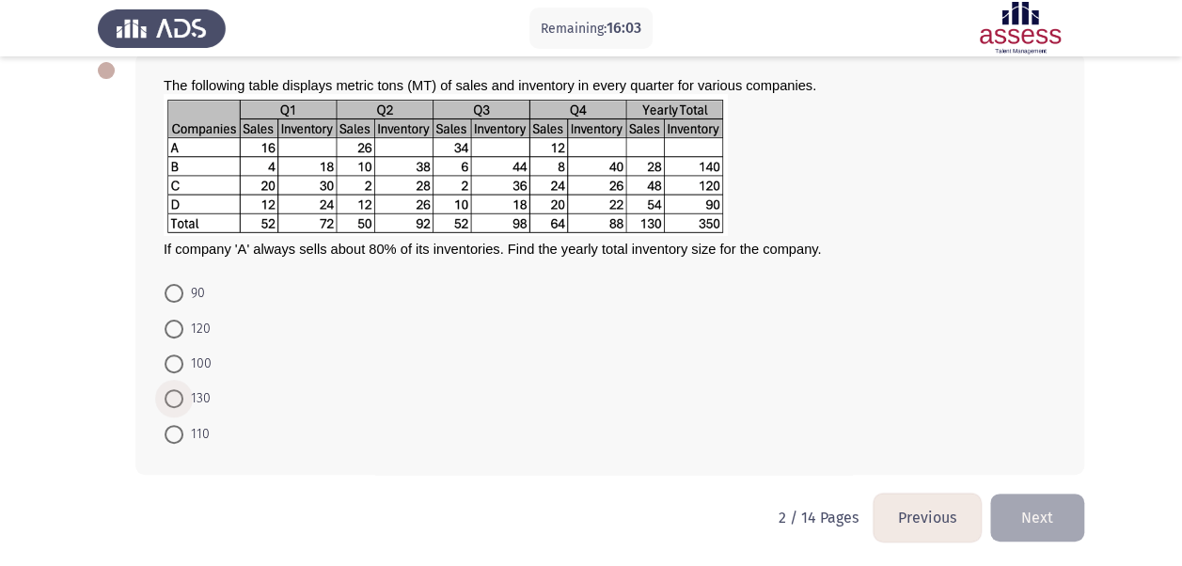
click at [174, 387] on label "130" at bounding box center [188, 398] width 46 height 23
click at [174, 389] on input "130" at bounding box center [174, 398] width 19 height 19
radio input "true"
click at [1042, 528] on button "Next" at bounding box center [1037, 517] width 94 height 48
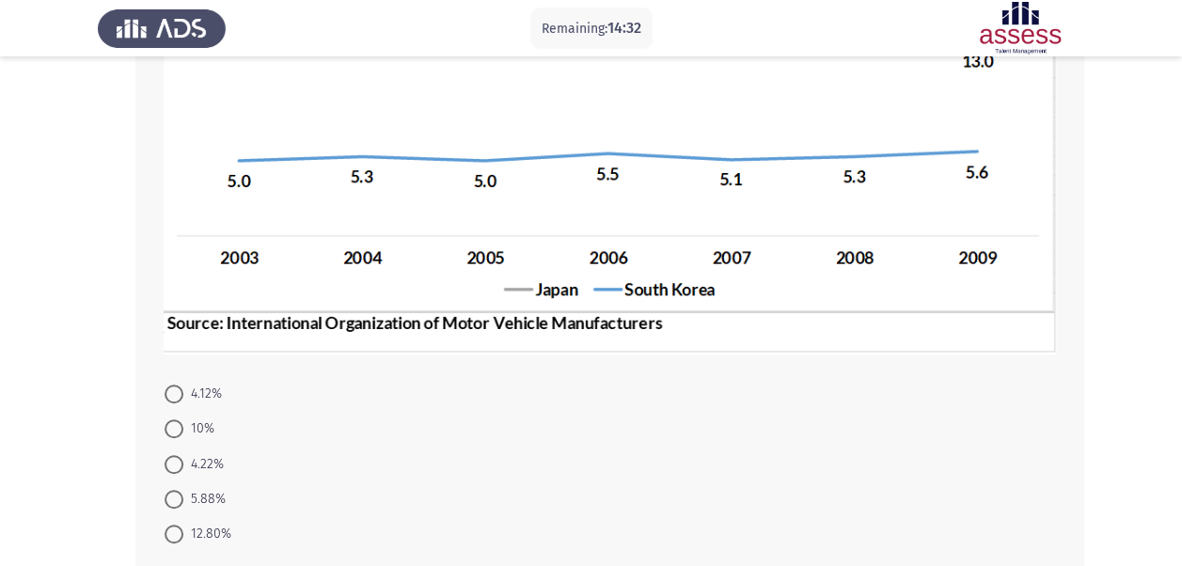
scroll to position [415, 0]
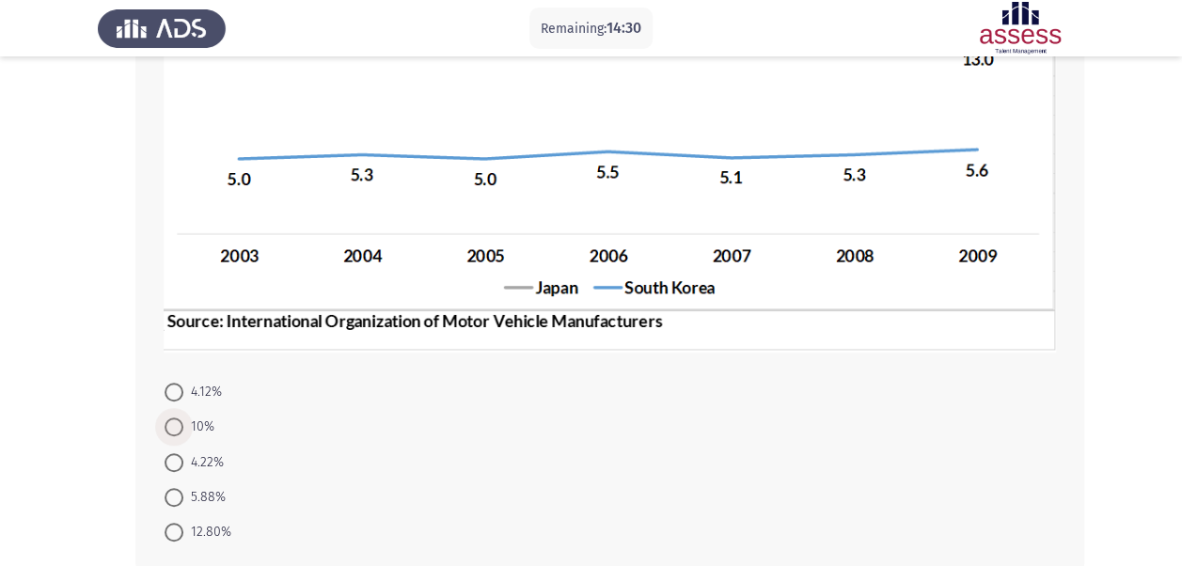
click at [171, 434] on label "10%" at bounding box center [190, 427] width 50 height 23
click at [171, 434] on input "10%" at bounding box center [174, 427] width 19 height 19
radio input "true"
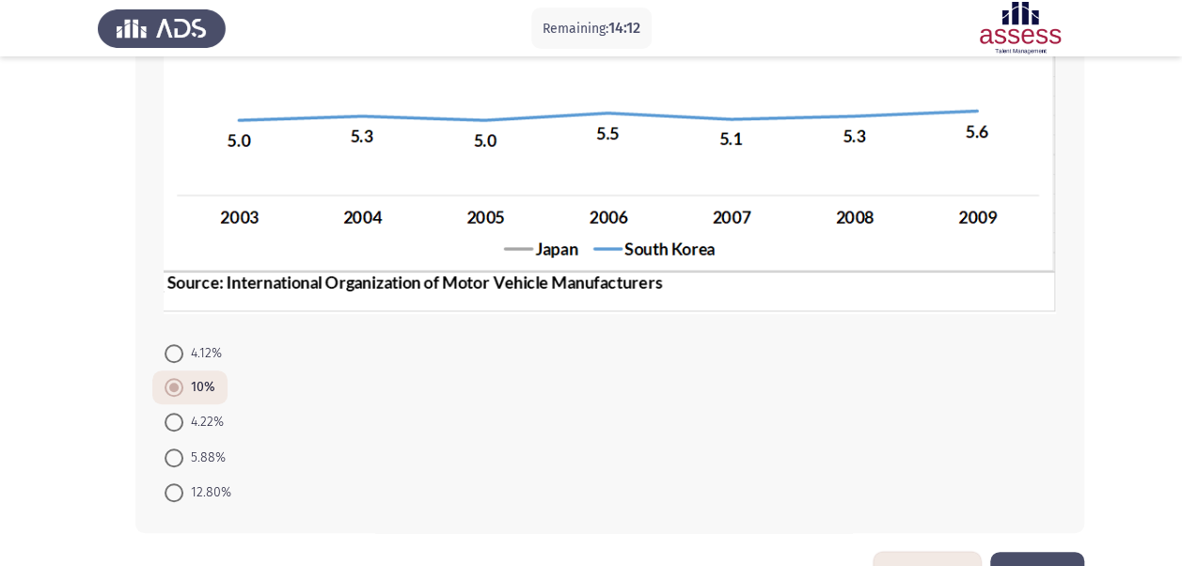
scroll to position [463, 0]
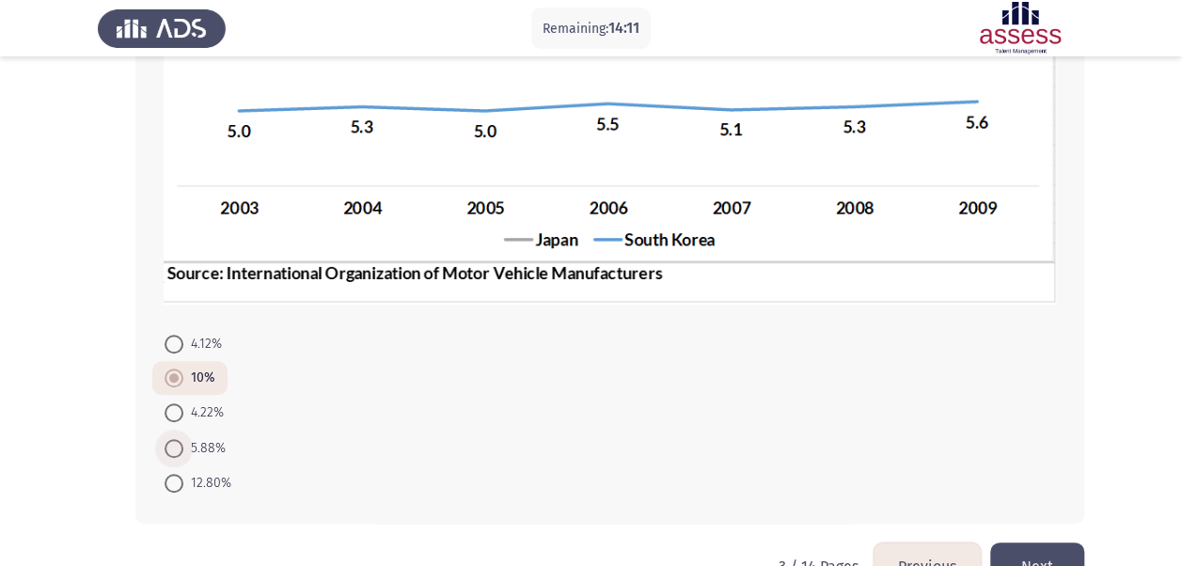
click at [205, 446] on span "5.88%" at bounding box center [204, 448] width 42 height 23
click at [183, 446] on input "5.88%" at bounding box center [174, 448] width 19 height 19
radio input "true"
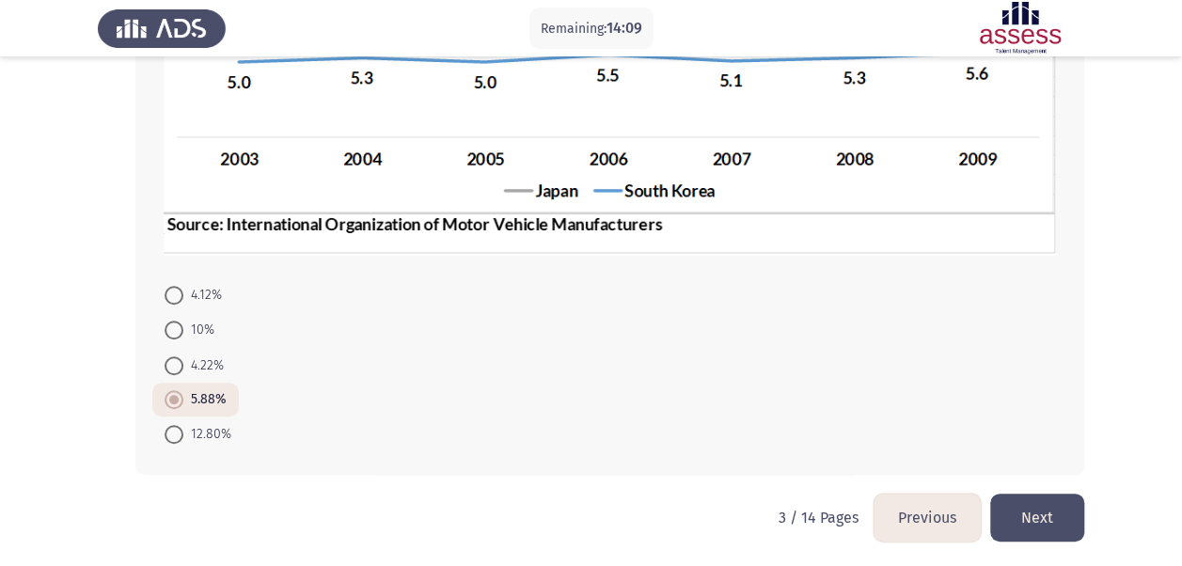
click at [1058, 515] on button "Next" at bounding box center [1037, 518] width 94 height 48
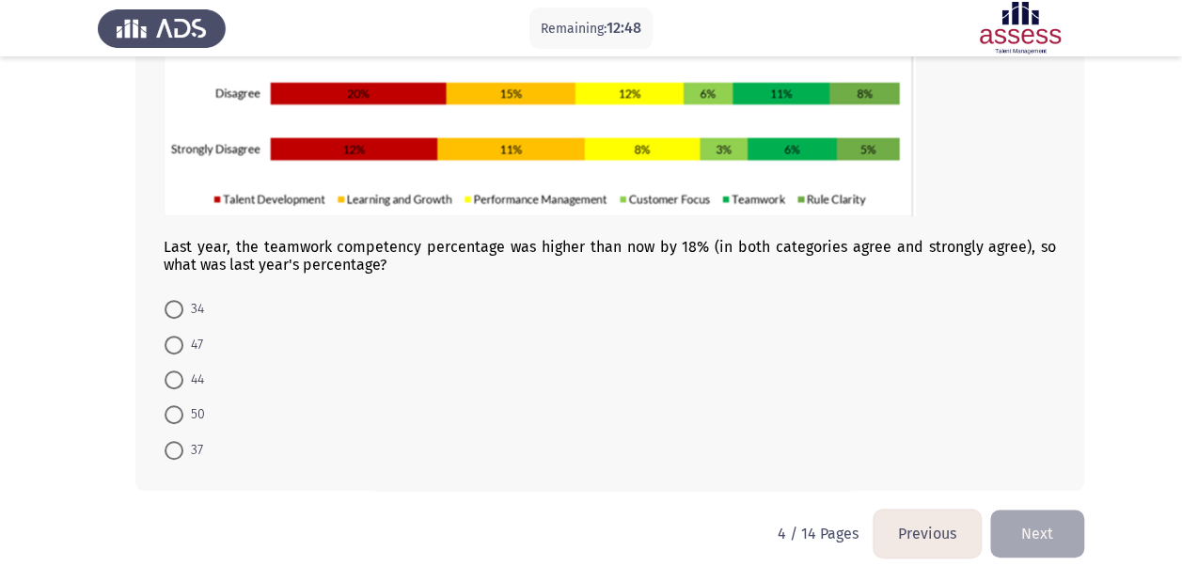
scroll to position [325, 0]
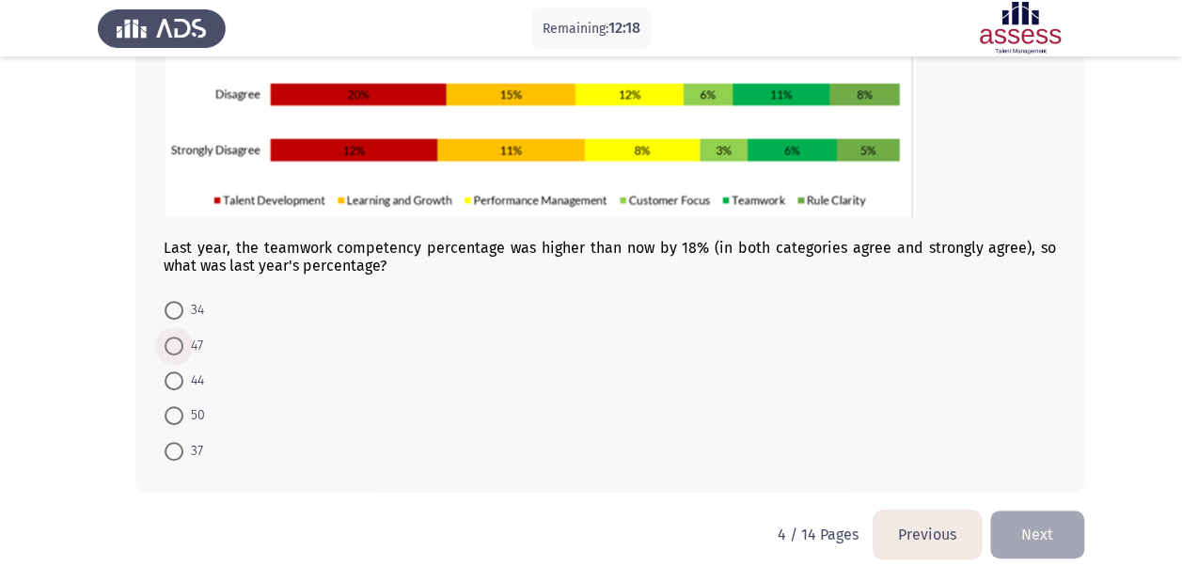
click at [173, 337] on span at bounding box center [174, 346] width 19 height 19
click at [173, 337] on input "47" at bounding box center [174, 346] width 19 height 19
radio input "true"
click at [1042, 528] on button "Next" at bounding box center [1037, 533] width 94 height 48
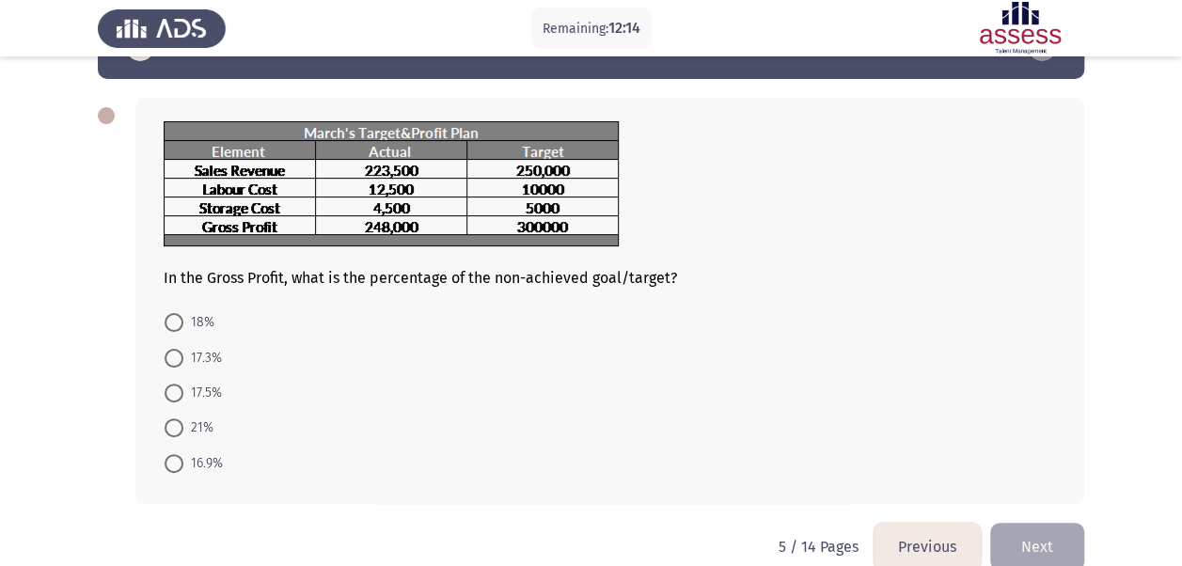
scroll to position [0, 0]
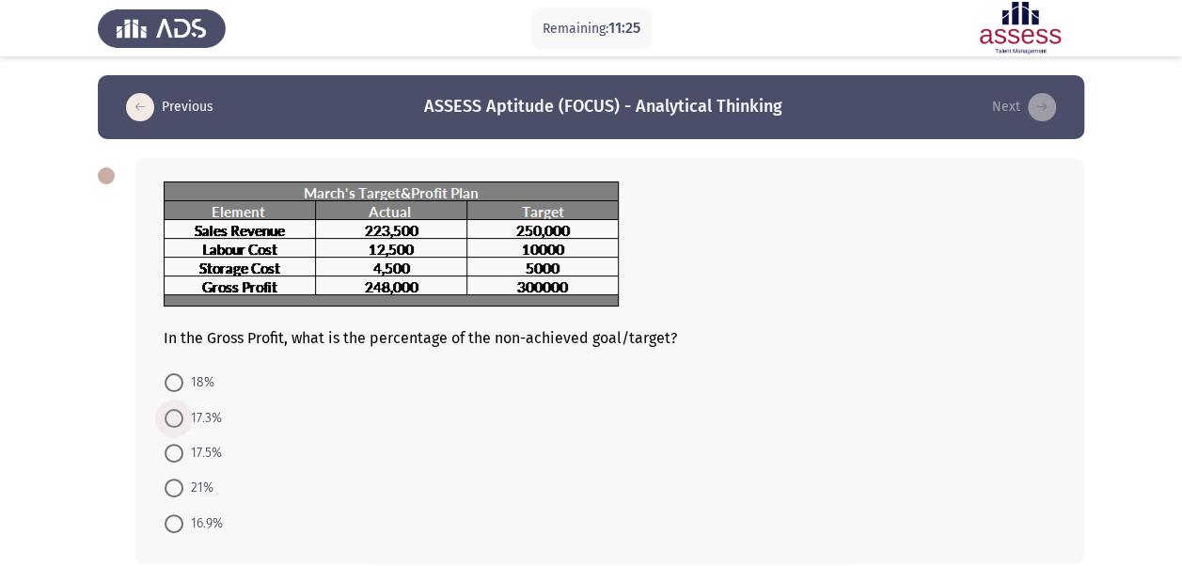
click at [212, 413] on span "17.3%" at bounding box center [202, 418] width 39 height 23
click at [183, 413] on input "17.3%" at bounding box center [174, 418] width 19 height 19
radio input "true"
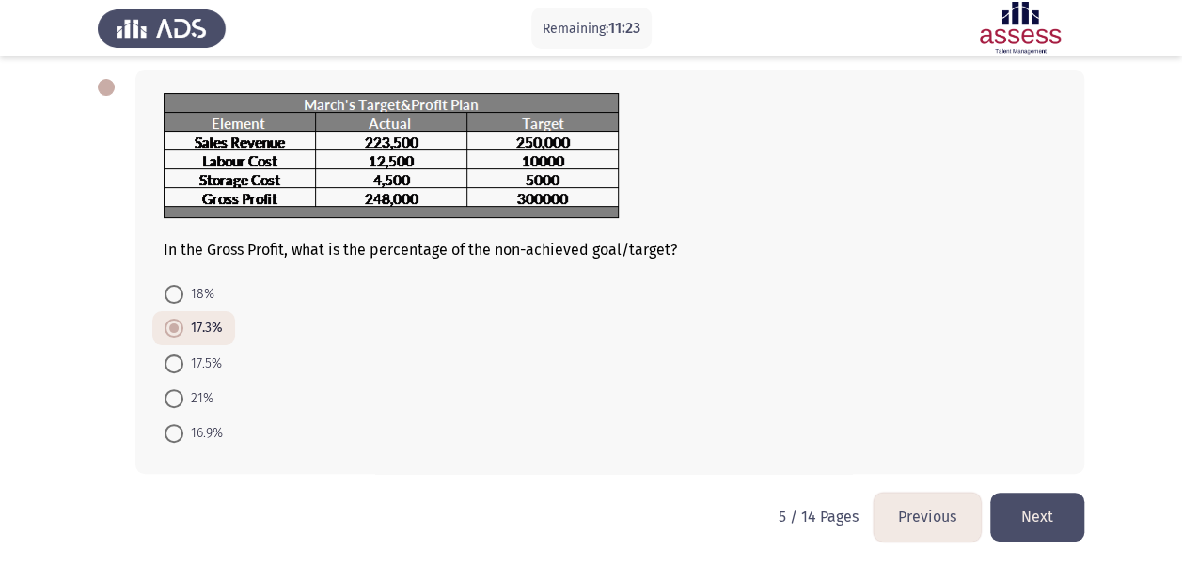
click at [1046, 500] on button "Next" at bounding box center [1037, 517] width 94 height 48
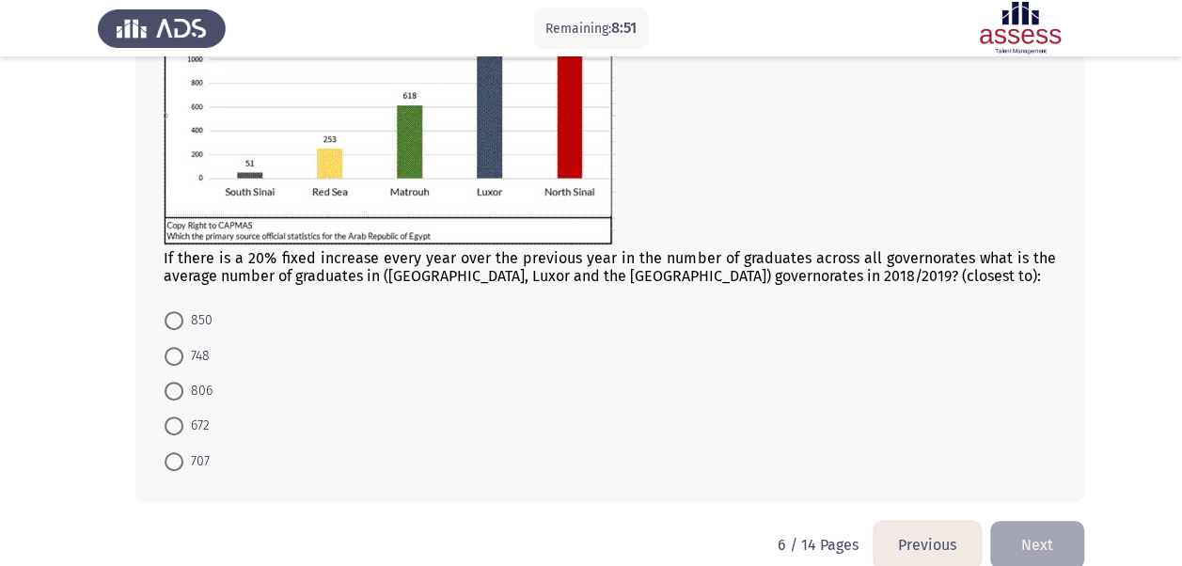
scroll to position [260, 0]
click at [190, 392] on span "806" at bounding box center [197, 390] width 29 height 23
click at [183, 392] on input "806" at bounding box center [174, 390] width 19 height 19
radio input "true"
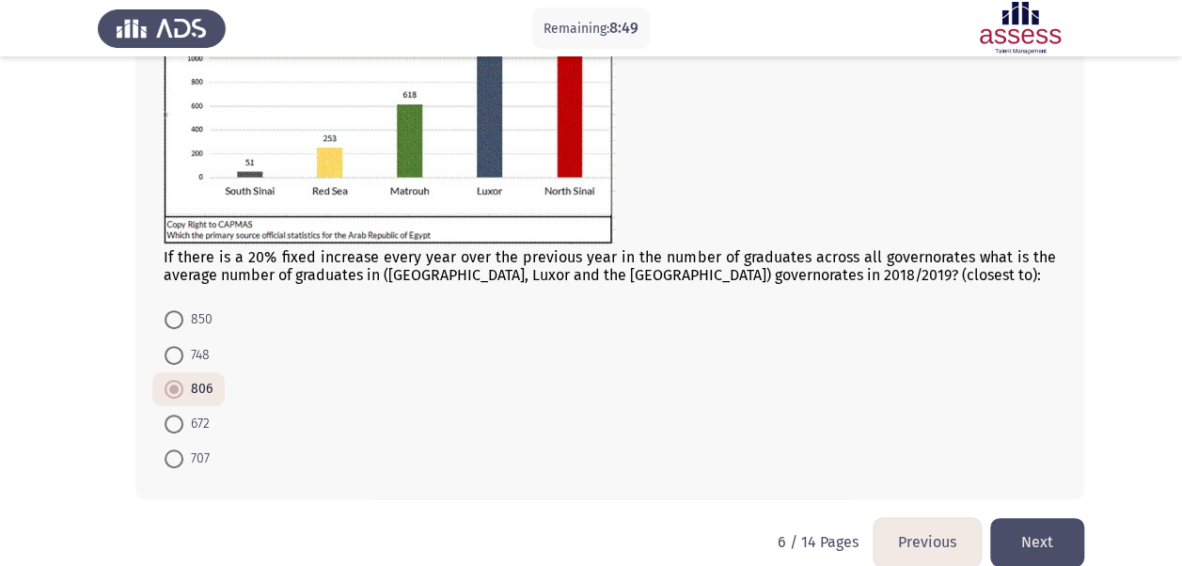
click at [1020, 531] on button "Next" at bounding box center [1037, 542] width 94 height 48
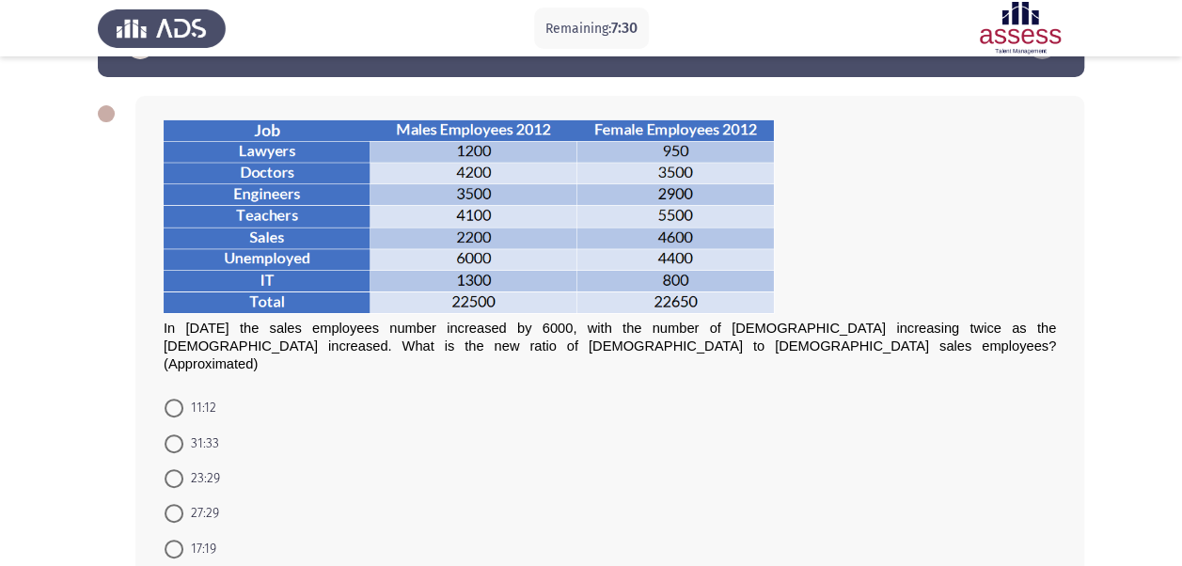
scroll to position [64, 0]
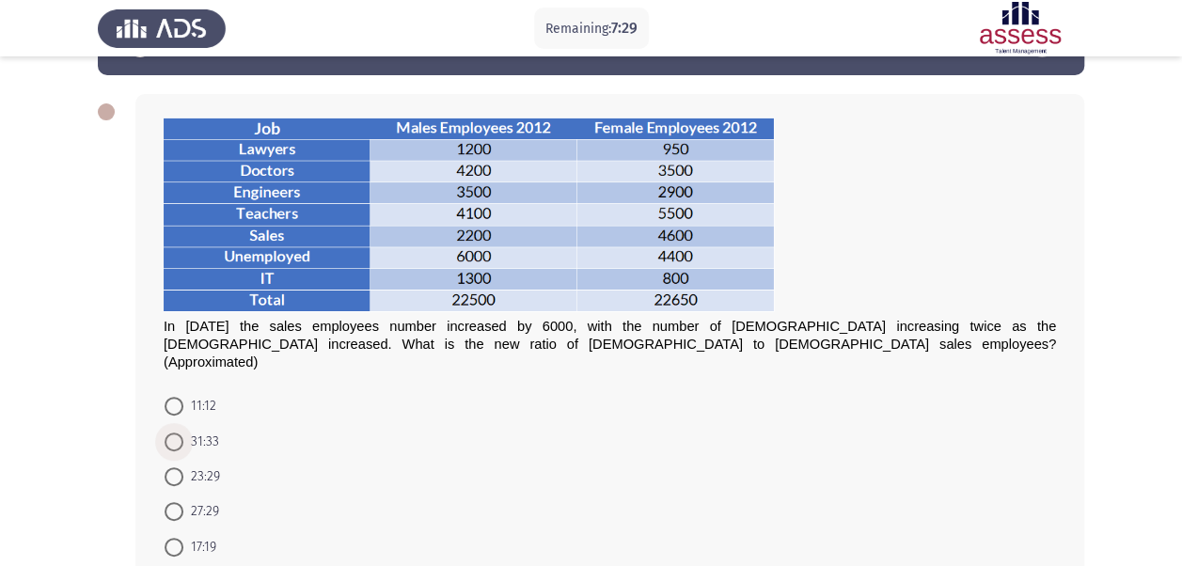
click at [179, 433] on span at bounding box center [174, 442] width 19 height 19
click at [179, 433] on input "31:33" at bounding box center [174, 442] width 19 height 19
radio input "true"
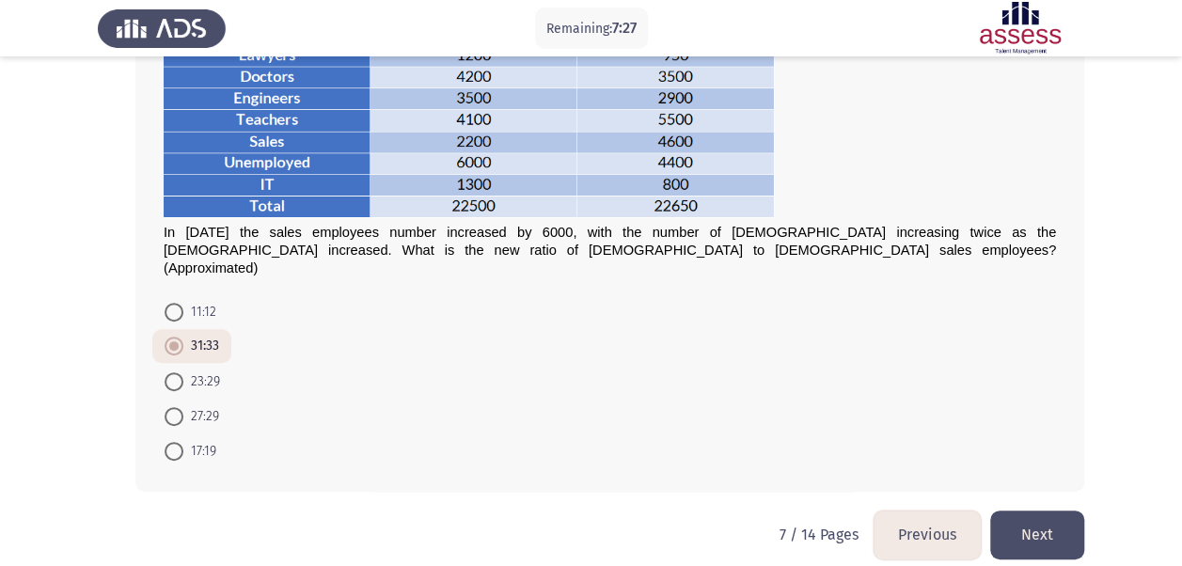
click at [1025, 527] on button "Next" at bounding box center [1037, 535] width 94 height 48
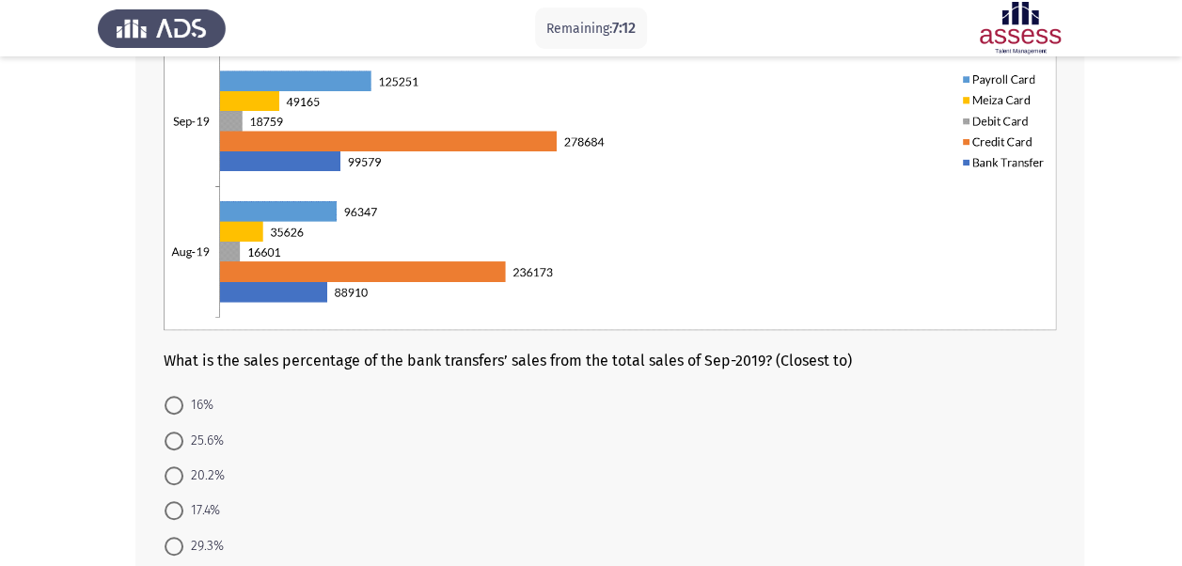
scroll to position [417, 0]
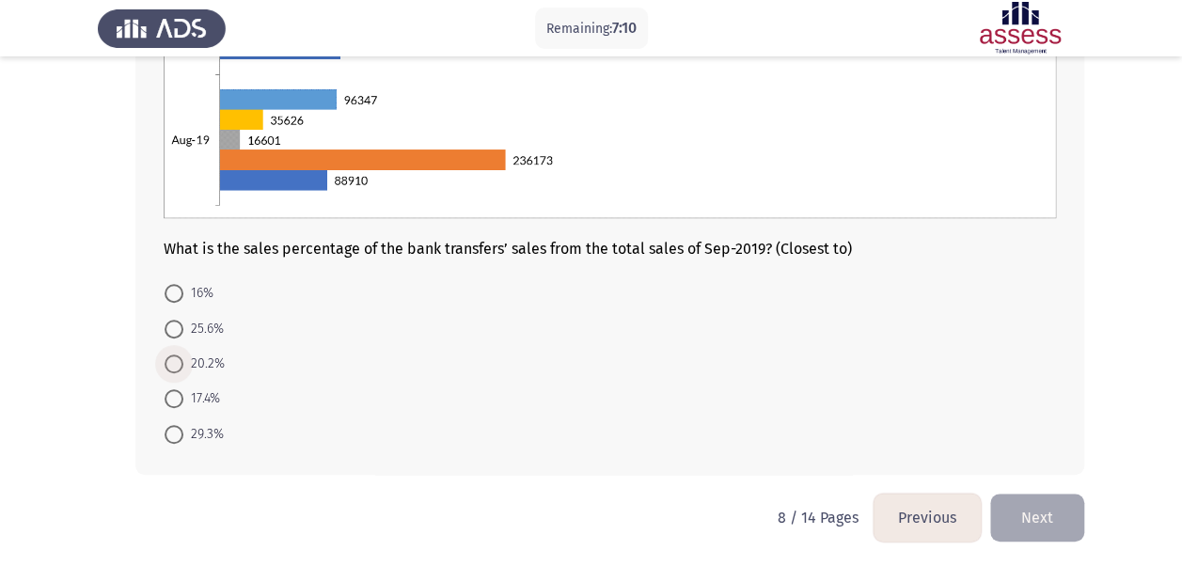
click at [178, 371] on span at bounding box center [174, 364] width 19 height 19
click at [178, 371] on input "20.2%" at bounding box center [174, 364] width 19 height 19
radio input "true"
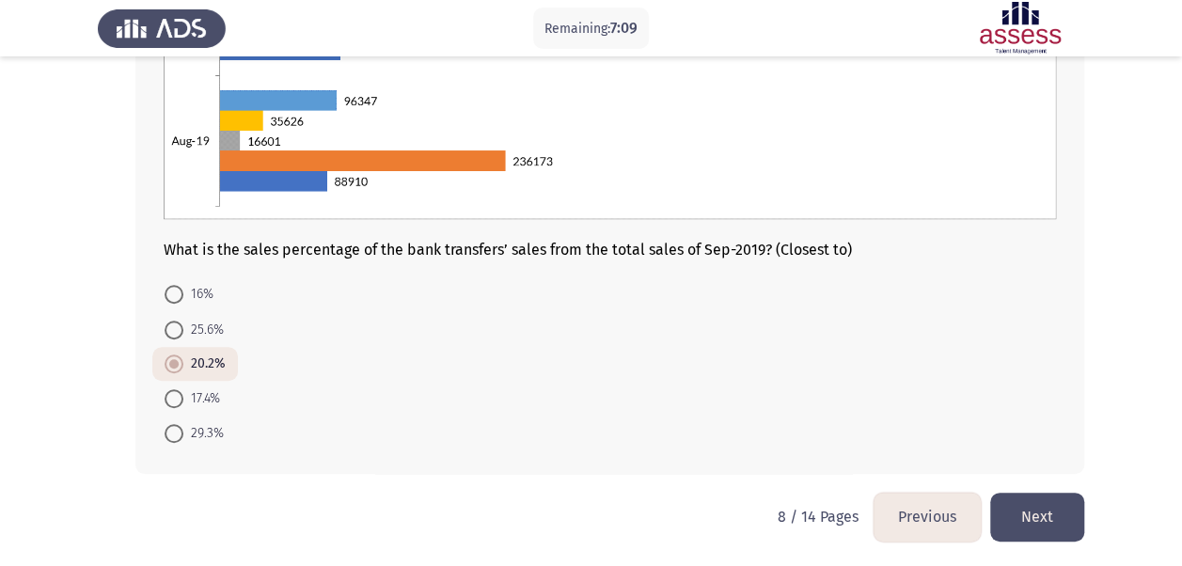
click at [1057, 506] on button "Next" at bounding box center [1037, 517] width 94 height 48
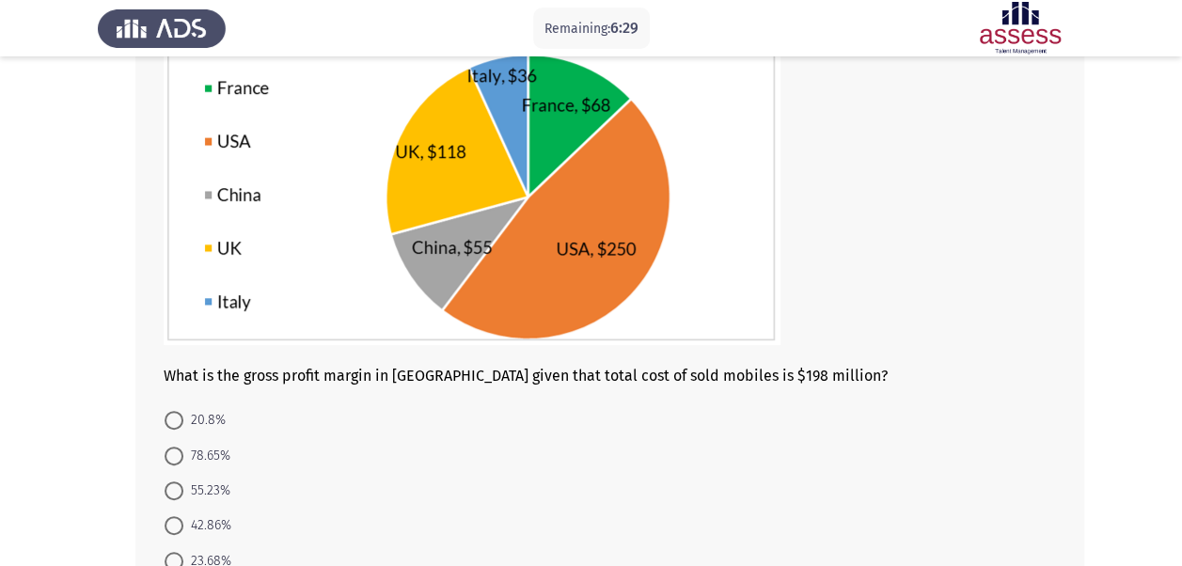
scroll to position [170, 0]
click at [215, 448] on span "78.65%" at bounding box center [206, 457] width 47 height 23
click at [183, 448] on input "78.65%" at bounding box center [174, 457] width 19 height 19
radio input "true"
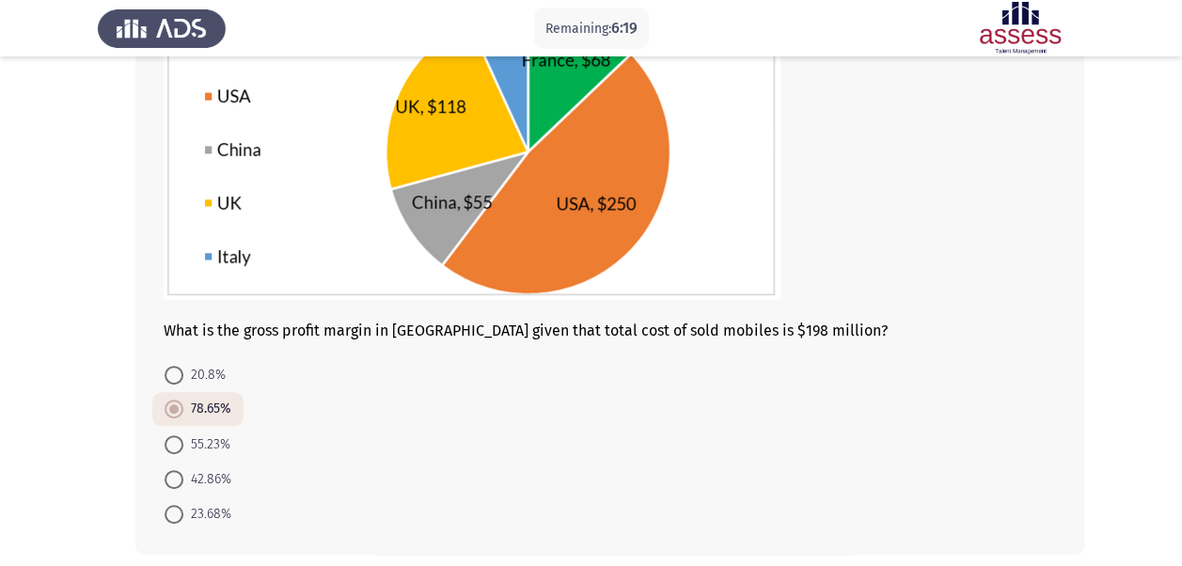
scroll to position [297, 0]
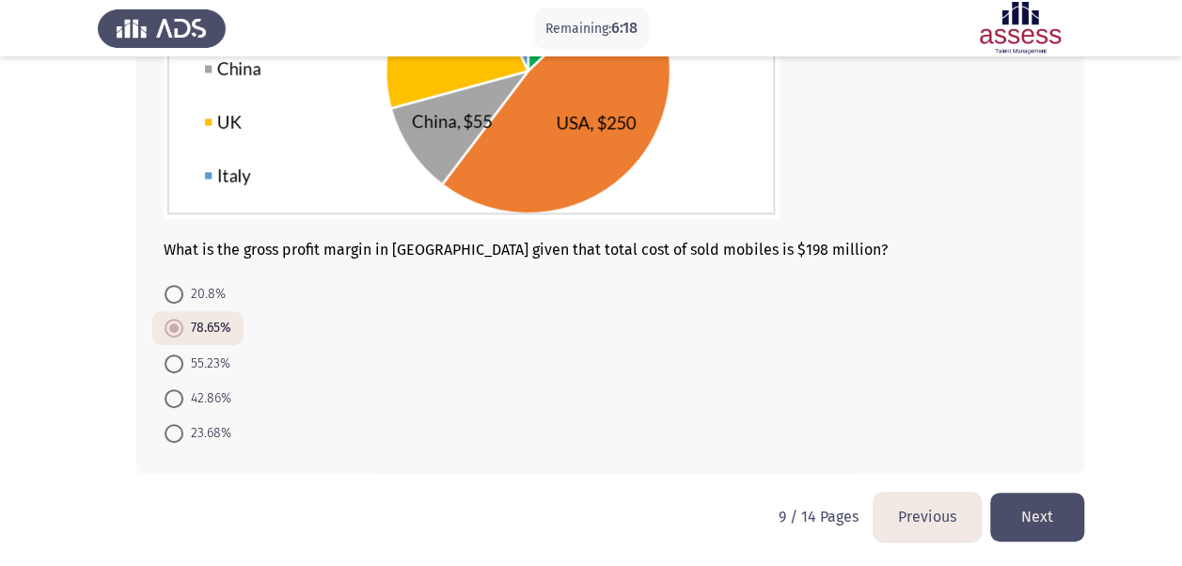
click at [1055, 493] on button "Next" at bounding box center [1037, 517] width 94 height 48
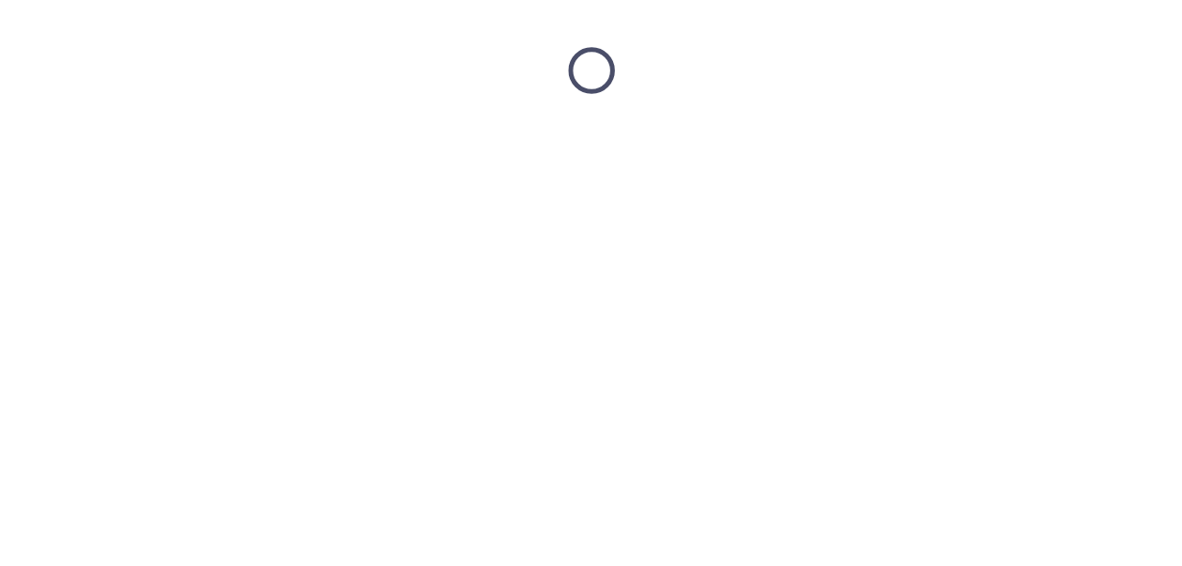
scroll to position [0, 0]
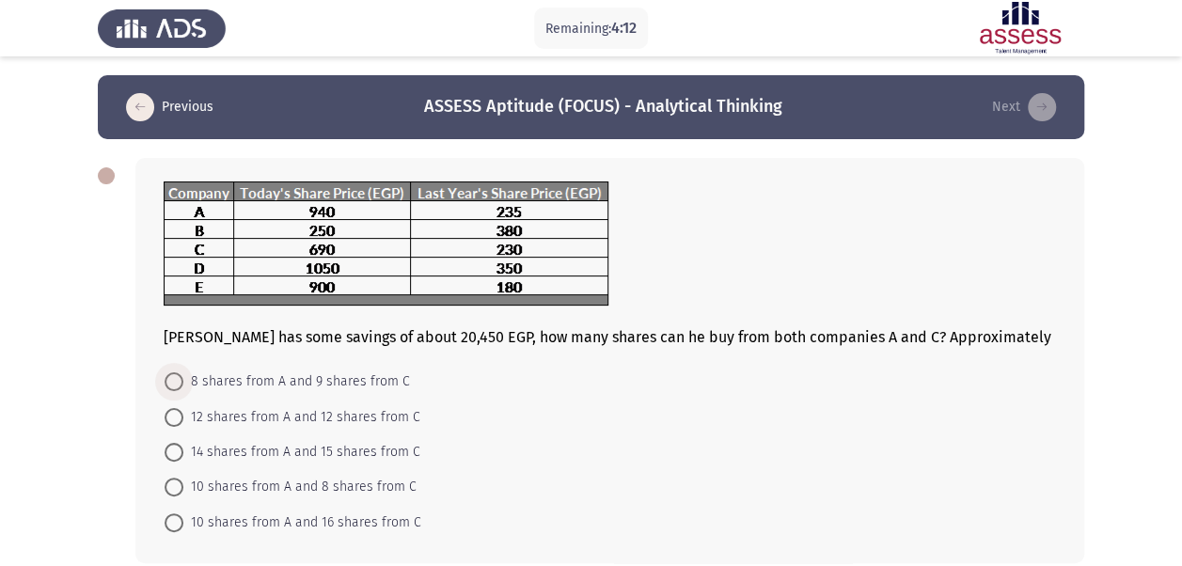
click at [318, 371] on span "8 shares from A and 9 shares from C" at bounding box center [296, 382] width 227 height 23
click at [183, 372] on input "8 shares from A and 9 shares from C" at bounding box center [174, 381] width 19 height 19
radio input "true"
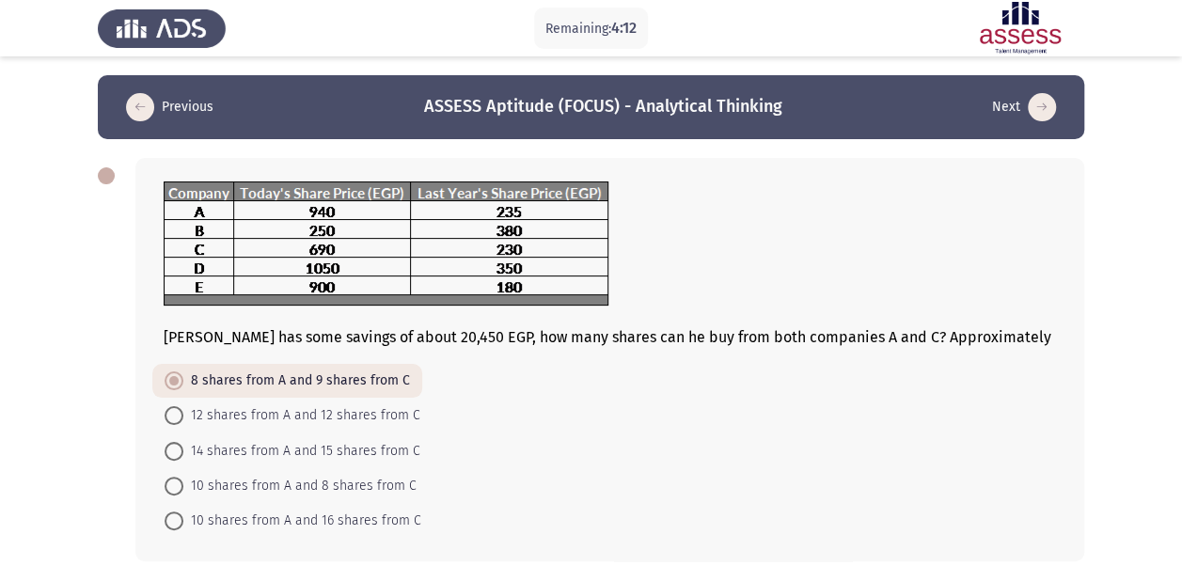
scroll to position [87, 0]
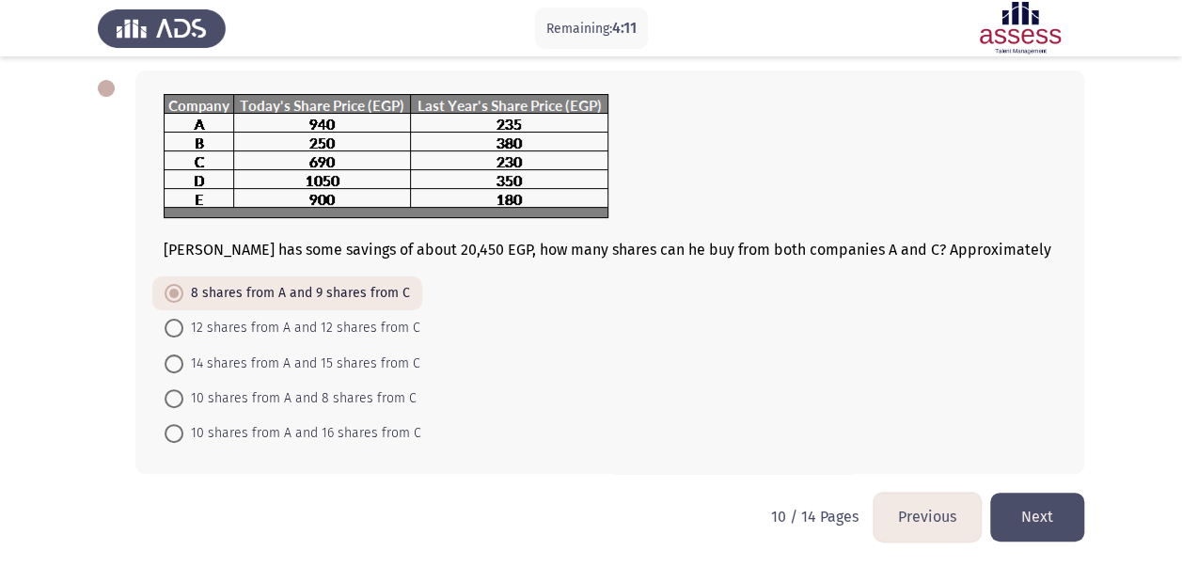
click at [1033, 504] on button "Next" at bounding box center [1037, 517] width 94 height 48
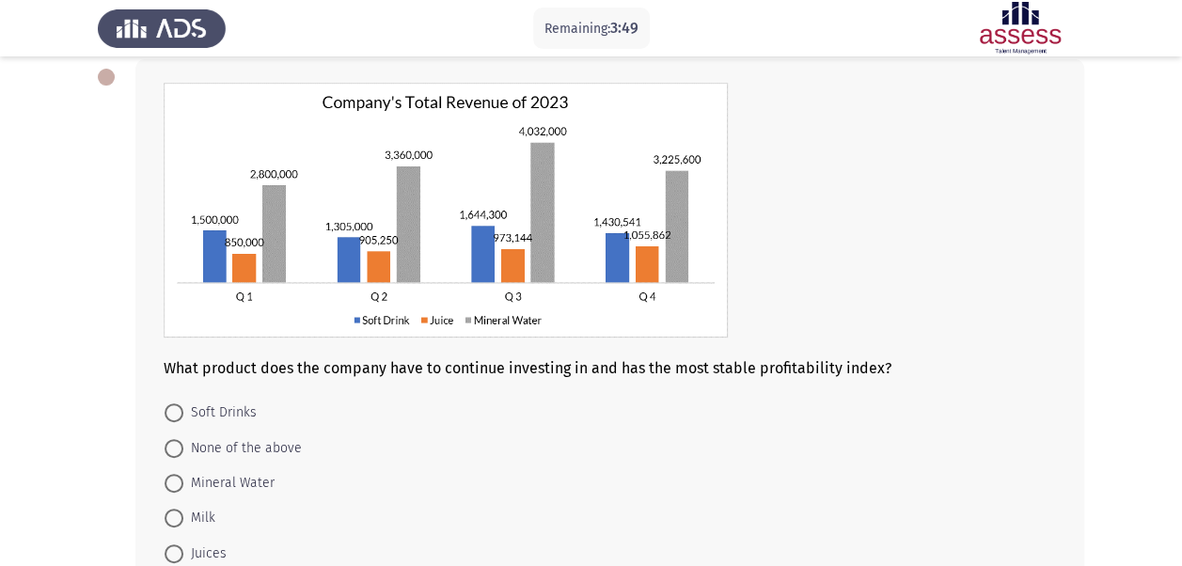
scroll to position [161, 0]
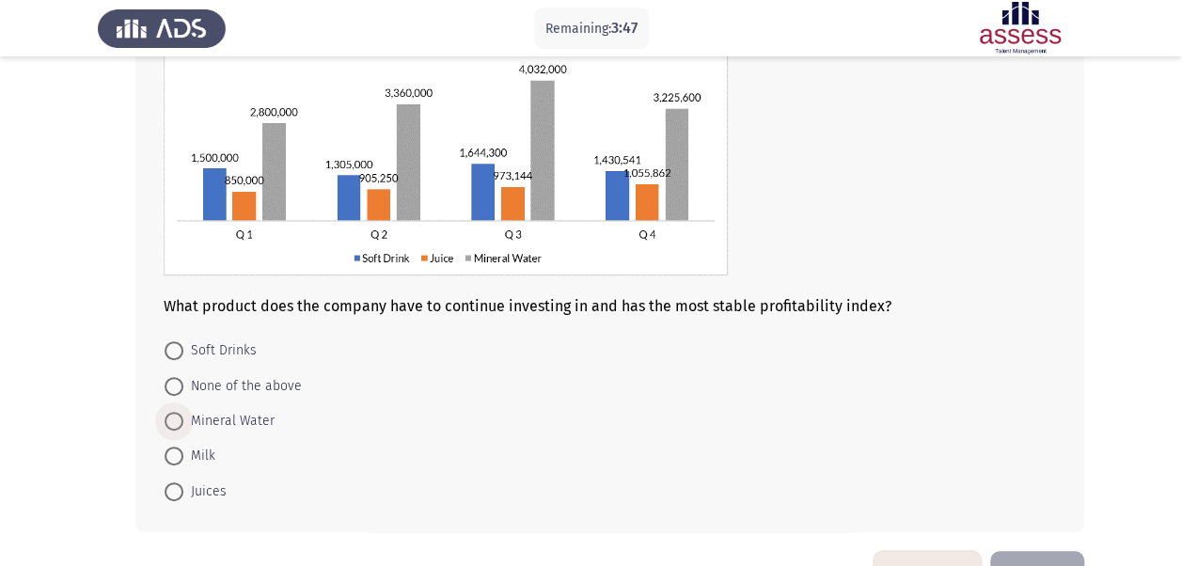
click at [222, 414] on span "Mineral Water" at bounding box center [228, 421] width 91 height 23
click at [183, 414] on input "Mineral Water" at bounding box center [174, 421] width 19 height 19
radio input "true"
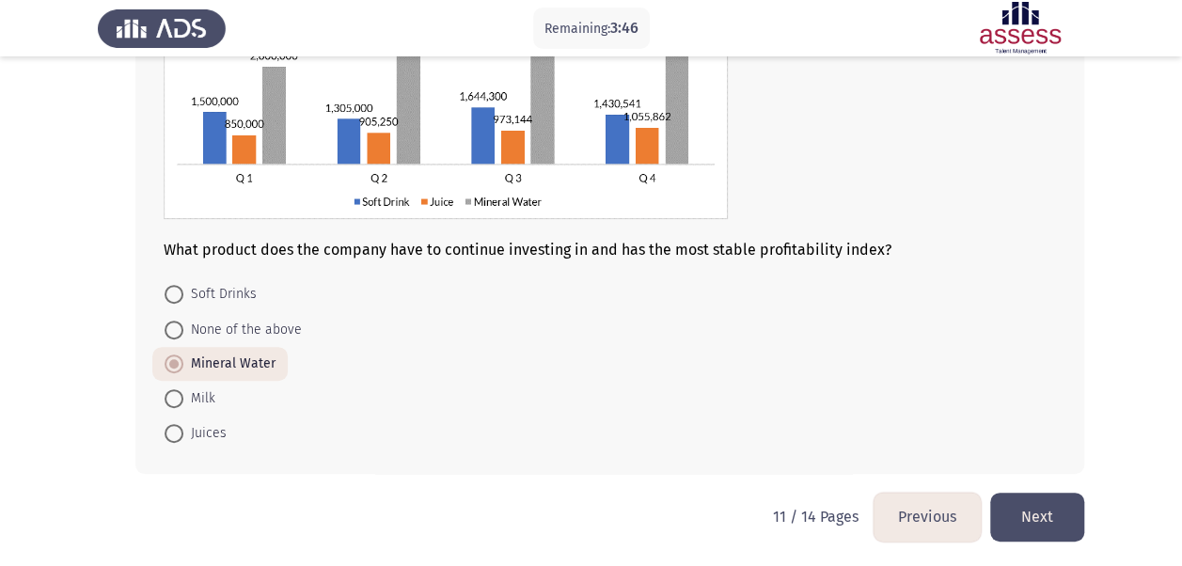
click at [1030, 517] on button "Next" at bounding box center [1037, 517] width 94 height 48
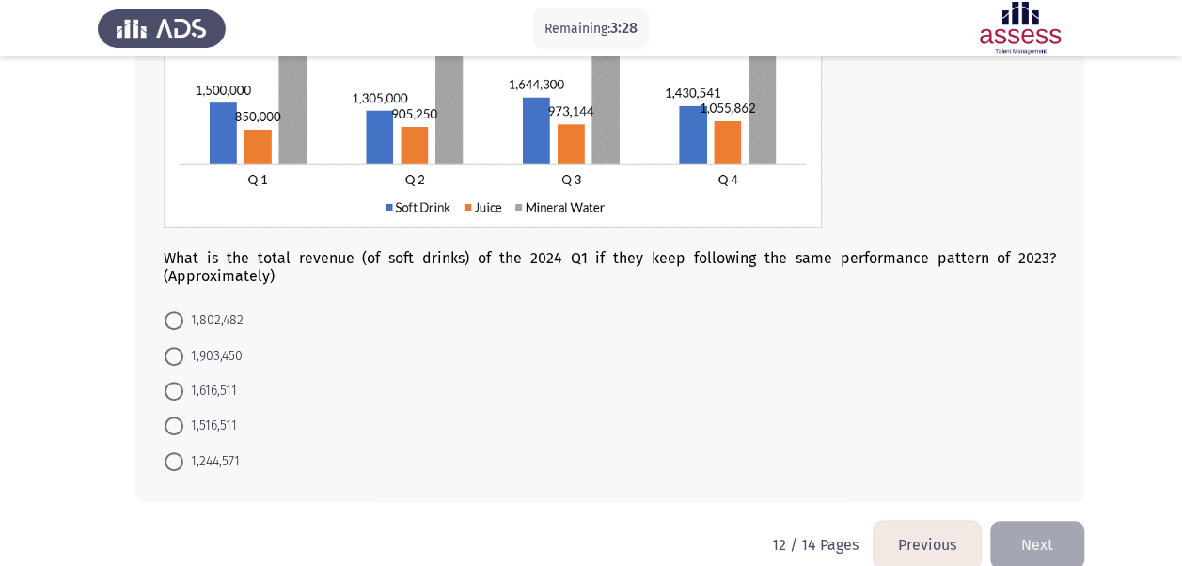
scroll to position [252, 0]
click at [208, 397] on span "1,616,511" at bounding box center [210, 390] width 54 height 23
click at [183, 397] on input "1,616,511" at bounding box center [174, 390] width 19 height 19
radio input "true"
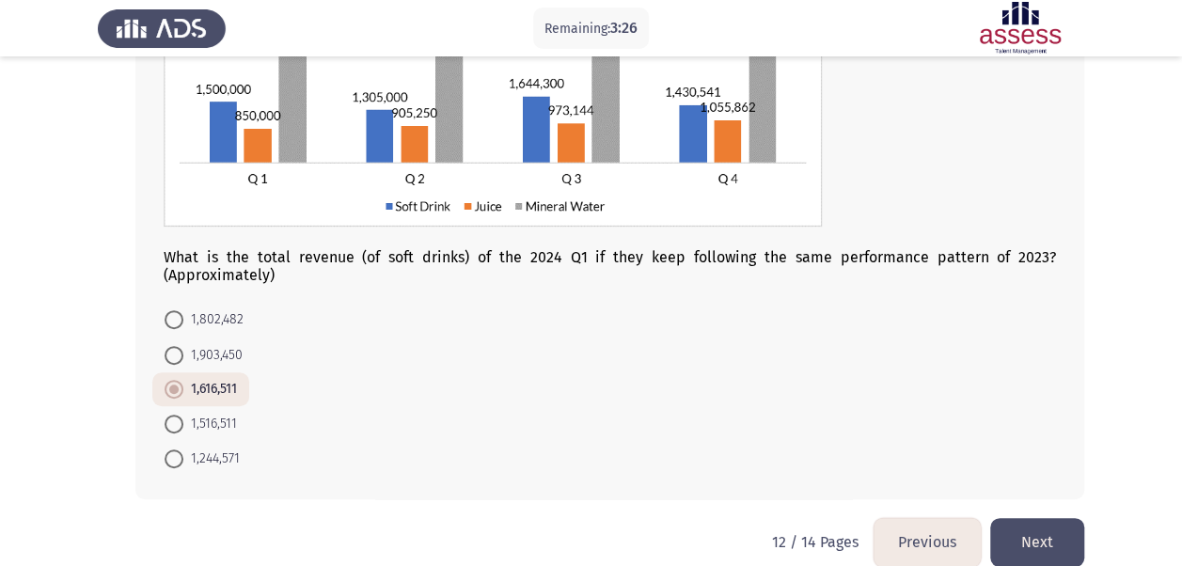
click at [1043, 542] on button "Next" at bounding box center [1037, 542] width 94 height 48
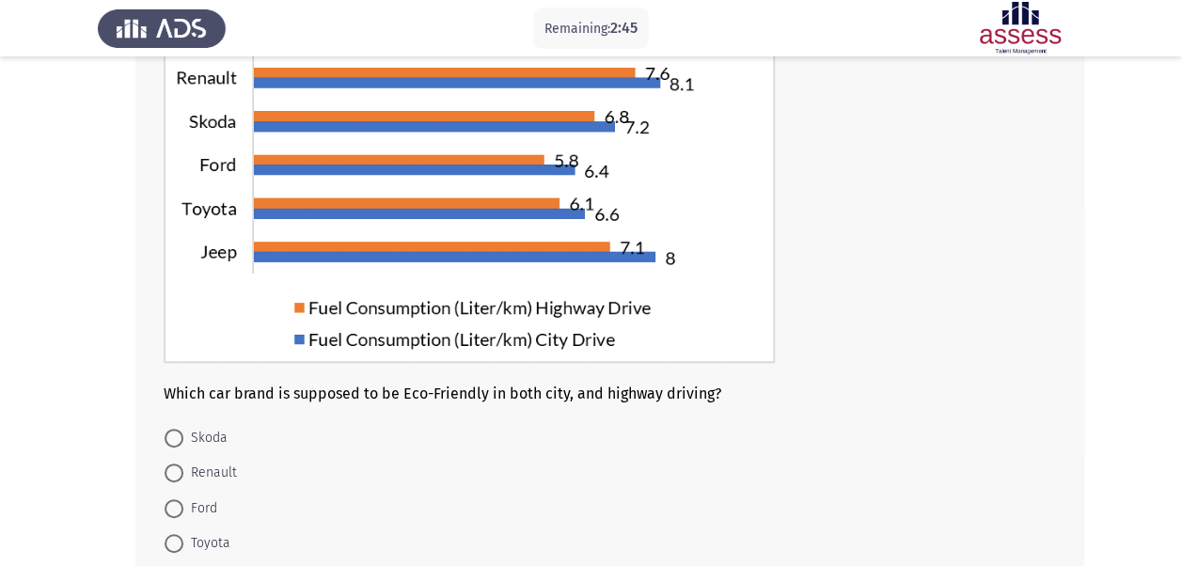
scroll to position [196, 0]
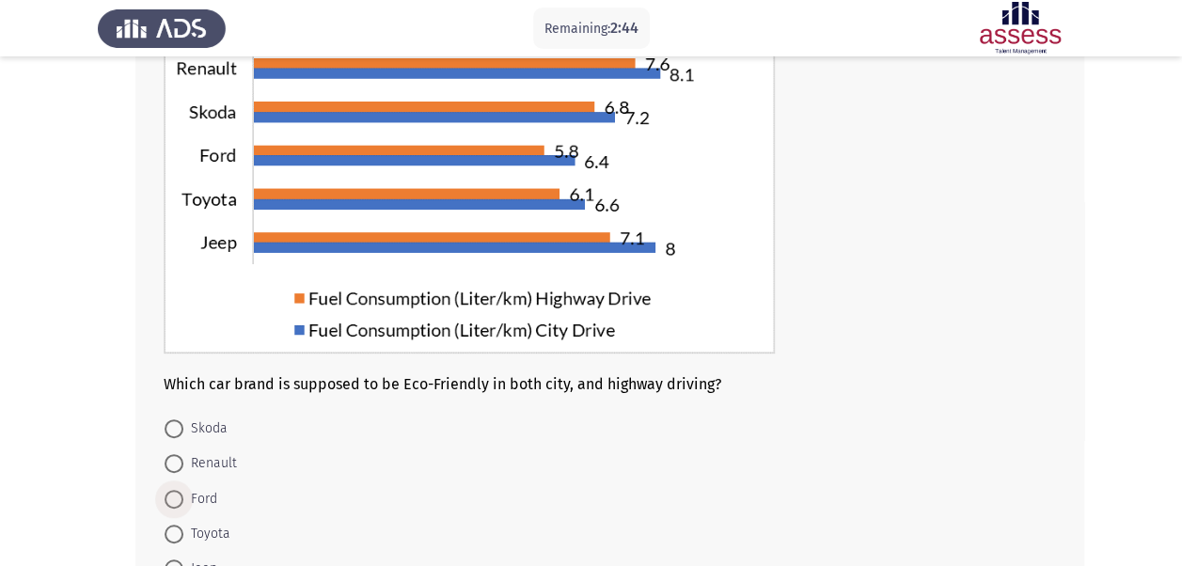
click at [198, 498] on span "Ford" at bounding box center [200, 499] width 34 height 23
click at [183, 498] on input "Ford" at bounding box center [174, 499] width 19 height 19
radio input "true"
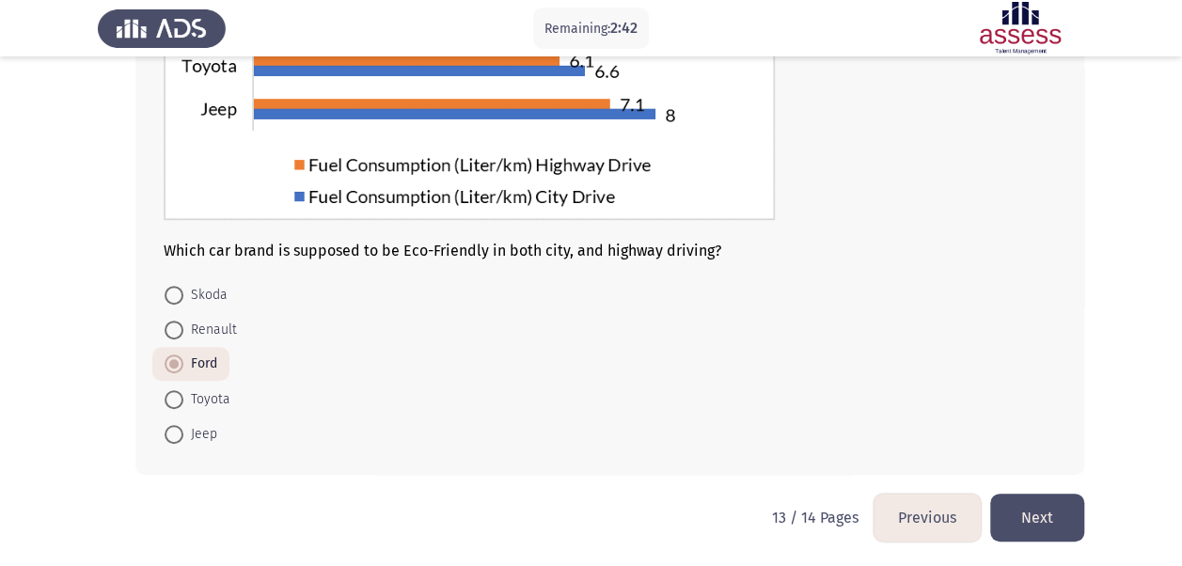
click at [1040, 511] on button "Next" at bounding box center [1037, 518] width 94 height 48
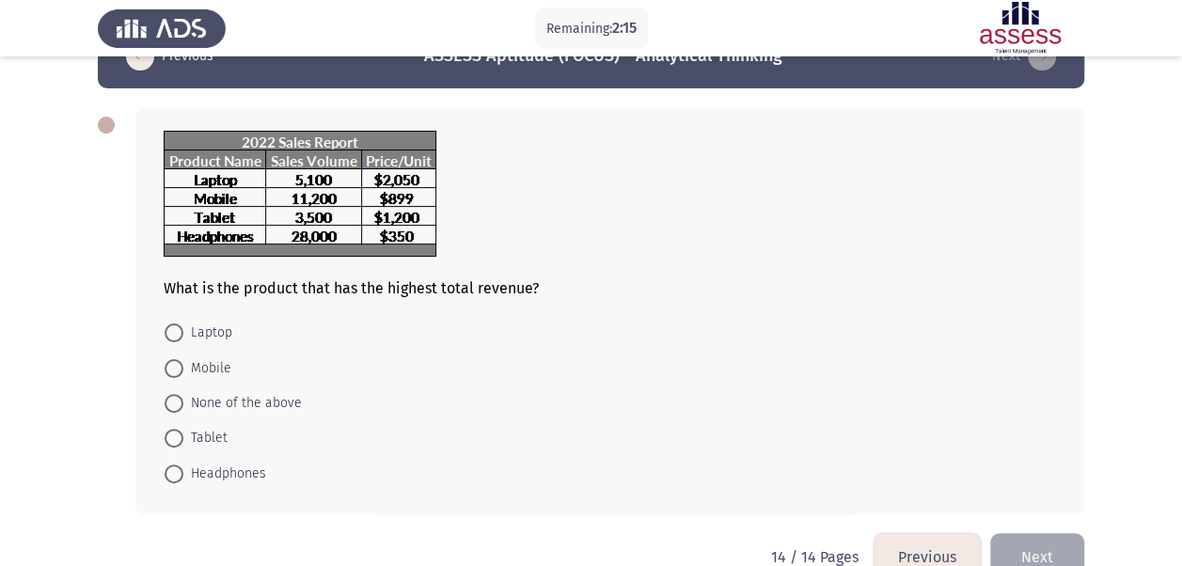
scroll to position [15, 0]
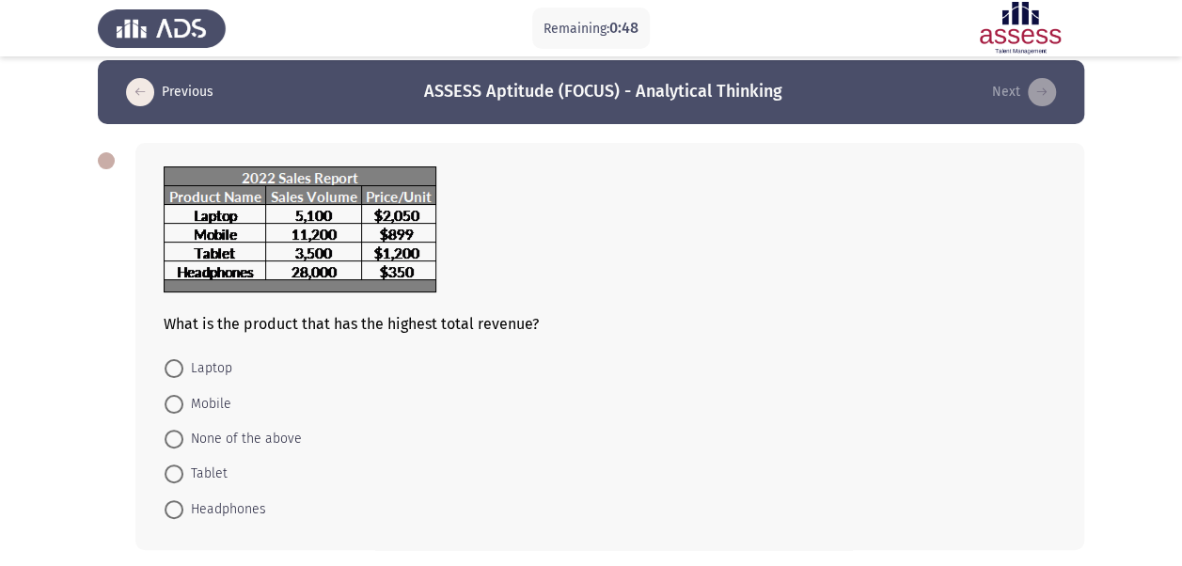
click at [179, 512] on span at bounding box center [174, 509] width 19 height 19
click at [179, 512] on input "Headphones" at bounding box center [174, 509] width 19 height 19
radio input "true"
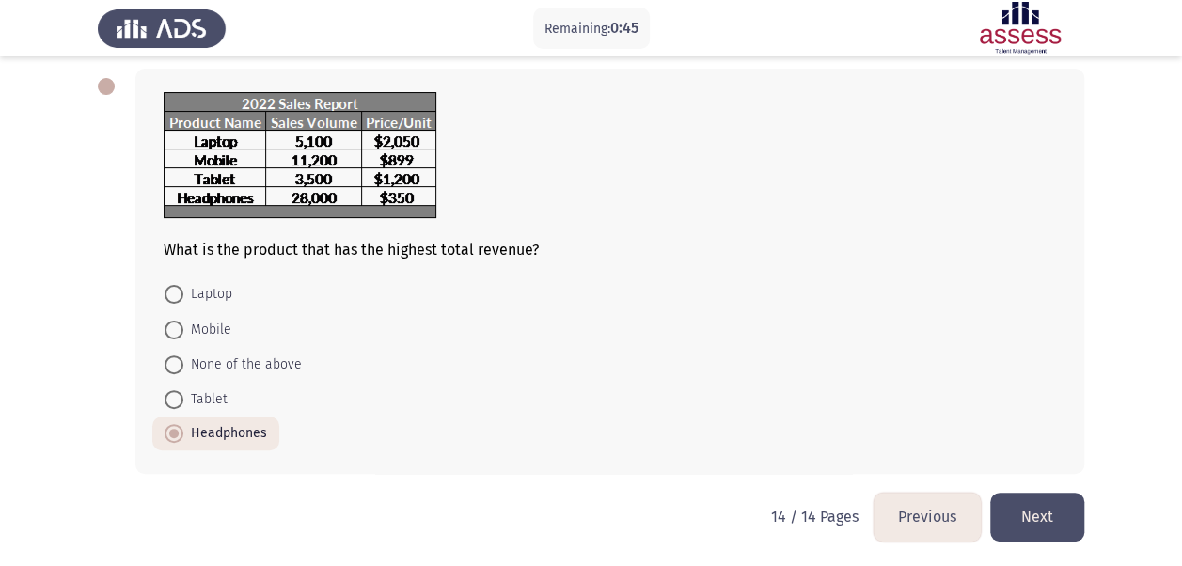
click at [1074, 524] on button "Next" at bounding box center [1037, 517] width 94 height 48
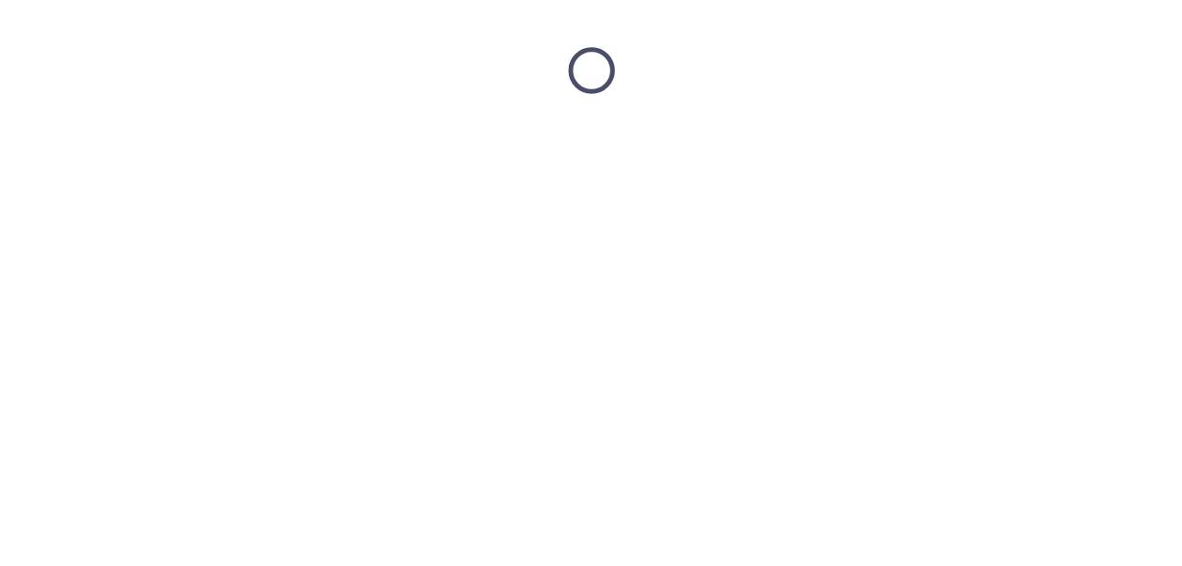
scroll to position [0, 0]
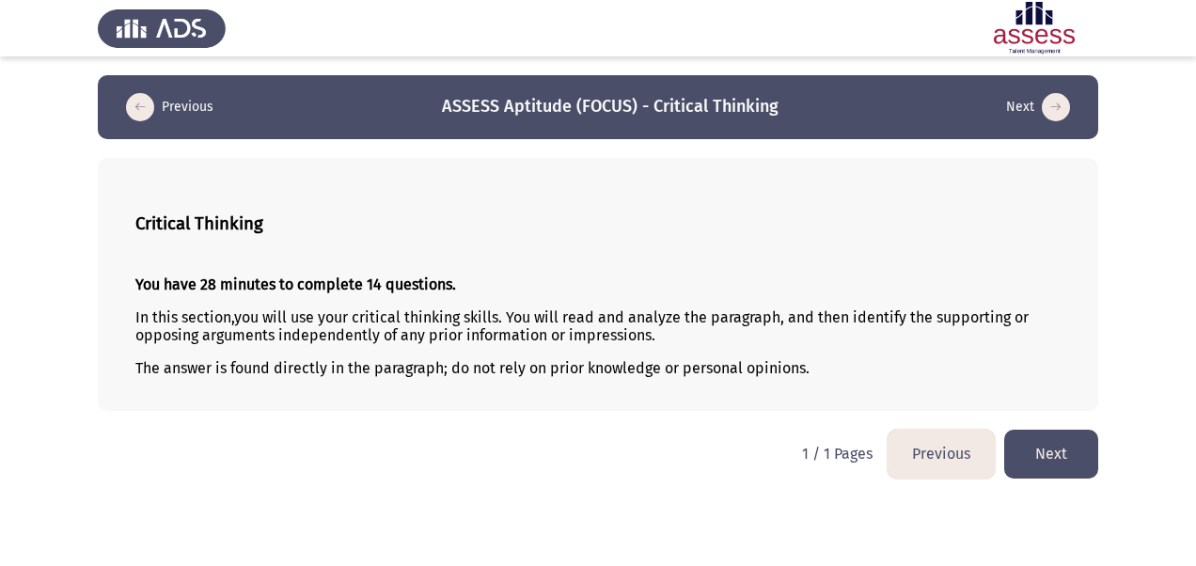
click at [1040, 442] on button "Next" at bounding box center [1051, 454] width 94 height 48
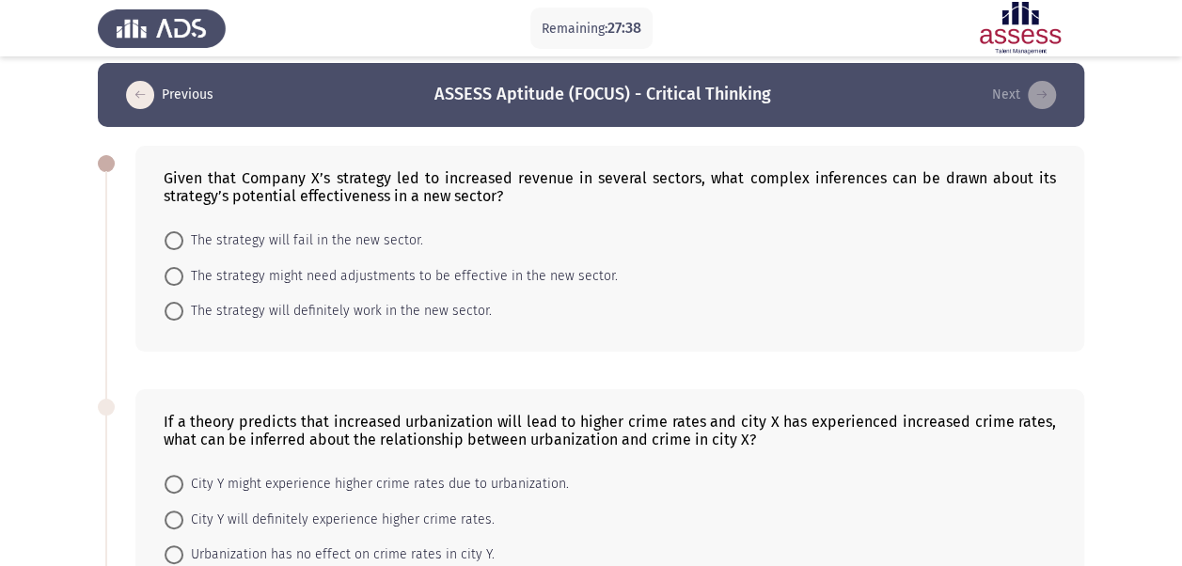
scroll to position [9, 0]
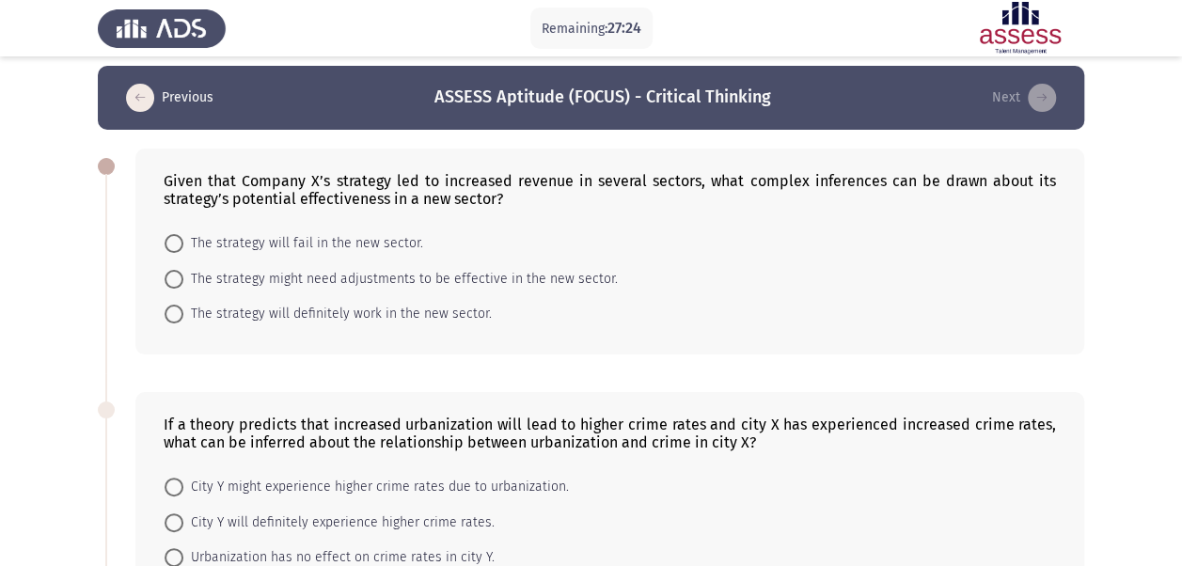
click at [438, 310] on span "The strategy will definitely work in the new sector." at bounding box center [337, 314] width 308 height 23
click at [183, 310] on input "The strategy will definitely work in the new sector." at bounding box center [174, 314] width 19 height 19
radio input "true"
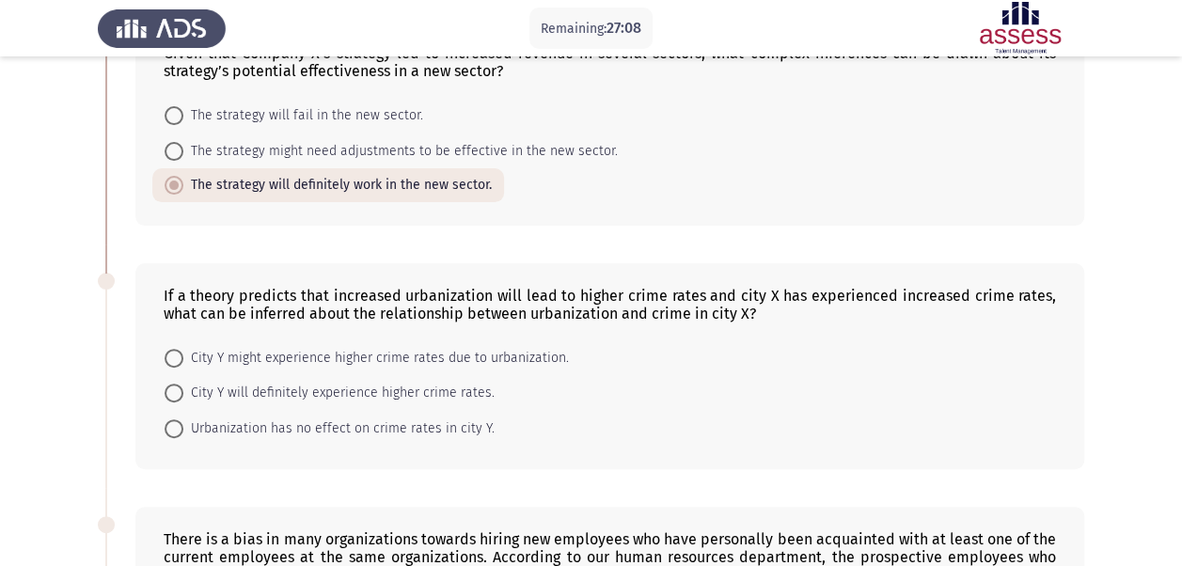
scroll to position [143, 0]
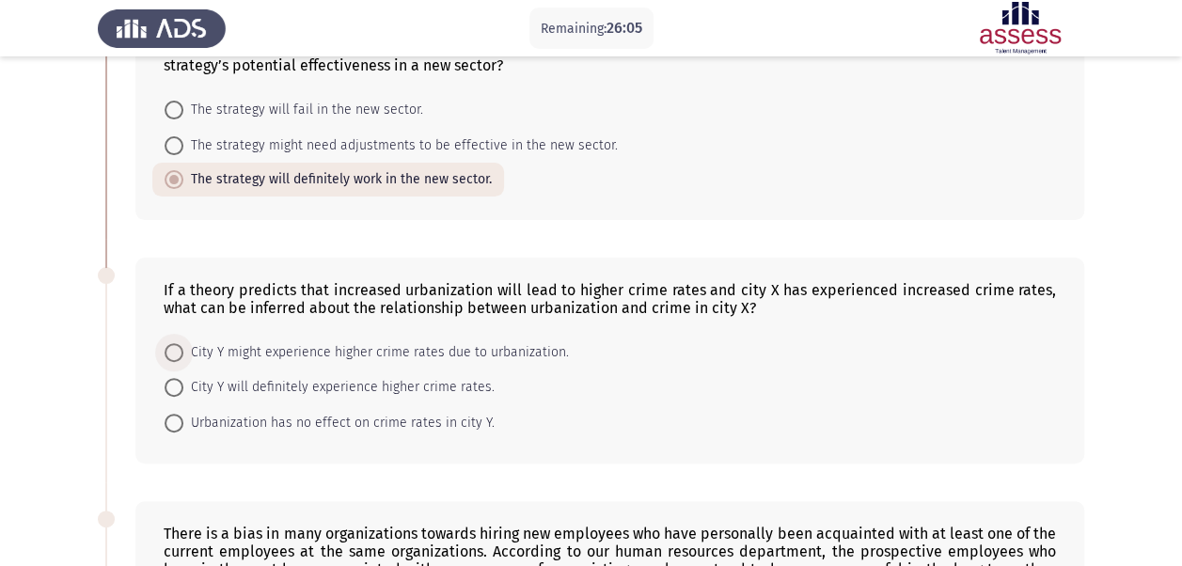
click at [395, 353] on span "City Y might experience higher crime rates due to urbanization." at bounding box center [376, 352] width 386 height 23
click at [183, 353] on input "City Y might experience higher crime rates due to urbanization." at bounding box center [174, 352] width 19 height 19
radio input "true"
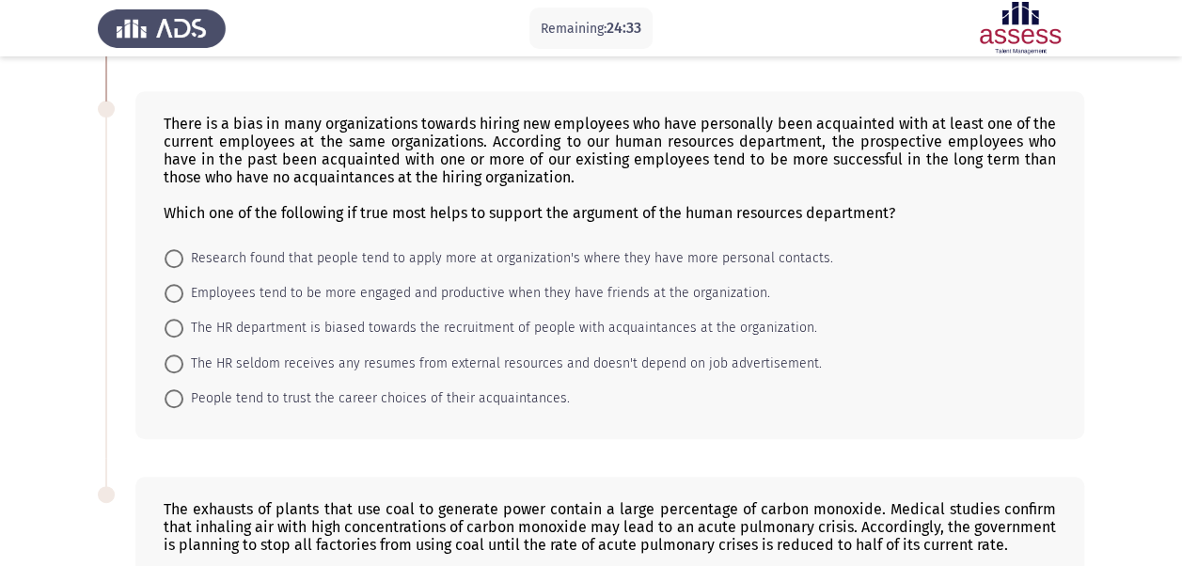
scroll to position [553, 0]
click at [594, 322] on span "The HR department is biased towards the recruitment of people with acquaintance…" at bounding box center [500, 326] width 634 height 23
click at [183, 322] on input "The HR department is biased towards the recruitment of people with acquaintance…" at bounding box center [174, 326] width 19 height 19
radio input "true"
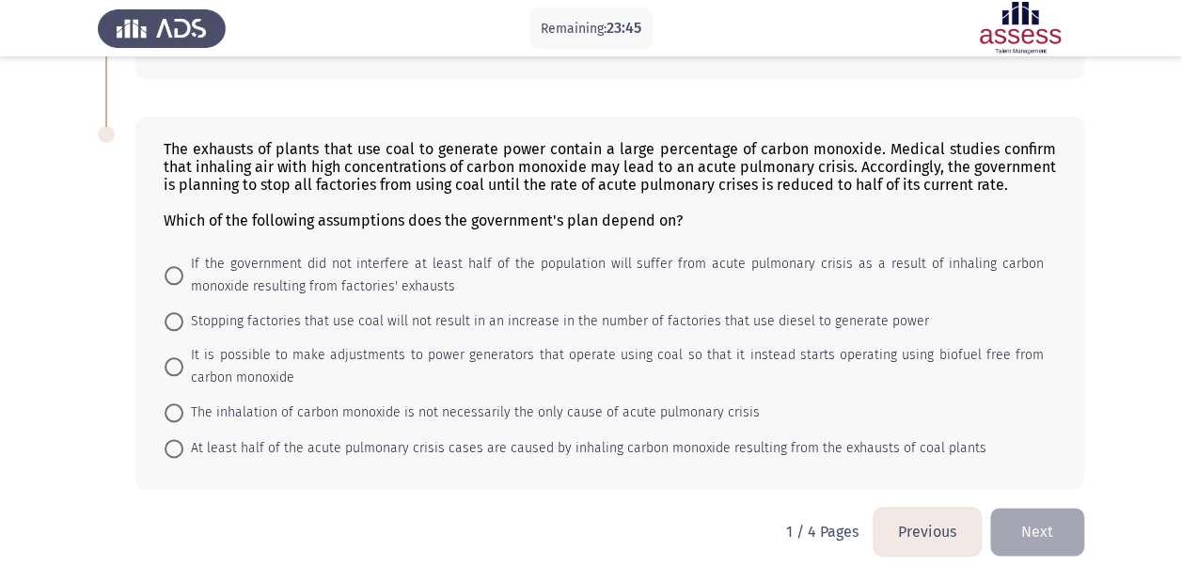
scroll to position [912, 0]
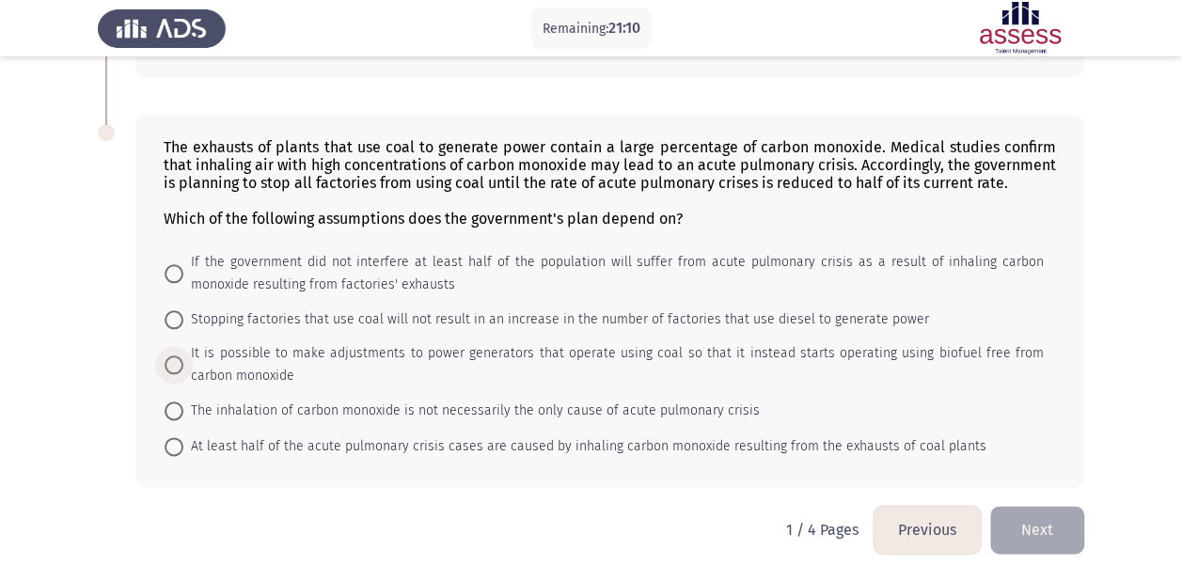
click at [180, 358] on span at bounding box center [174, 364] width 19 height 19
click at [180, 358] on input "It is possible to make adjustments to power generators that operate using coal …" at bounding box center [174, 364] width 19 height 19
radio input "true"
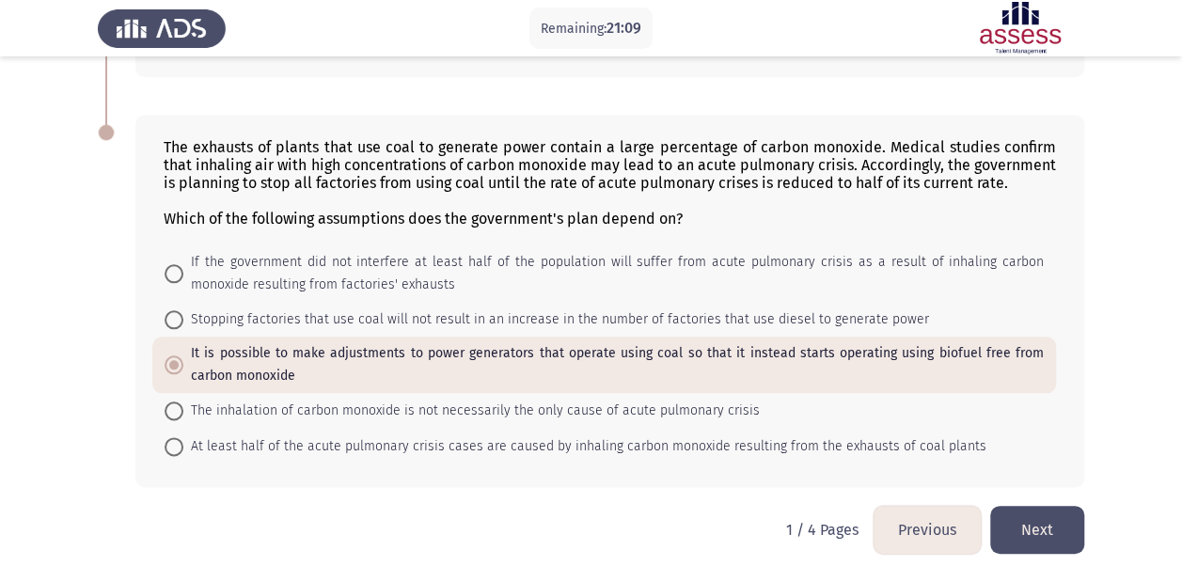
click at [1036, 523] on button "Next" at bounding box center [1037, 530] width 94 height 48
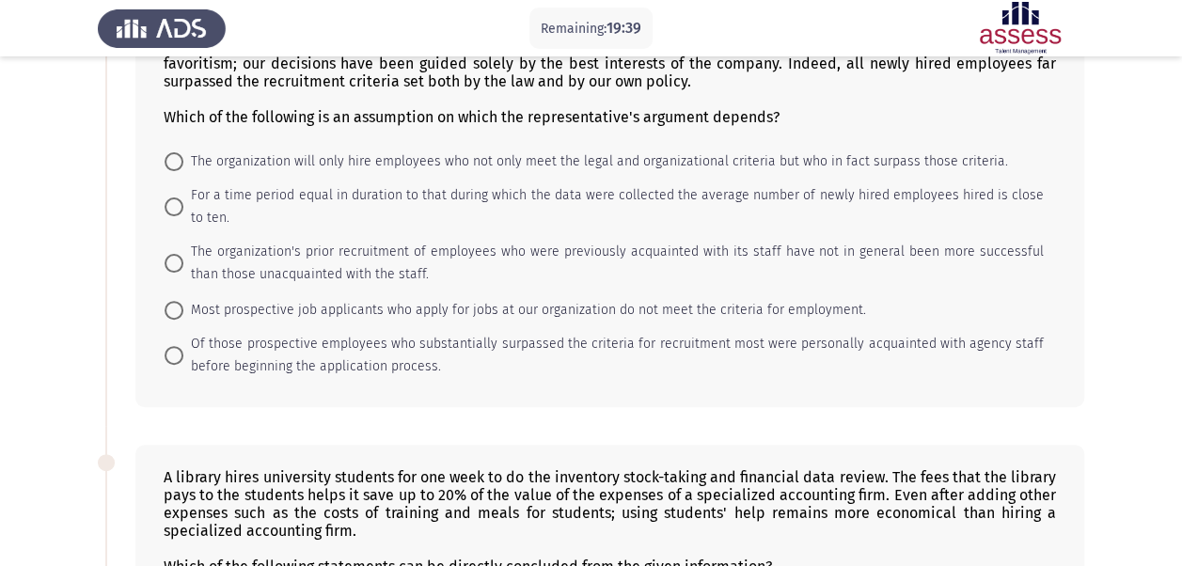
scroll to position [165, 0]
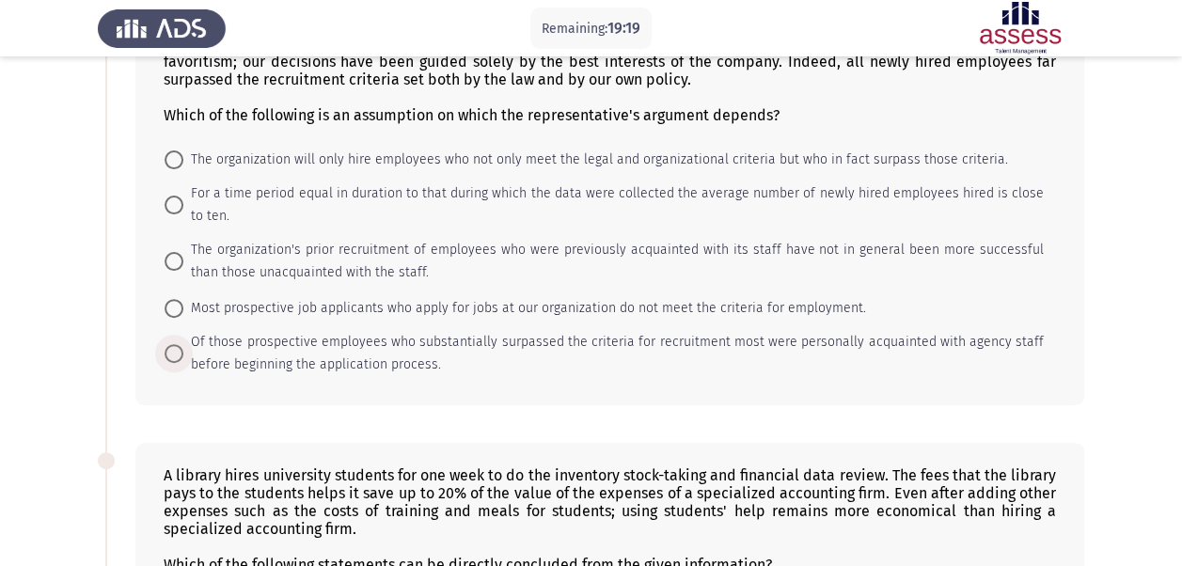
click at [270, 355] on span "Of those prospective employees who substantially surpassed the criteria for rec…" at bounding box center [613, 353] width 860 height 45
click at [183, 355] on input "Of those prospective employees who substantially surpassed the criteria for rec…" at bounding box center [174, 353] width 19 height 19
radio input "true"
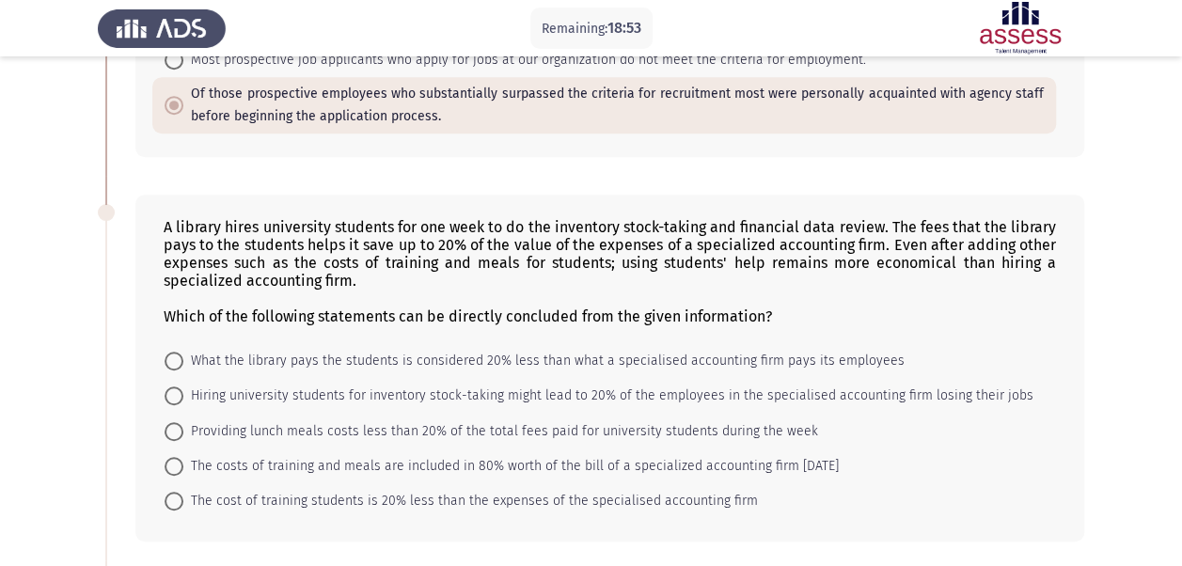
scroll to position [415, 0]
click at [189, 365] on mat-radio-button "What the library pays the students is considered 20% less than what a specialis…" at bounding box center [534, 358] width 765 height 35
click at [184, 352] on span "What the library pays the students is considered 20% less than what a specialis…" at bounding box center [543, 359] width 721 height 23
click at [183, 352] on input "What the library pays the students is considered 20% less than what a specialis…" at bounding box center [174, 359] width 19 height 19
radio input "true"
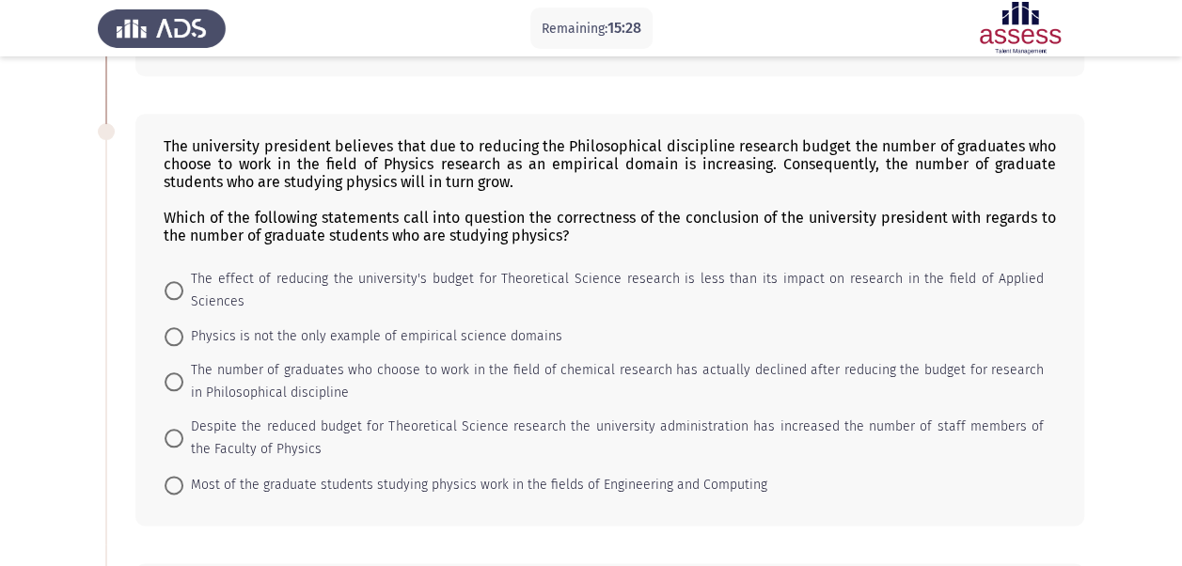
scroll to position [876, 0]
click at [551, 475] on span "Most of the graduate students studying physics work in the fields of Engineerin…" at bounding box center [475, 486] width 584 height 23
click at [183, 477] on input "Most of the graduate students studying physics work in the fields of Engineerin…" at bounding box center [174, 486] width 19 height 19
radio input "true"
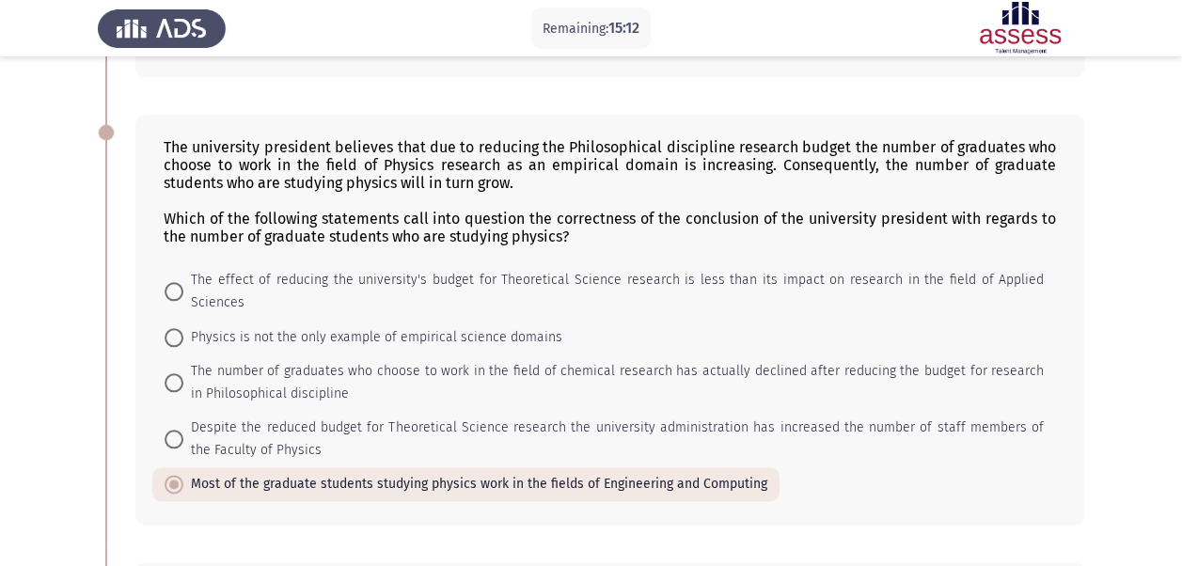
scroll to position [1141, 0]
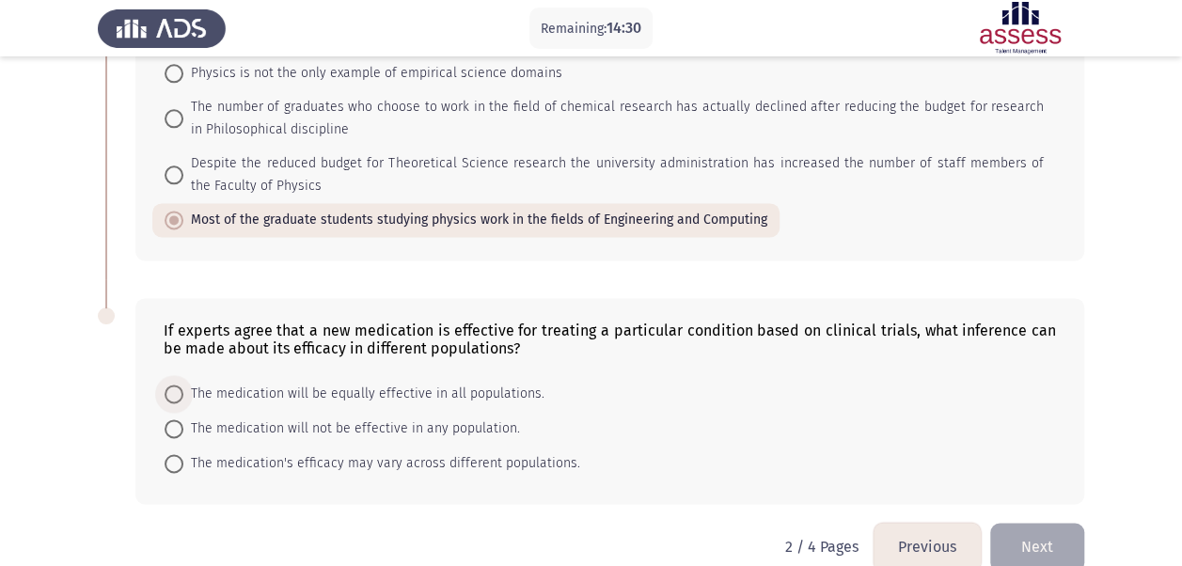
click at [498, 383] on span "The medication will be equally effective in all populations." at bounding box center [363, 394] width 361 height 23
click at [183, 385] on input "The medication will be equally effective in all populations." at bounding box center [174, 394] width 19 height 19
radio input "true"
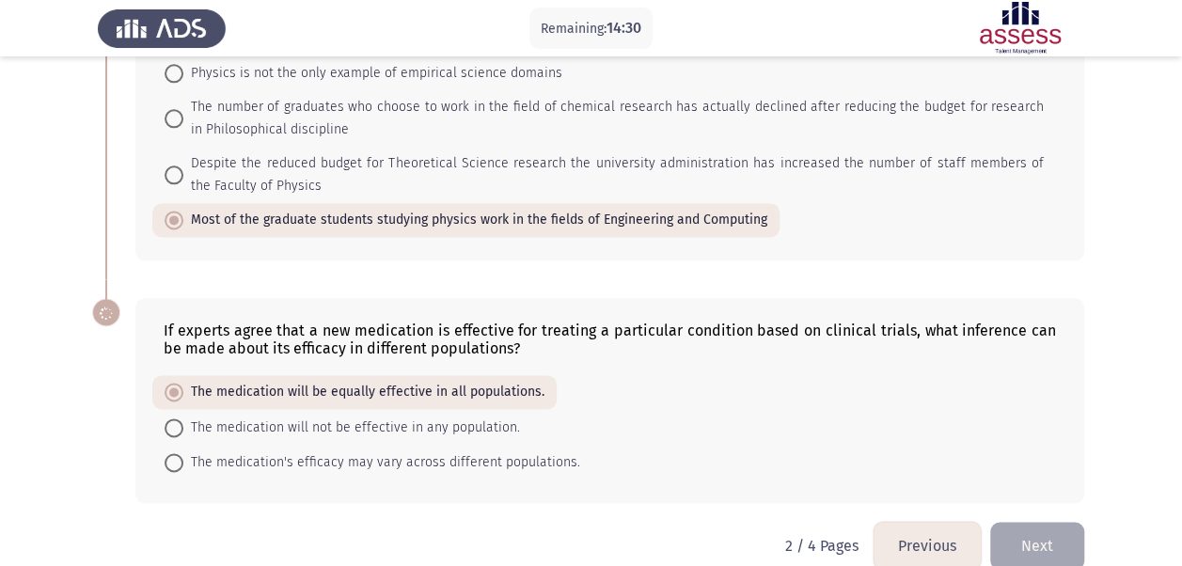
scroll to position [1140, 0]
click at [1038, 523] on button "Next" at bounding box center [1037, 547] width 94 height 48
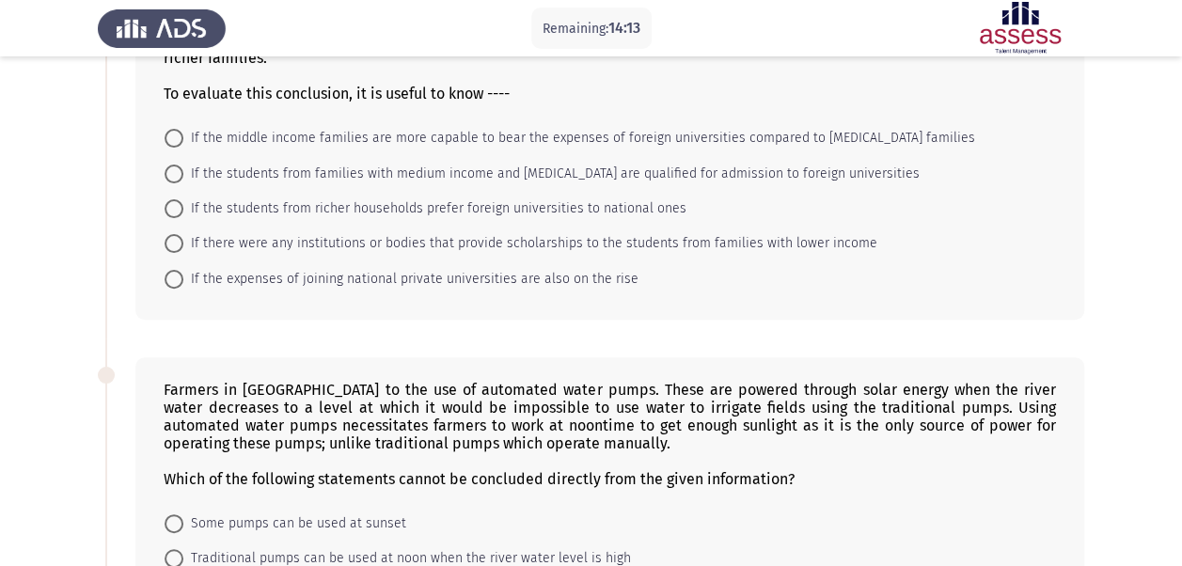
scroll to position [0, 0]
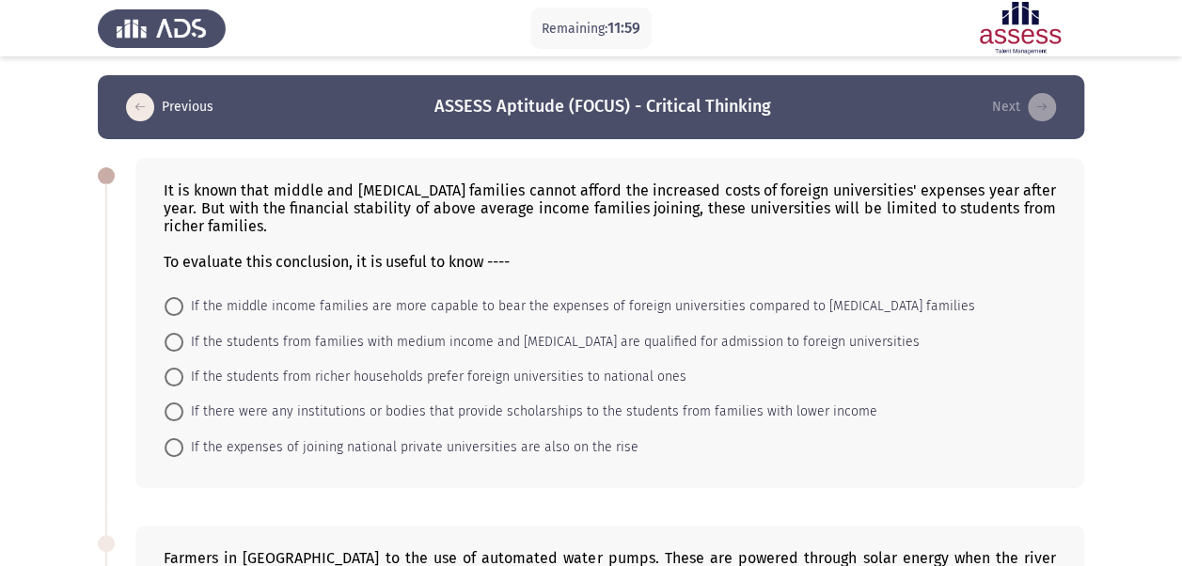
click at [491, 389] on mat-radio-button "If the students from richer households prefer foreign universities to national …" at bounding box center [425, 376] width 546 height 35
click at [478, 401] on span "If there were any institutions or bodies that provide scholarships to the stude…" at bounding box center [530, 412] width 694 height 23
click at [183, 402] on input "If there were any institutions or bodies that provide scholarships to the stude…" at bounding box center [174, 411] width 19 height 19
radio input "true"
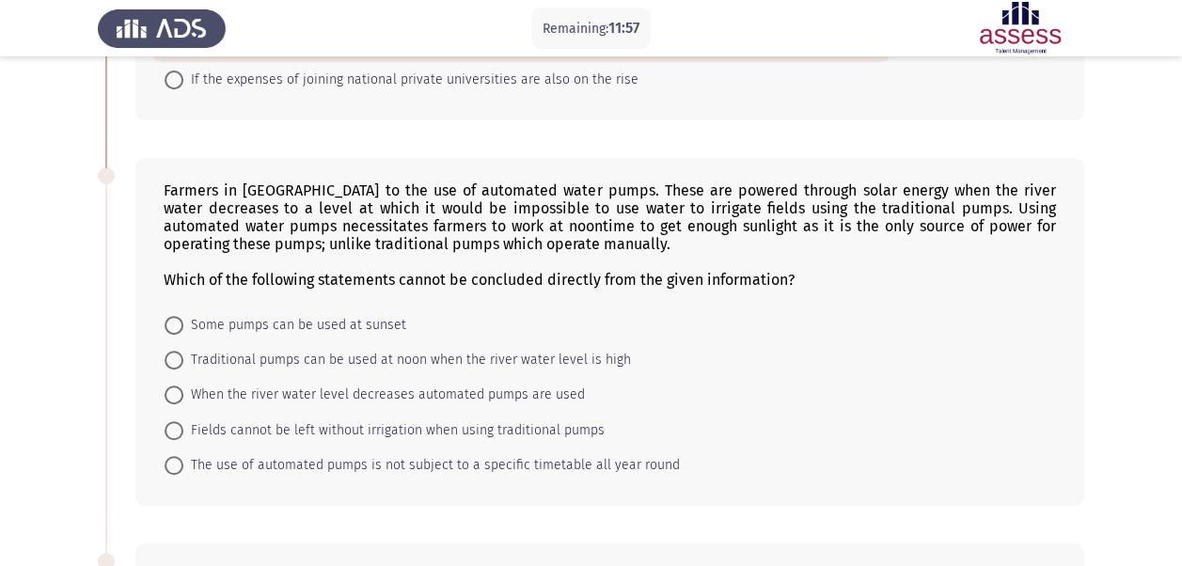
scroll to position [365, 0]
click at [478, 401] on span "When the river water level decreases automated pumps are used" at bounding box center [384, 396] width 402 height 23
click at [183, 401] on input "When the river water level decreases automated pumps are used" at bounding box center [174, 395] width 19 height 19
radio input "true"
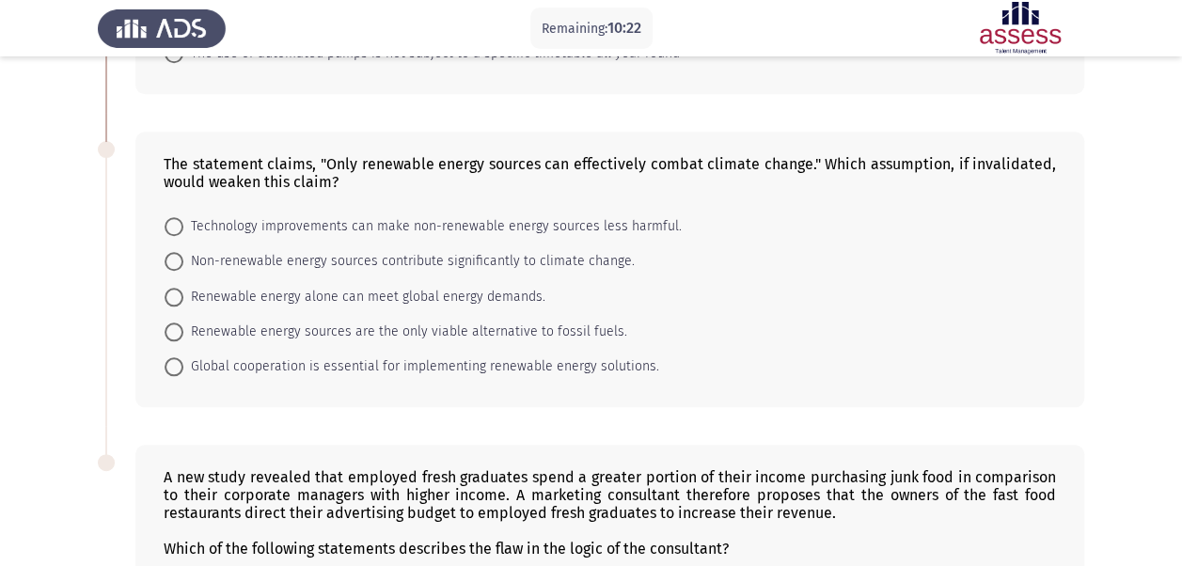
scroll to position [778, 0]
click at [467, 256] on span "Non-renewable energy sources contribute significantly to climate change." at bounding box center [408, 260] width 451 height 23
click at [183, 256] on input "Non-renewable energy sources contribute significantly to climate change." at bounding box center [174, 260] width 19 height 19
radio input "true"
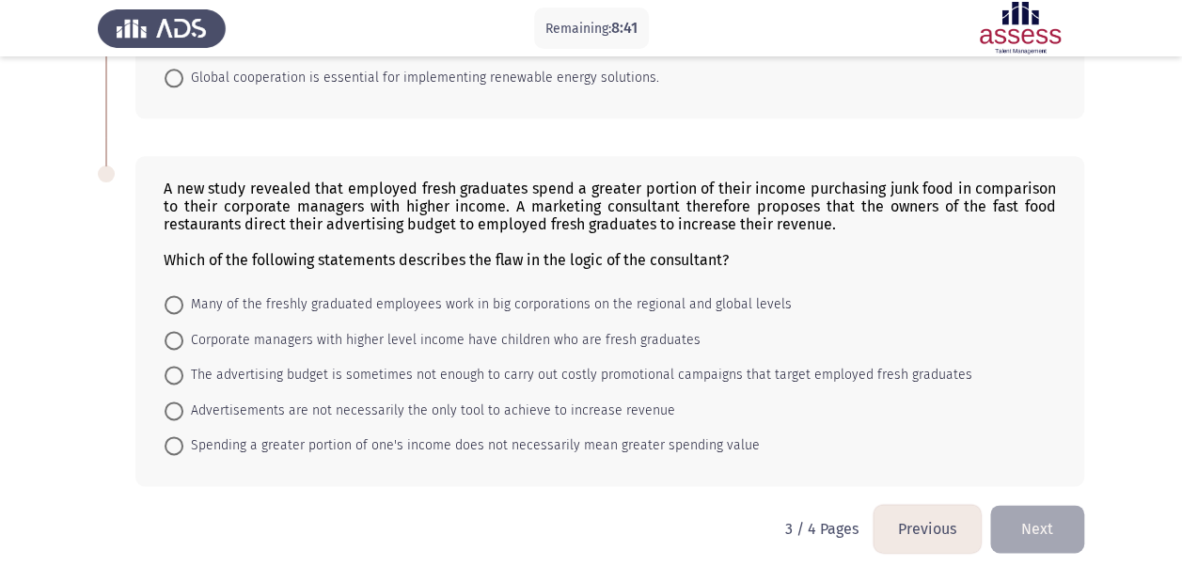
scroll to position [1064, 0]
click at [550, 435] on span "Spending a greater portion of one's income does not necessarily mean greater sp…" at bounding box center [471, 446] width 576 height 23
click at [183, 437] on input "Spending a greater portion of one's income does not necessarily mean greater sp…" at bounding box center [174, 446] width 19 height 19
radio input "true"
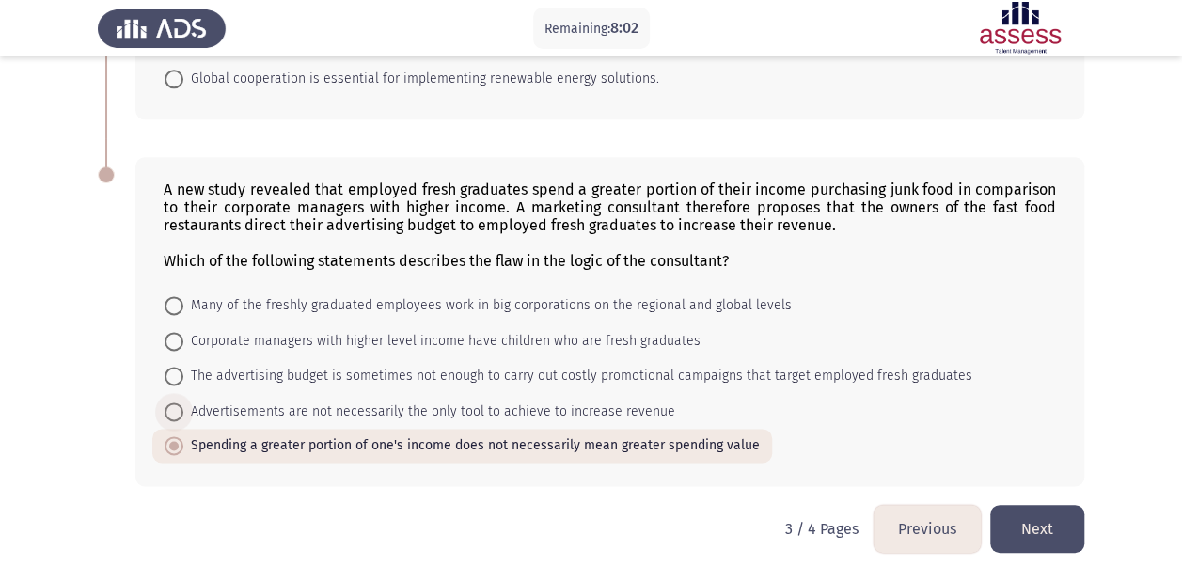
click at [492, 404] on span "Advertisements are not necessarily the only tool to achieve to increase revenue" at bounding box center [429, 412] width 492 height 23
click at [183, 404] on input "Advertisements are not necessarily the only tool to achieve to increase revenue" at bounding box center [174, 411] width 19 height 19
radio input "true"
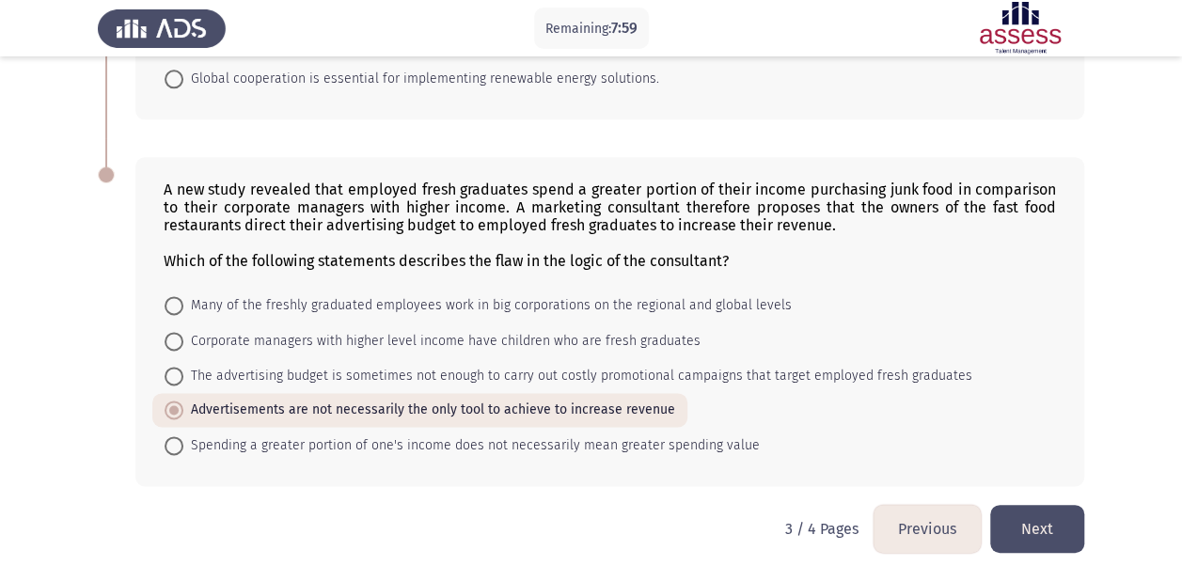
click at [1033, 515] on button "Next" at bounding box center [1037, 529] width 94 height 48
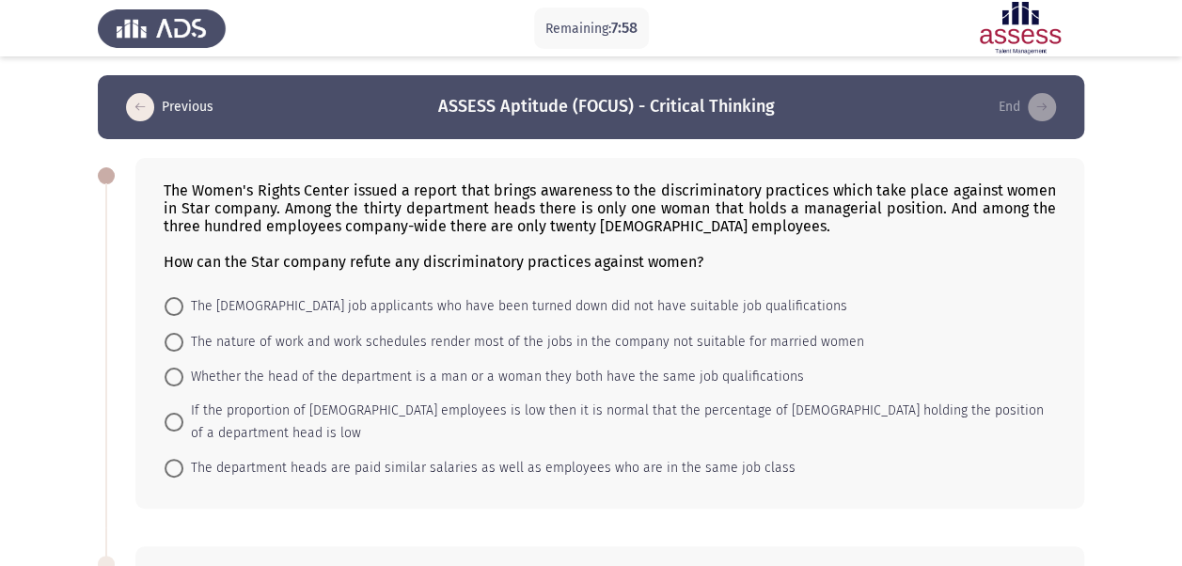
scroll to position [364, 0]
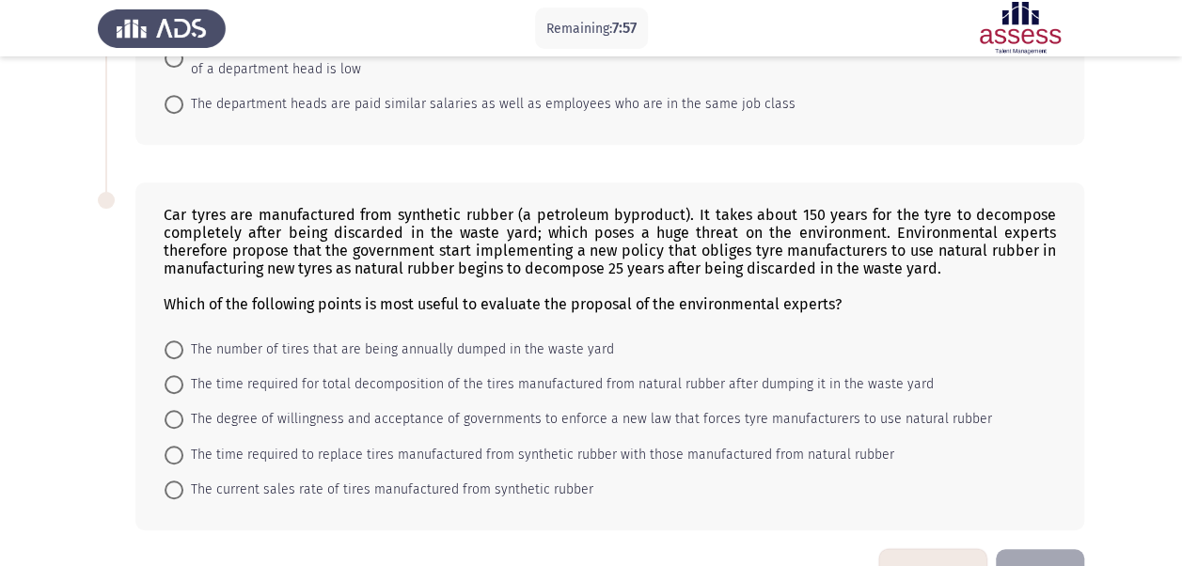
click at [965, 549] on button "Previous" at bounding box center [932, 573] width 107 height 48
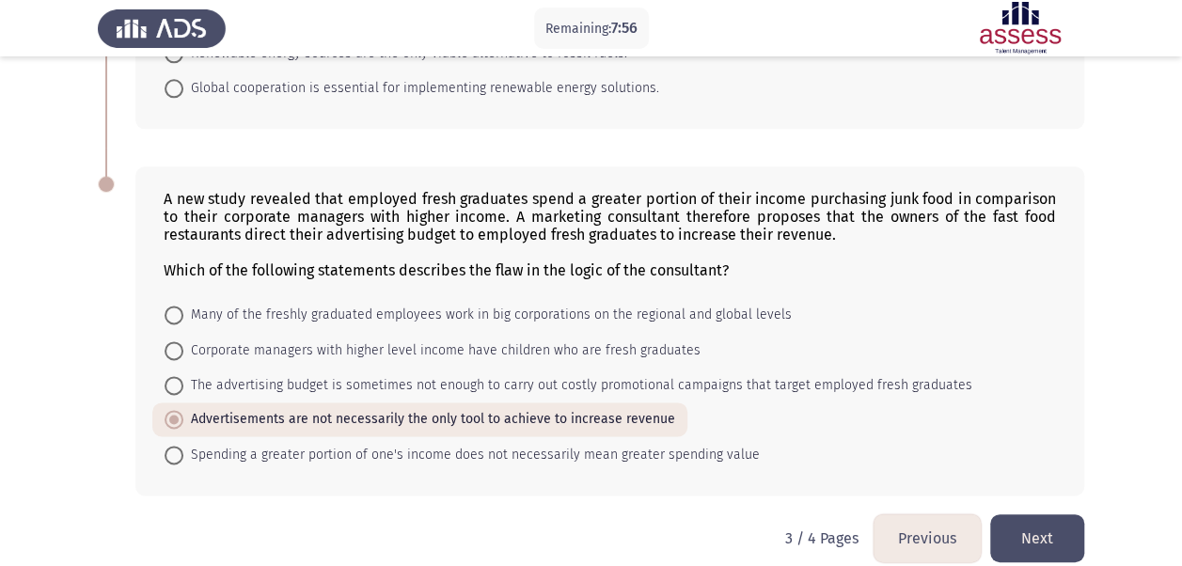
scroll to position [1065, 0]
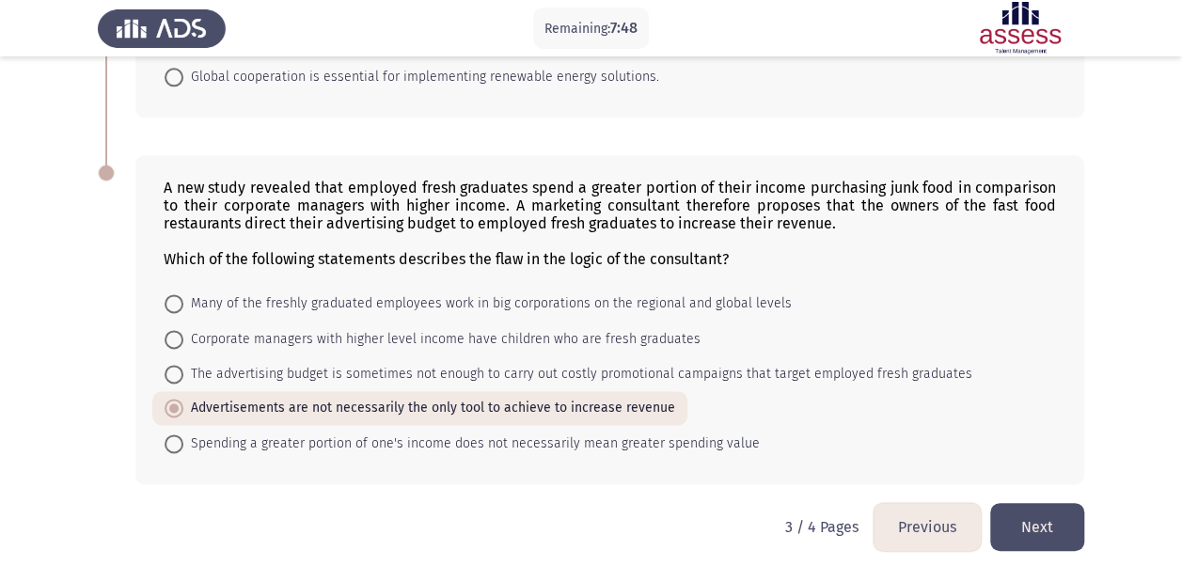
click at [1024, 529] on button "Next" at bounding box center [1037, 527] width 94 height 48
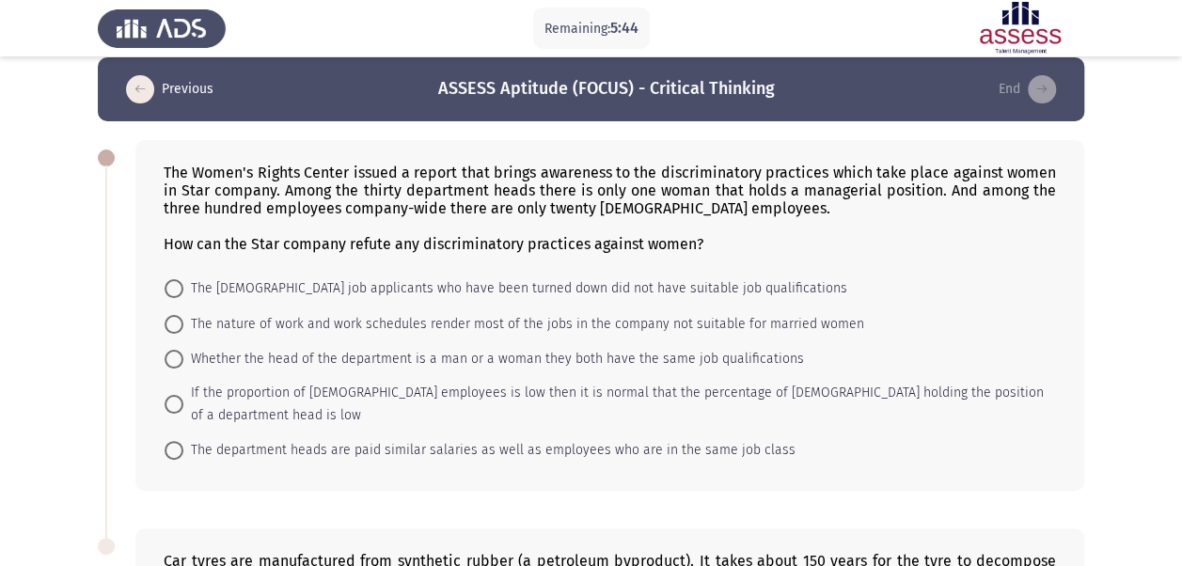
scroll to position [19, 0]
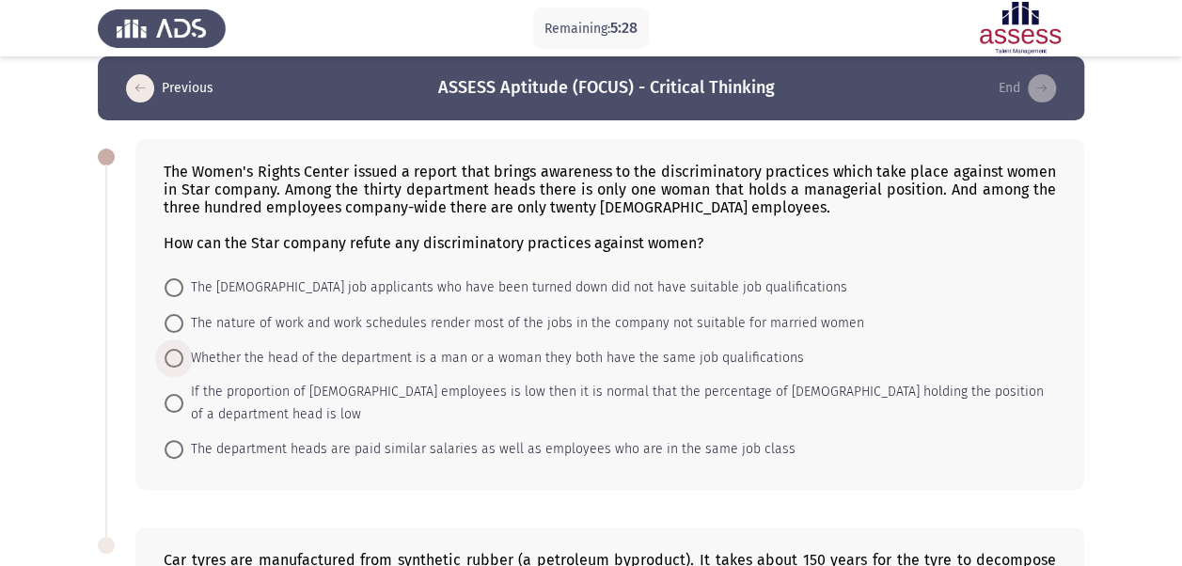
click at [488, 352] on span "Whether the head of the department is a man or a woman they both have the same …" at bounding box center [493, 358] width 621 height 23
click at [183, 352] on input "Whether the head of the department is a man or a woman they both have the same …" at bounding box center [174, 358] width 19 height 19
radio input "true"
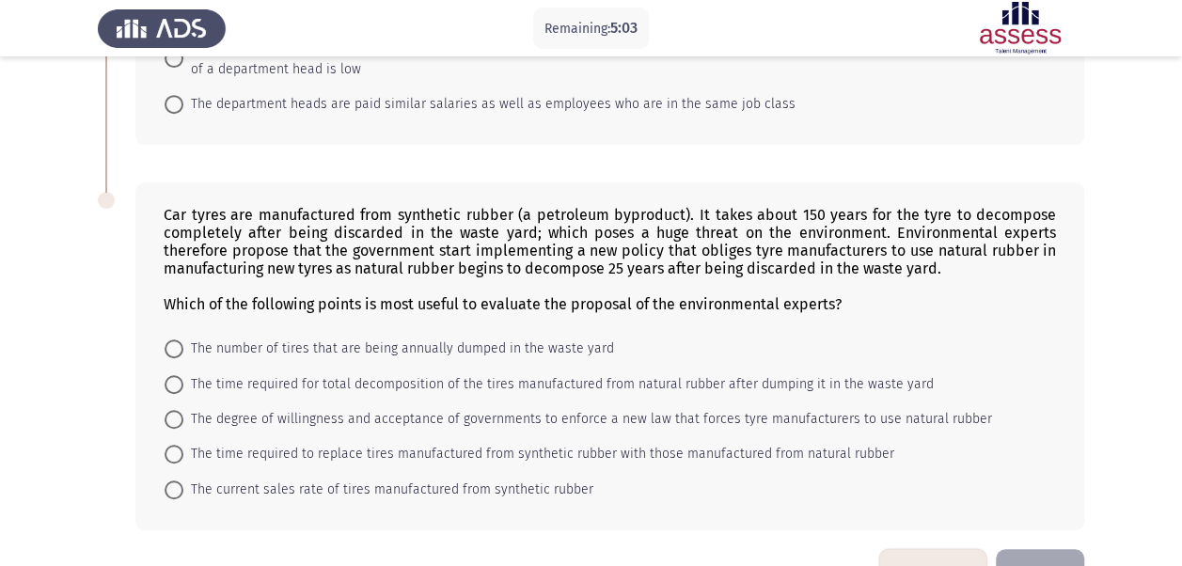
scroll to position [369, 0]
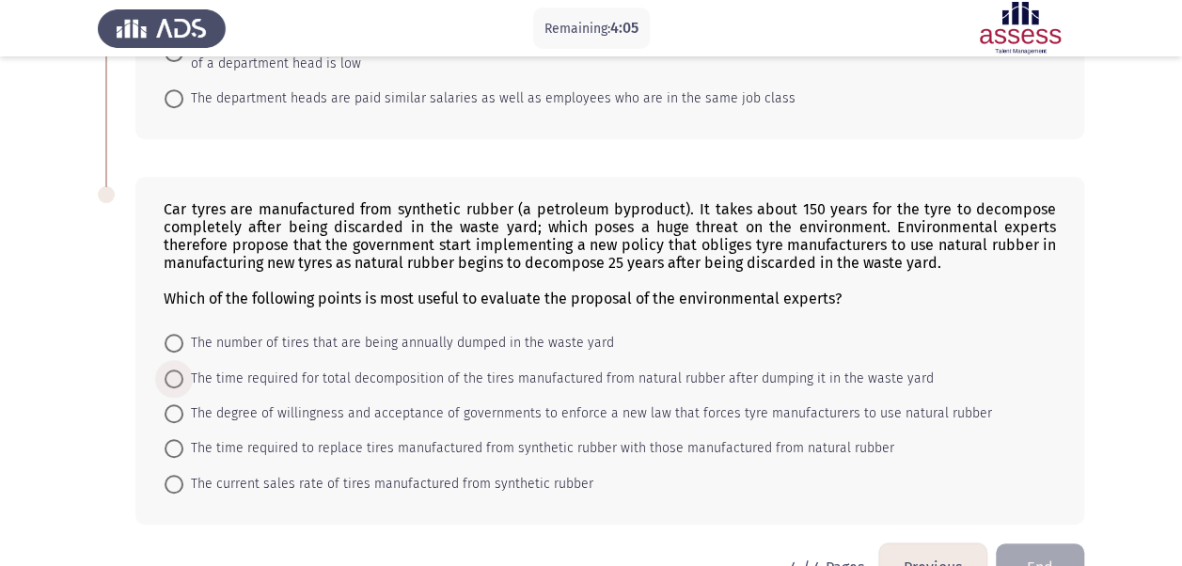
click at [438, 368] on span "The time required for total decomposition of the tires manufactured from natura…" at bounding box center [558, 379] width 750 height 23
click at [183, 370] on input "The time required for total decomposition of the tires manufactured from natura…" at bounding box center [174, 379] width 19 height 19
radio input "true"
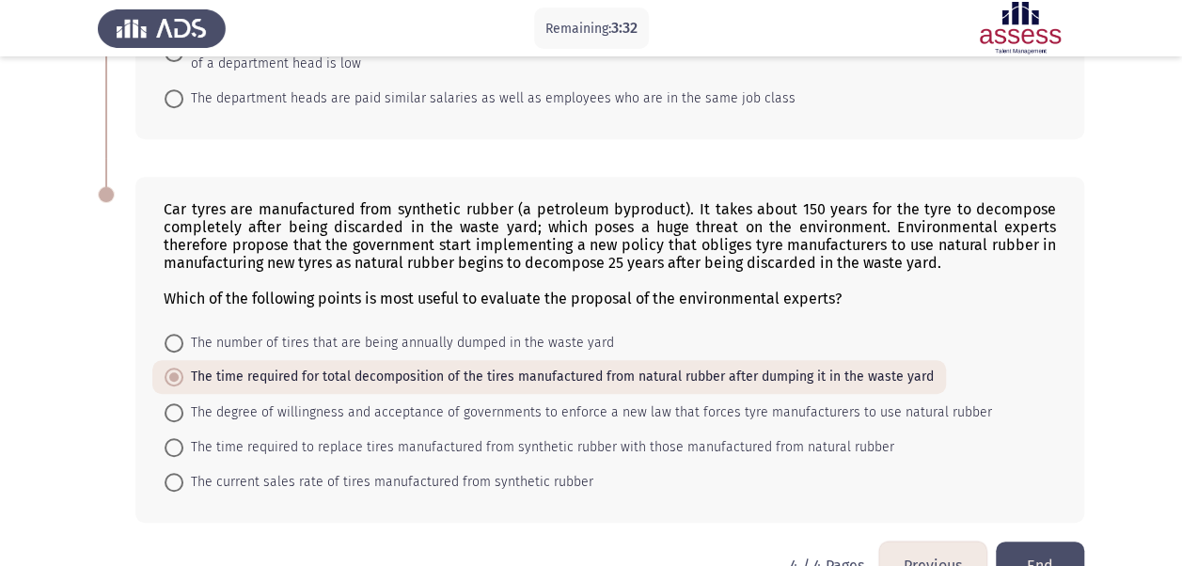
click at [1044, 542] on button "End" at bounding box center [1040, 566] width 88 height 48
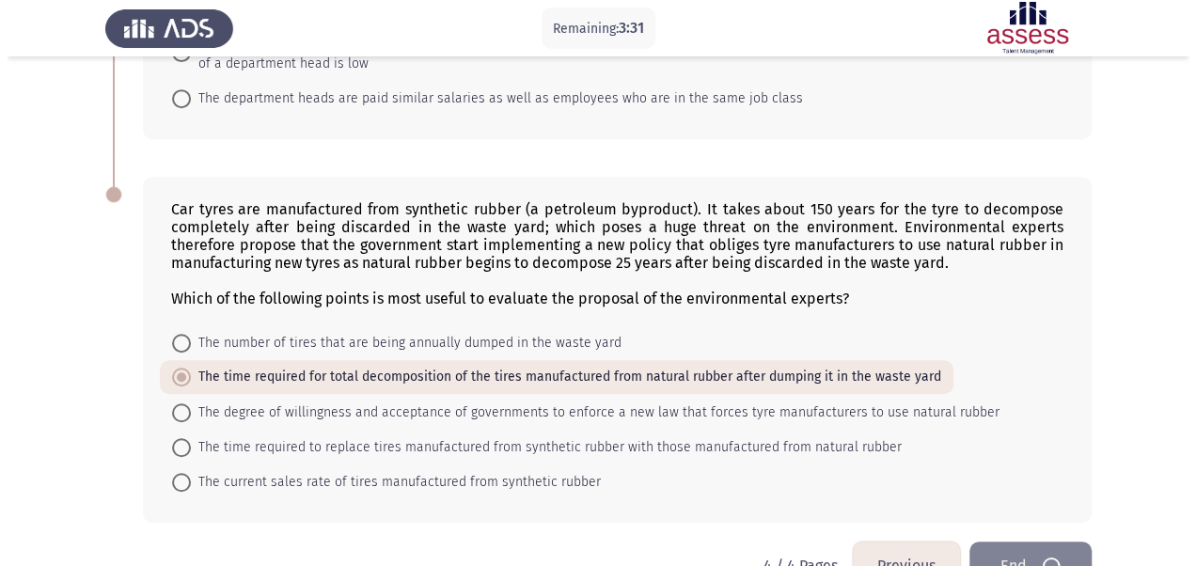
scroll to position [0, 0]
